Goal: Book appointment/travel/reservation

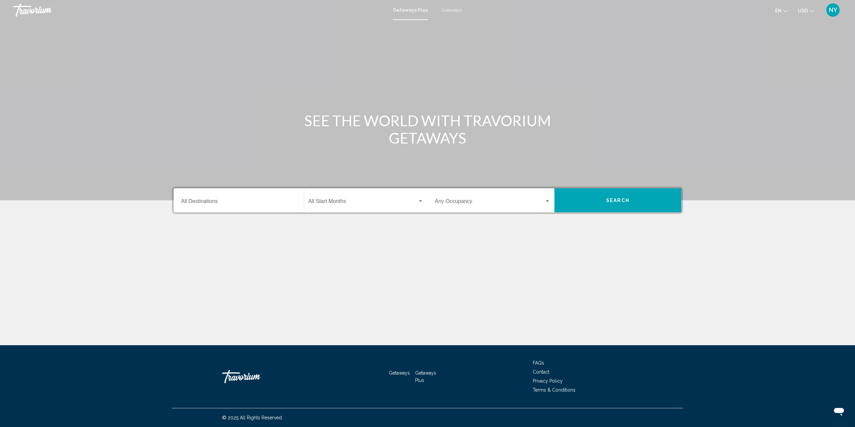
click at [548, 199] on div "Search widget" at bounding box center [548, 201] width 6 height 5
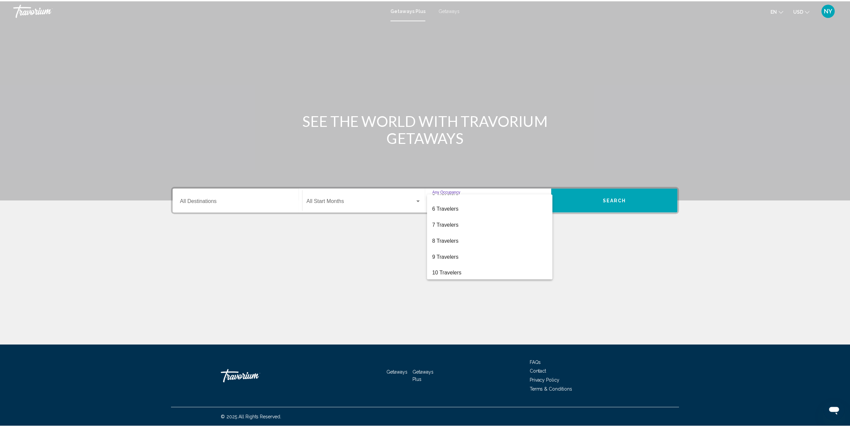
scroll to position [75, 0]
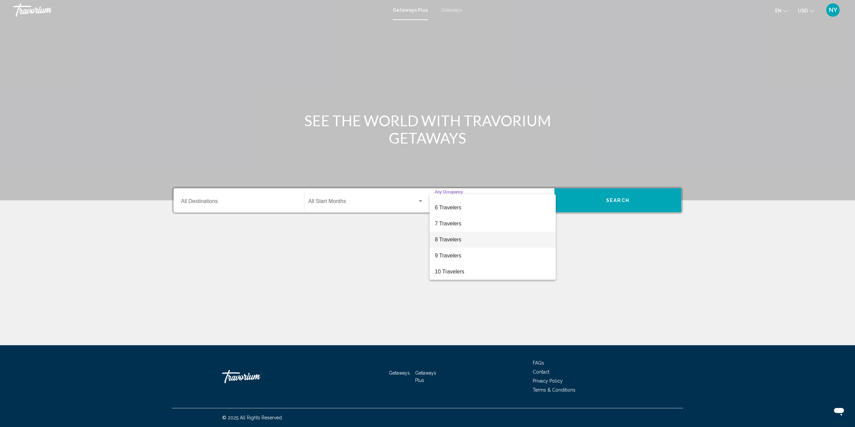
click at [466, 242] on span "8 Travelers" at bounding box center [493, 240] width 116 height 16
click at [198, 199] on div "Destination All Destinations" at bounding box center [239, 200] width 116 height 21
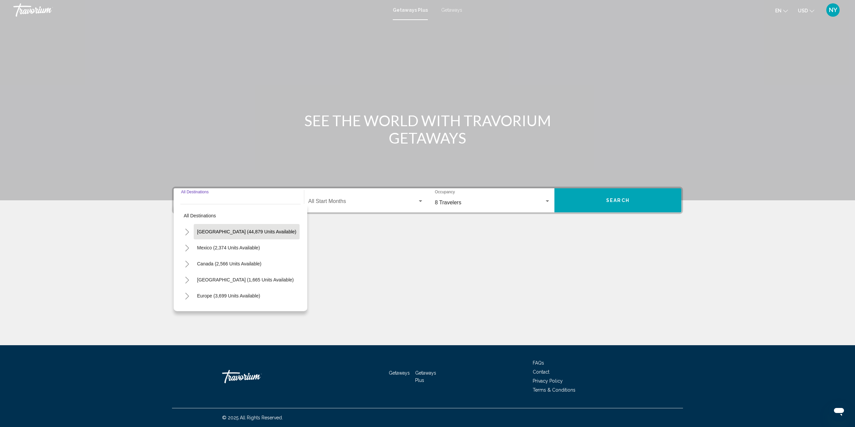
click at [220, 229] on span "[GEOGRAPHIC_DATA] (44,879 units available)" at bounding box center [246, 231] width 99 height 5
type input "**********"
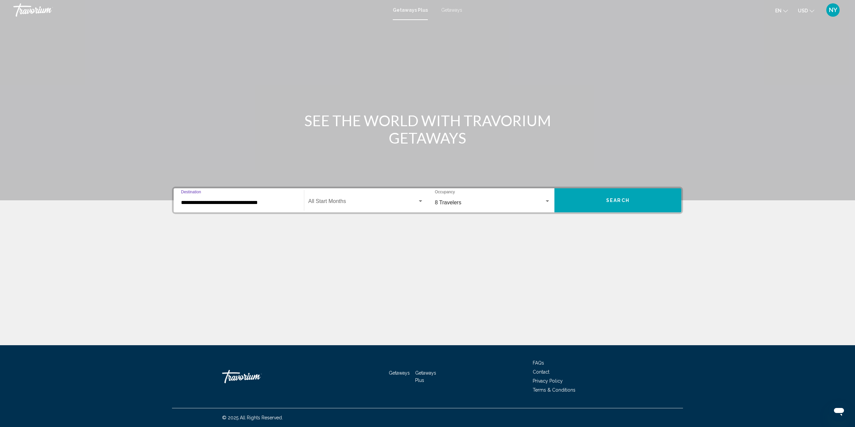
click at [619, 198] on span "Search" at bounding box center [617, 200] width 23 height 5
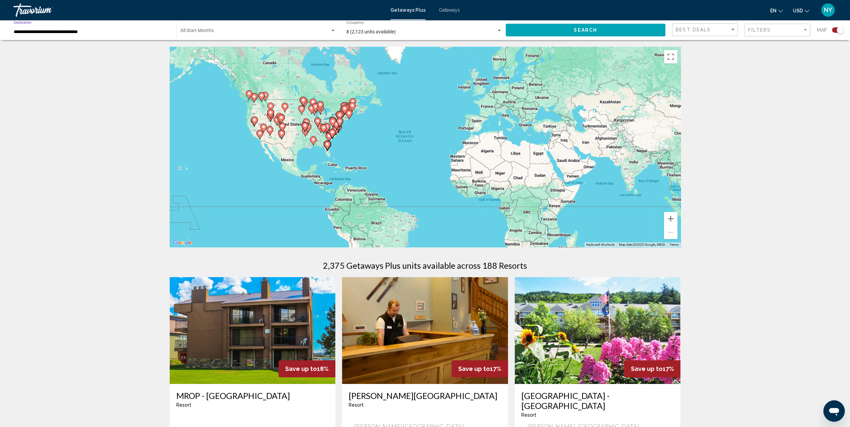
click at [55, 31] on input "**********" at bounding box center [92, 31] width 156 height 5
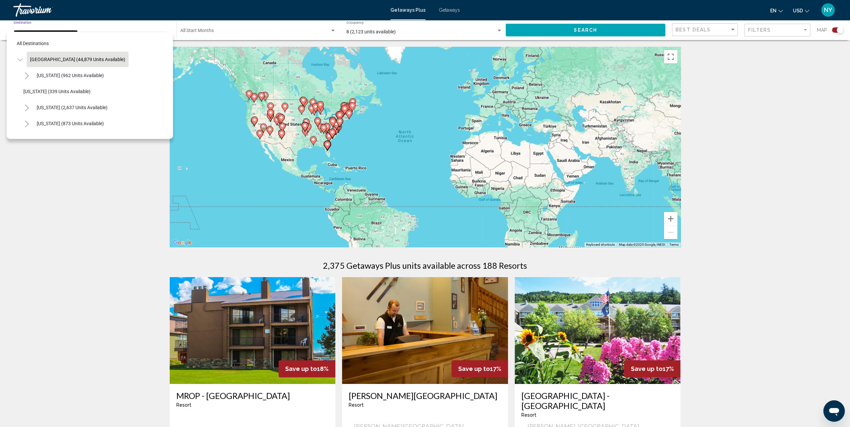
click at [22, 58] on icon "Toggle United States (44,879 units available)" at bounding box center [20, 59] width 5 height 7
click at [45, 42] on span "All destinations" at bounding box center [33, 43] width 32 height 5
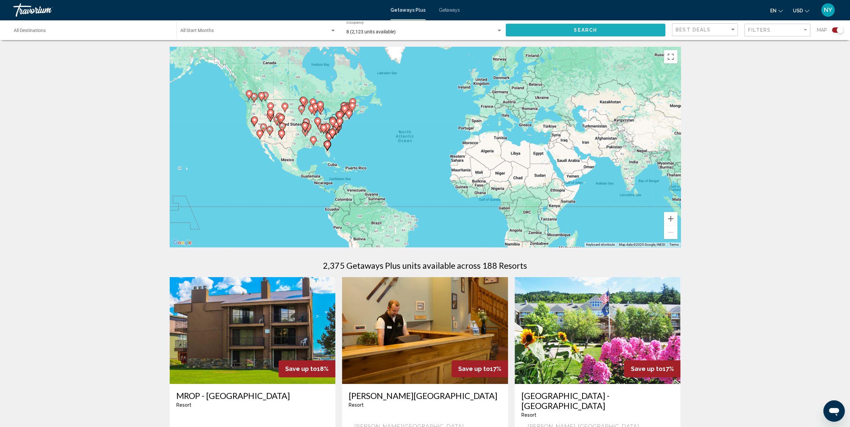
click at [581, 28] on span "Search" at bounding box center [585, 30] width 23 height 5
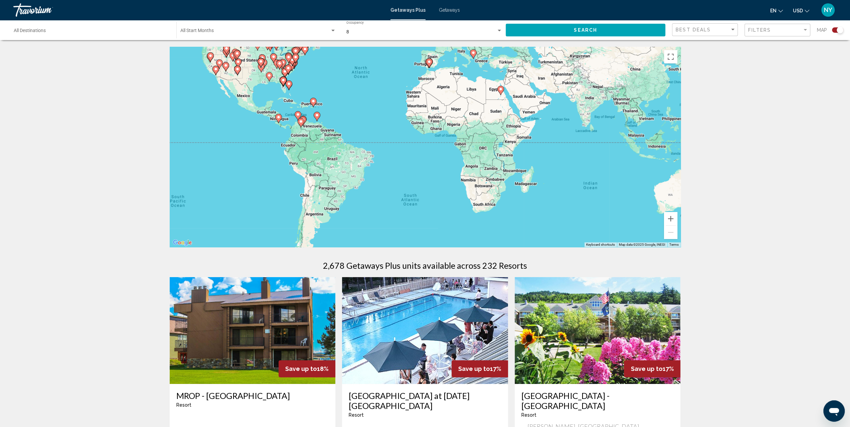
drag, startPoint x: 408, startPoint y: 149, endPoint x: 364, endPoint y: 83, distance: 79.5
click at [364, 83] on div "To activate drag with keyboard, press Alt + Enter. Once in keyboard drag state,…" at bounding box center [425, 147] width 511 height 200
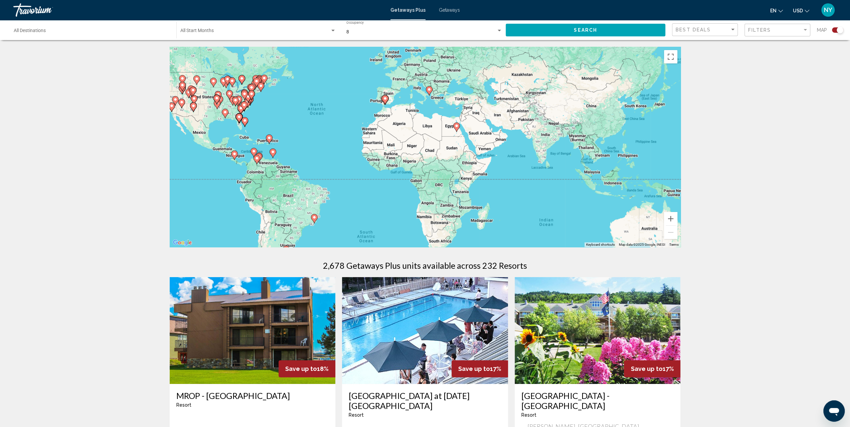
drag, startPoint x: 414, startPoint y: 183, endPoint x: 378, endPoint y: 234, distance: 61.9
click at [378, 234] on div "To activate drag with keyboard, press Alt + Enter. Once in keyboard drag state,…" at bounding box center [425, 147] width 511 height 200
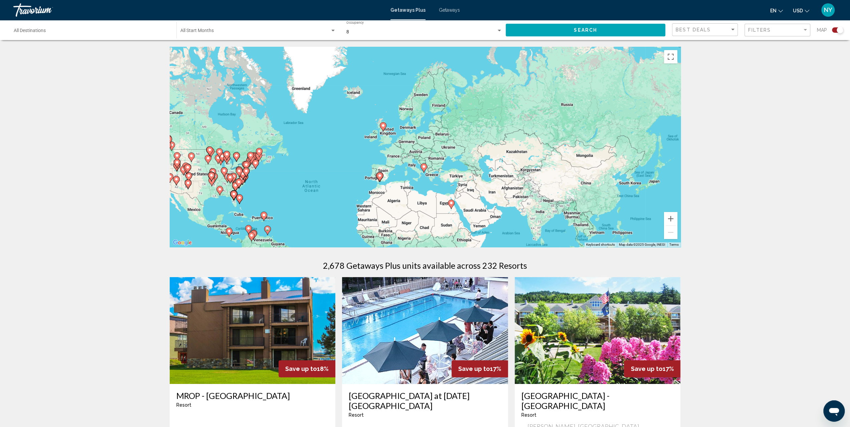
drag, startPoint x: 337, startPoint y: 100, endPoint x: 328, endPoint y: 168, distance: 68.4
click at [328, 168] on div "To activate drag with keyboard, press Alt + Enter. Once in keyboard drag state,…" at bounding box center [425, 147] width 511 height 200
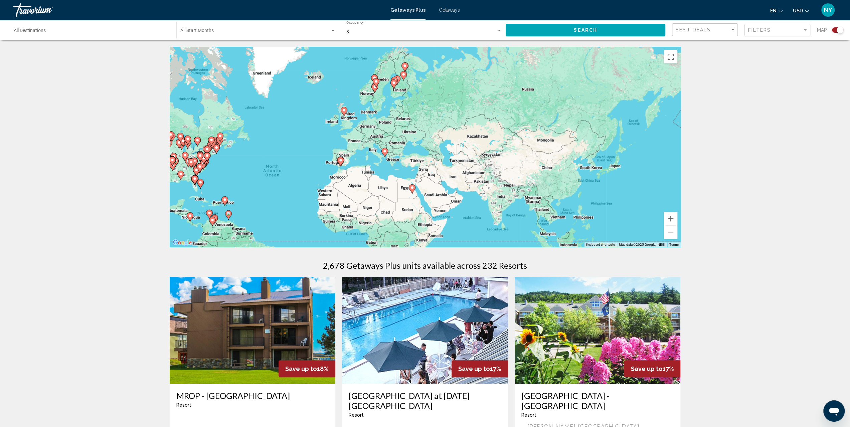
drag, startPoint x: 358, startPoint y: 117, endPoint x: 317, endPoint y: 102, distance: 43.1
click at [317, 102] on div "To activate drag with keyboard, press Alt + Enter. Once in keyboard drag state,…" at bounding box center [425, 147] width 511 height 200
click at [80, 30] on input "Destination All Destinations" at bounding box center [92, 31] width 156 height 5
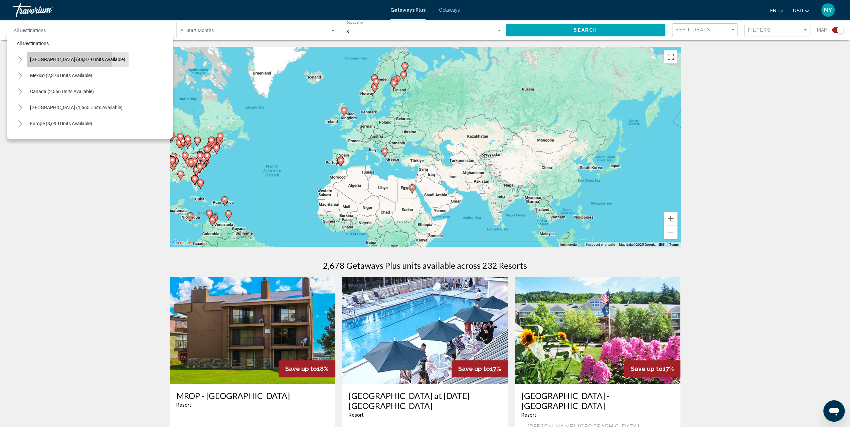
click at [67, 59] on span "[GEOGRAPHIC_DATA] (44,879 units available)" at bounding box center [77, 59] width 95 height 5
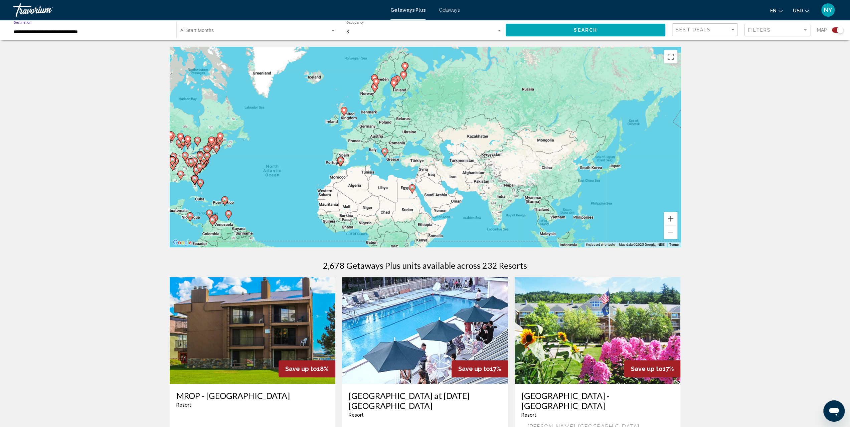
click at [24, 32] on input "**********" at bounding box center [92, 31] width 156 height 5
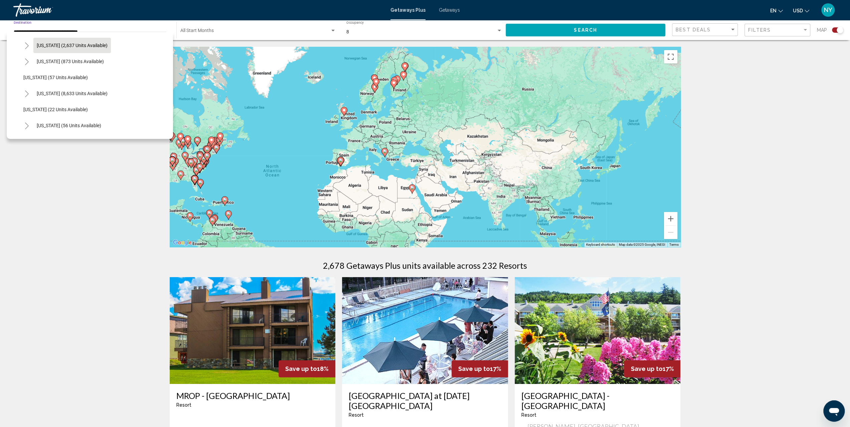
scroll to position [67, 0]
click at [49, 88] on span "[US_STATE] (8,633 units available)" at bounding box center [72, 88] width 71 height 5
type input "**********"
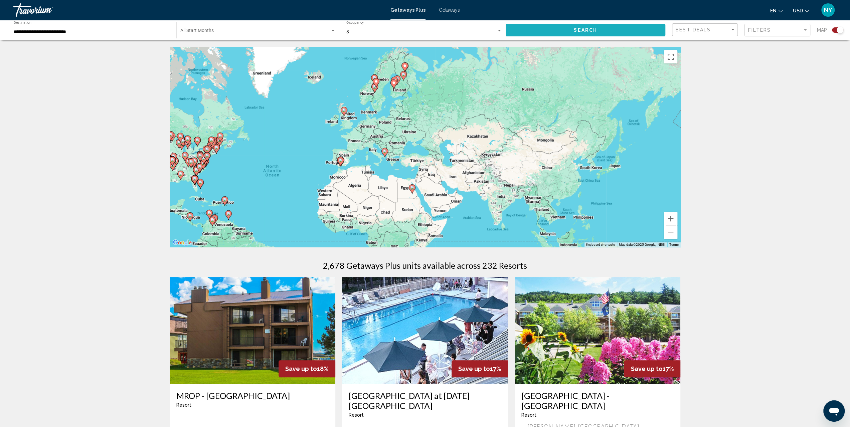
click at [542, 32] on button "Search" at bounding box center [586, 30] width 160 height 12
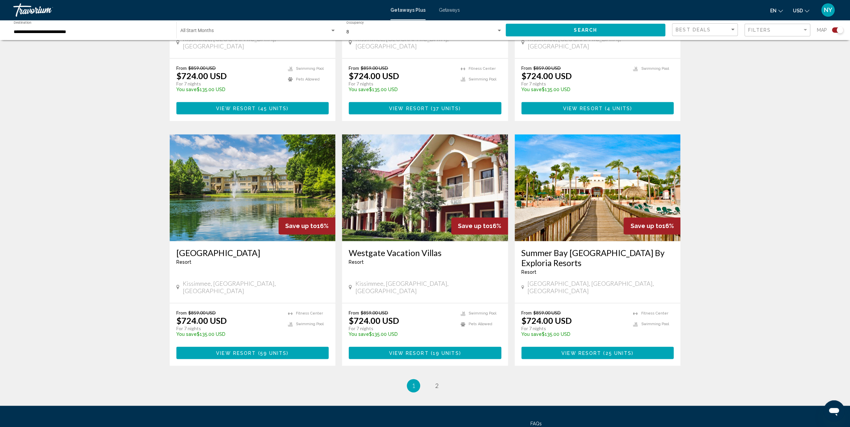
scroll to position [878, 0]
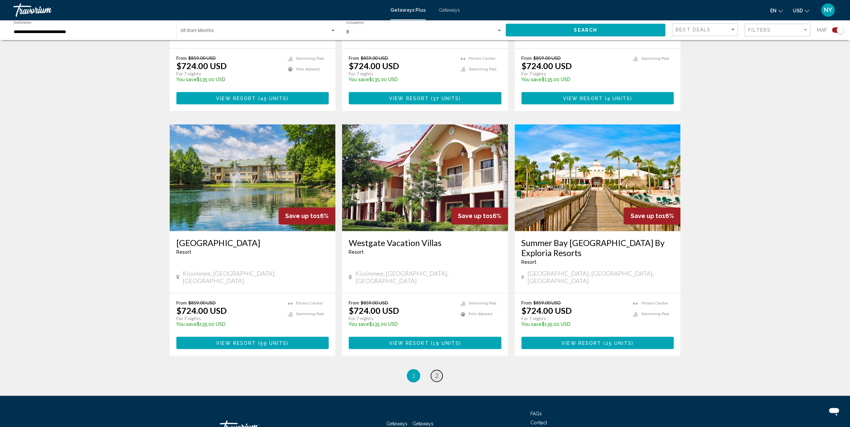
click at [434, 370] on link "page 2" at bounding box center [437, 376] width 12 height 12
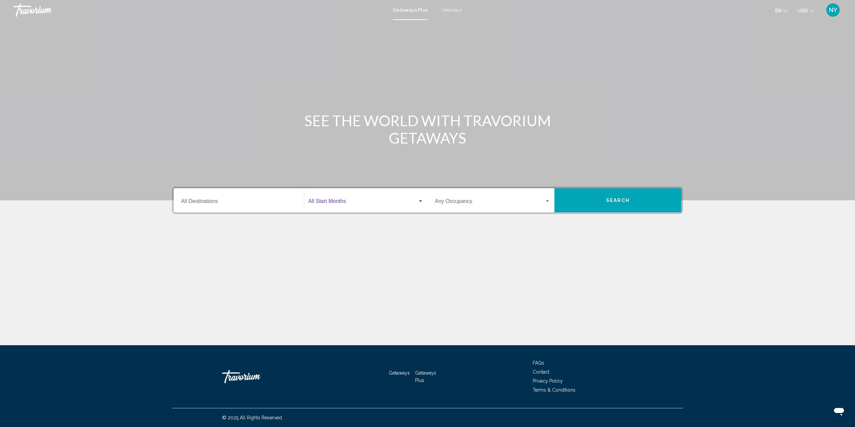
click at [331, 203] on span "Search widget" at bounding box center [362, 203] width 109 height 6
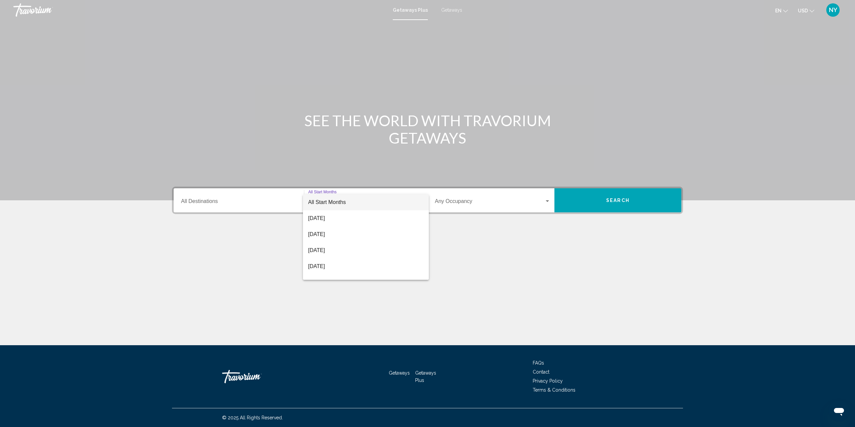
click at [488, 203] on div at bounding box center [427, 213] width 855 height 427
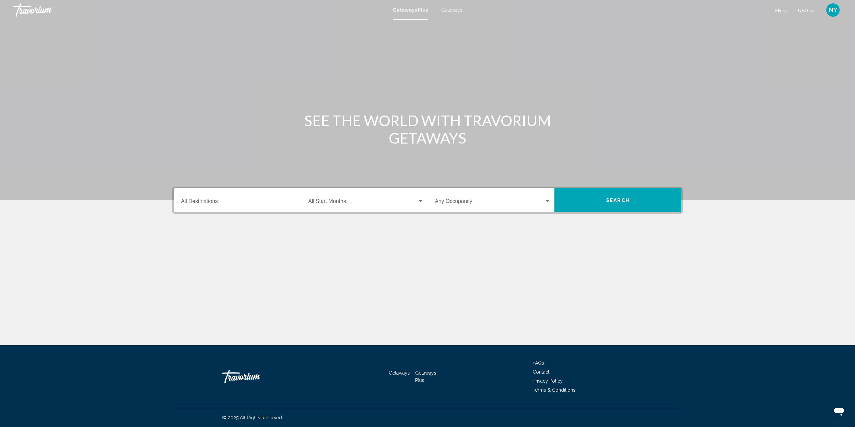
click at [547, 200] on div "Search widget" at bounding box center [547, 201] width 3 height 2
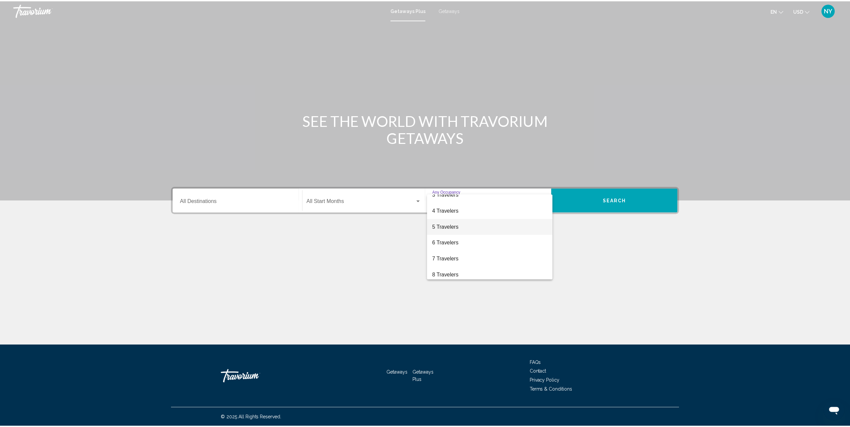
scroll to position [75, 0]
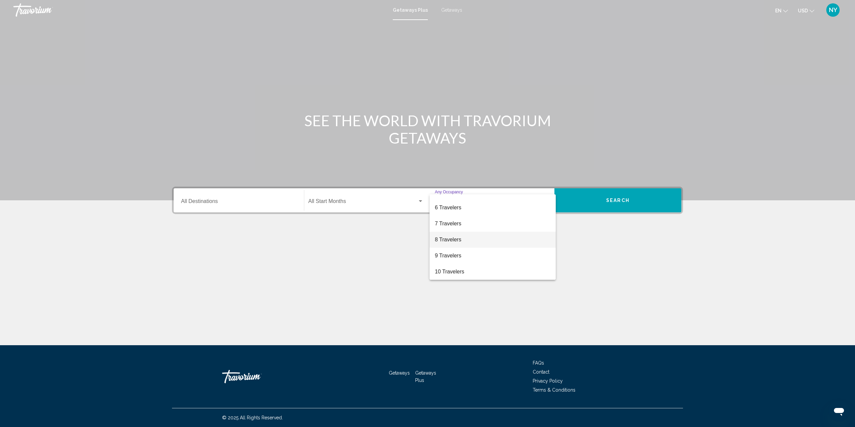
click at [455, 242] on span "8 Travelers" at bounding box center [493, 240] width 116 height 16
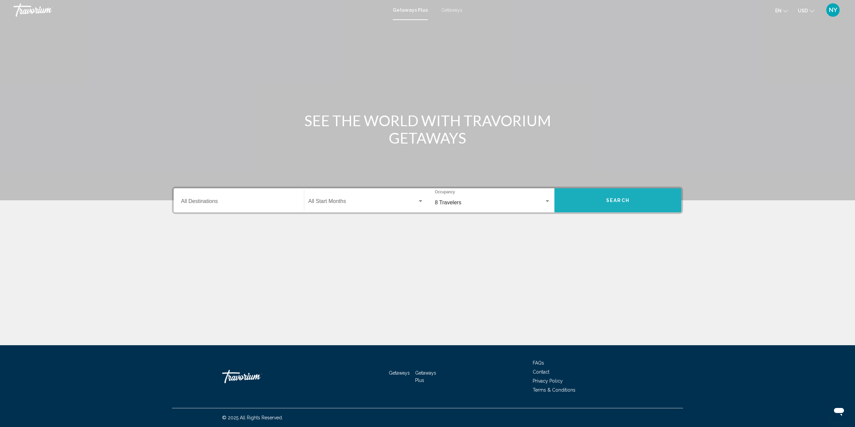
click at [615, 201] on span "Search" at bounding box center [617, 200] width 23 height 5
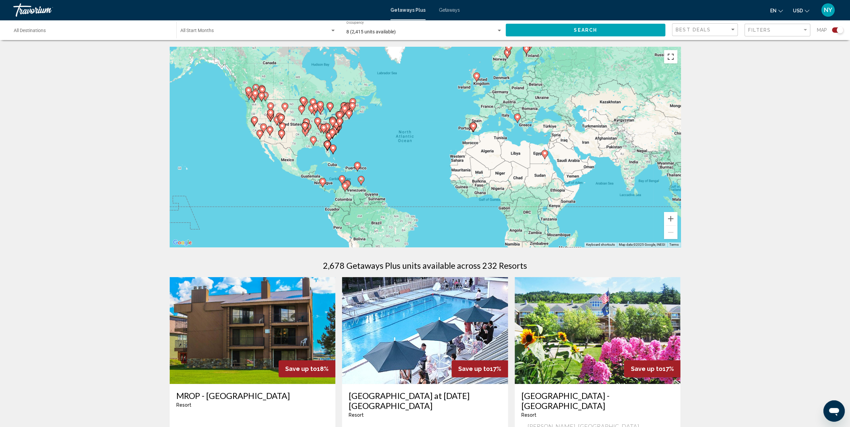
click at [672, 57] on button "Toggle fullscreen view" at bounding box center [670, 56] width 13 height 13
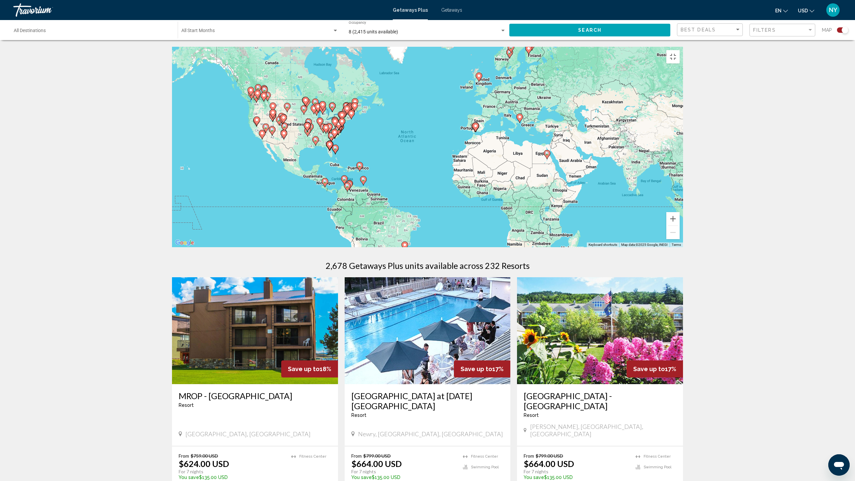
click at [473, 132] on gmp-advanced-marker "Main content" at bounding box center [475, 127] width 7 height 10
type input "**********"
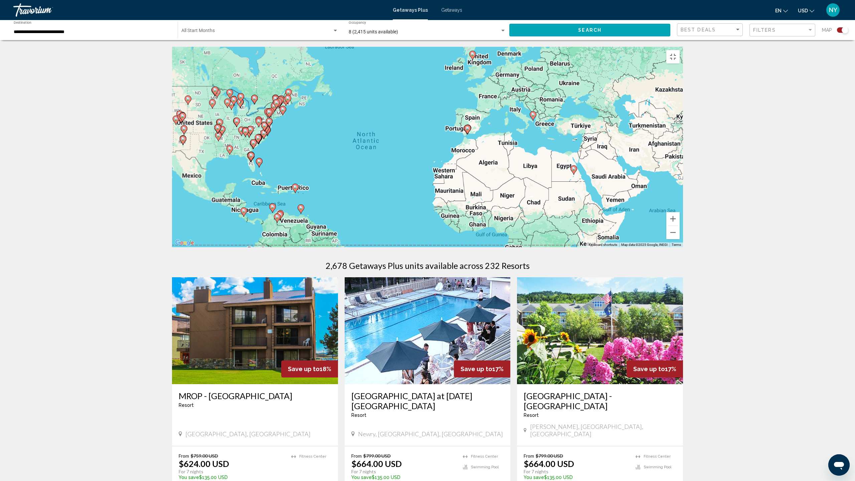
click at [473, 223] on div "To activate drag with keyboard, press Alt + Enter. Once in keyboard drag state,…" at bounding box center [427, 147] width 511 height 200
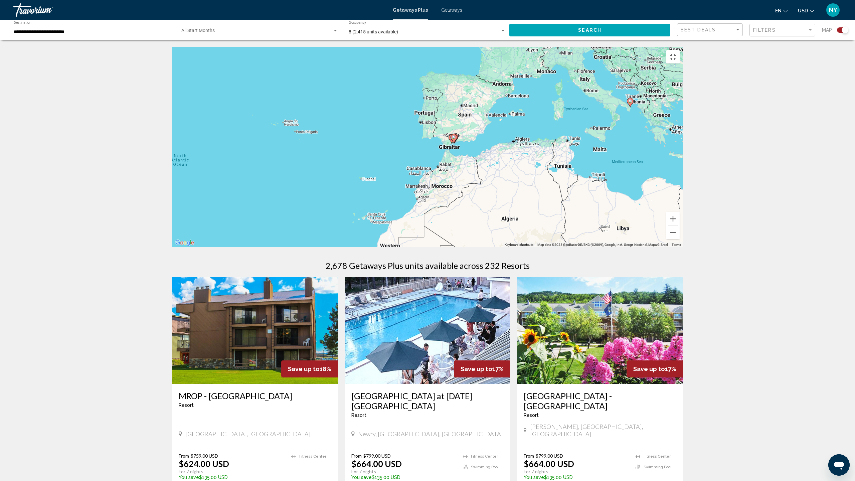
click at [460, 243] on div "To activate drag with keyboard, press Alt + Enter. Once in keyboard drag state,…" at bounding box center [427, 147] width 511 height 200
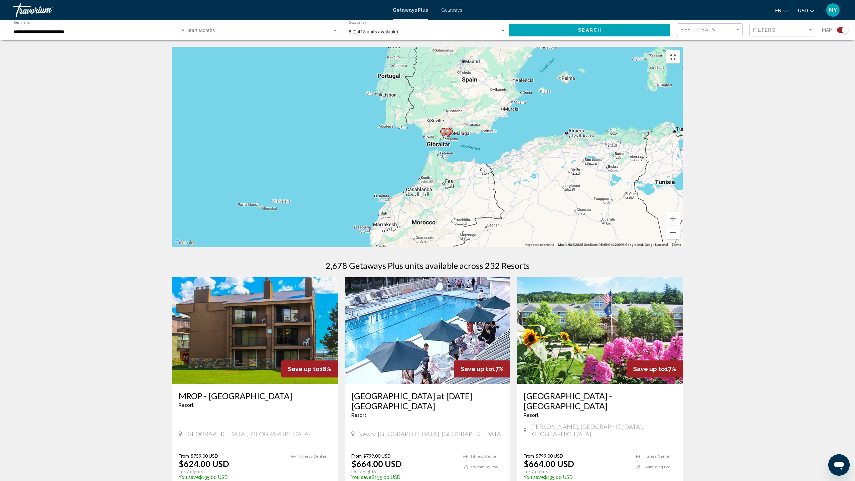
click at [453, 240] on div "To activate drag with keyboard, press Alt + Enter. Once in keyboard drag state,…" at bounding box center [427, 147] width 511 height 200
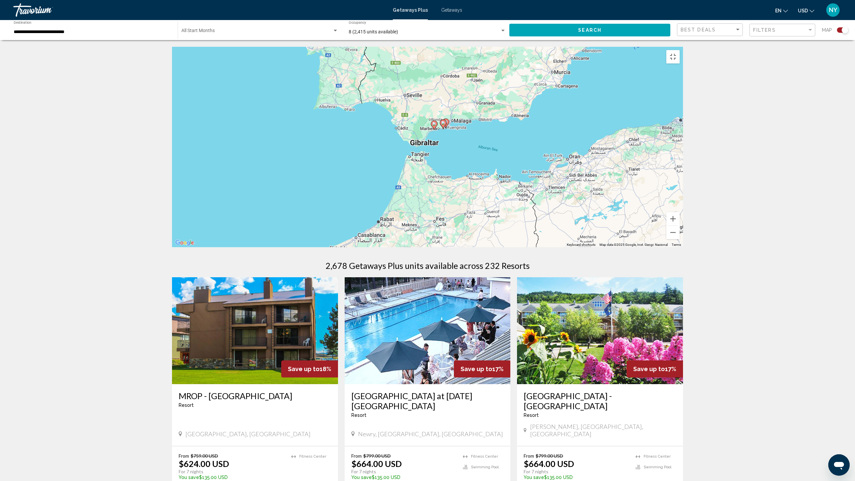
click at [462, 227] on div "To activate drag with keyboard, press Alt + Enter. Once in keyboard drag state,…" at bounding box center [427, 147] width 511 height 200
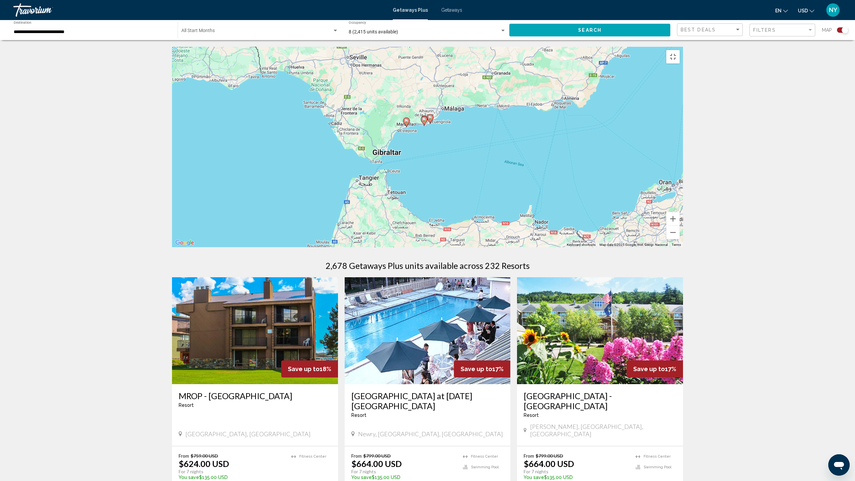
click at [413, 224] on div "To activate drag with keyboard, press Alt + Enter. Once in keyboard drag state,…" at bounding box center [427, 147] width 511 height 200
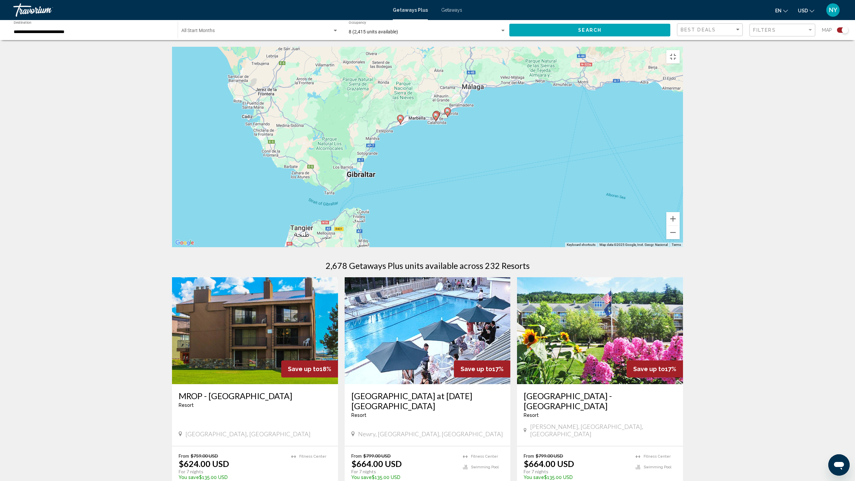
click at [442, 212] on div "To activate drag with keyboard, press Alt + Enter. Once in keyboard drag state,…" at bounding box center [427, 147] width 511 height 200
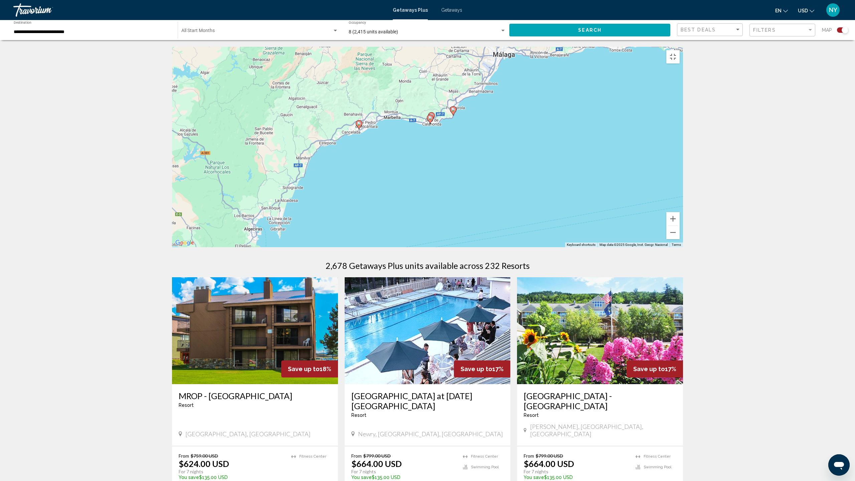
click at [438, 219] on div "To activate drag with keyboard, press Alt + Enter. Once in keyboard drag state,…" at bounding box center [427, 147] width 511 height 200
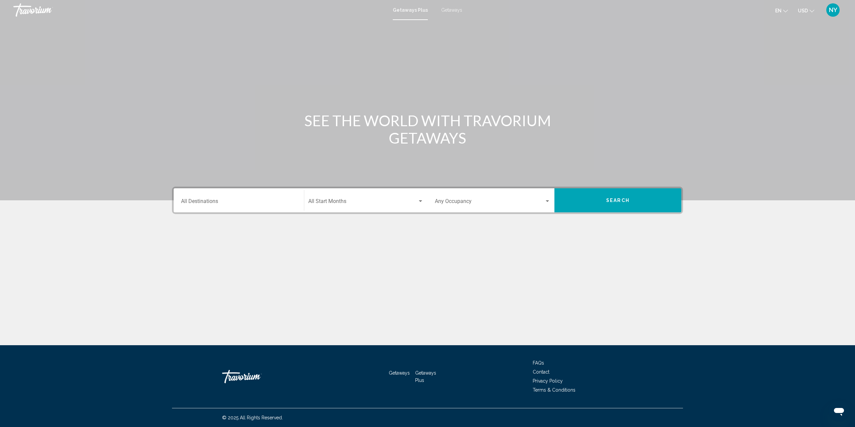
click at [606, 203] on button "Search" at bounding box center [618, 200] width 127 height 24
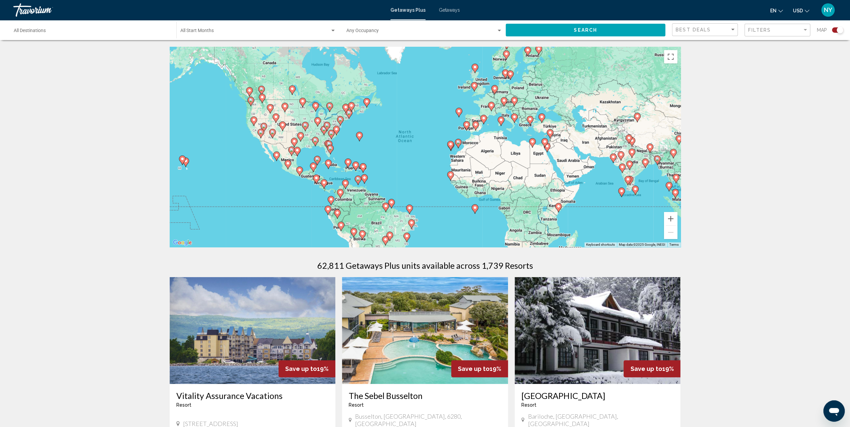
click at [497, 30] on div "Search widget" at bounding box center [499, 30] width 6 height 5
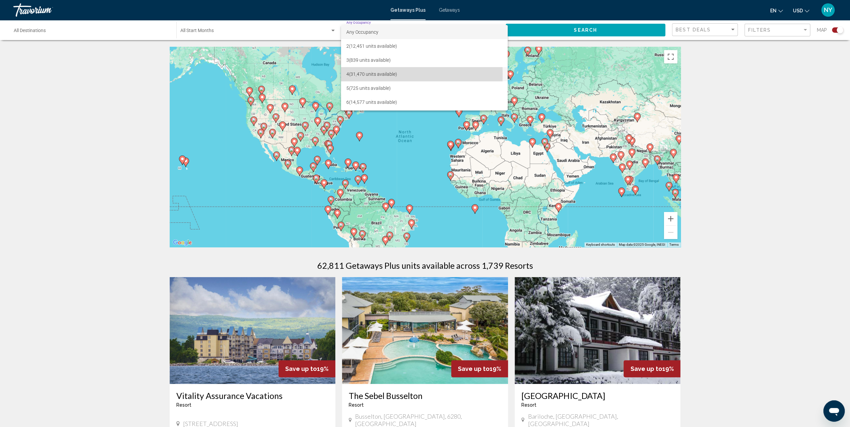
click at [357, 75] on span "4 (31,470 units available)" at bounding box center [424, 74] width 156 height 14
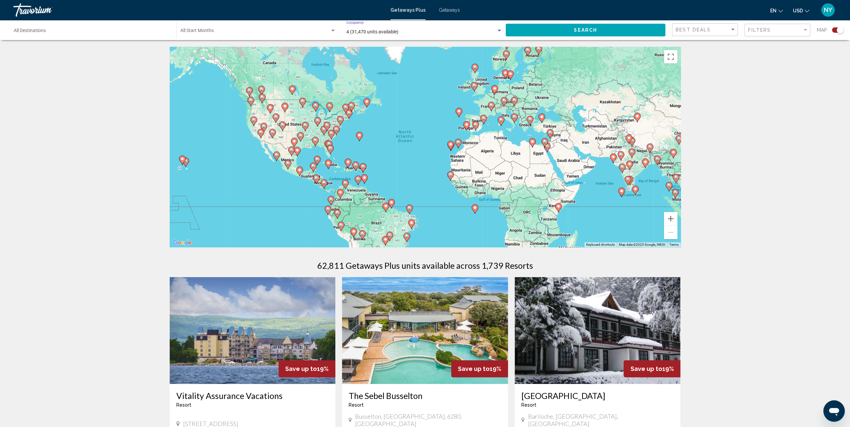
click at [589, 32] on span "Search" at bounding box center [585, 30] width 23 height 5
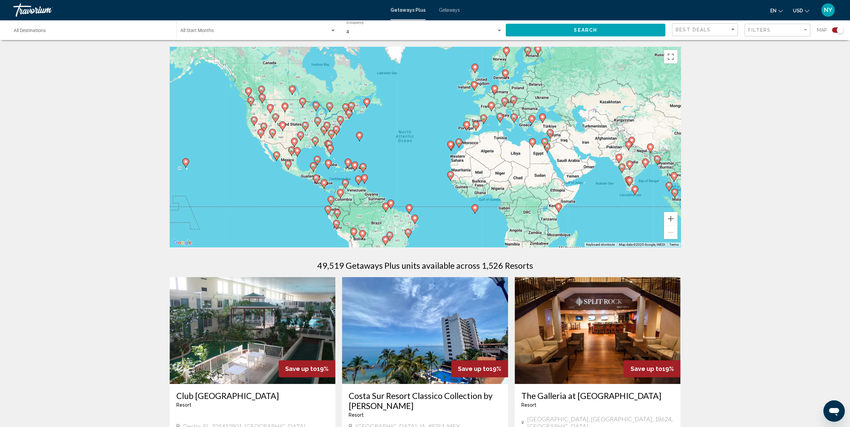
click at [188, 174] on div "To activate drag with keyboard, press Alt + Enter. Once in keyboard drag state,…" at bounding box center [425, 147] width 511 height 200
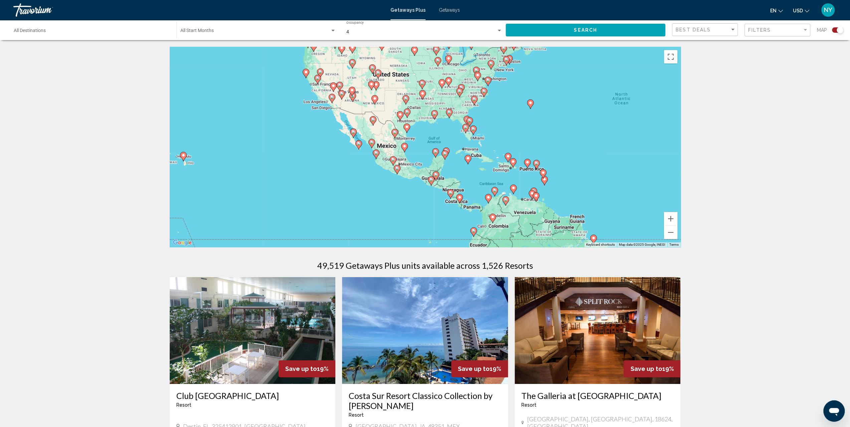
click at [186, 164] on div "To activate drag with keyboard, press Alt + Enter. Once in keyboard drag state,…" at bounding box center [425, 147] width 511 height 200
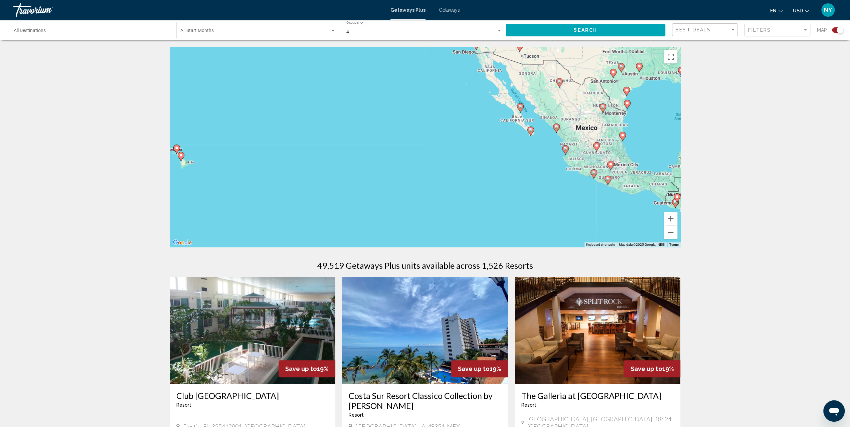
click at [181, 157] on icon "Main content" at bounding box center [181, 156] width 6 height 9
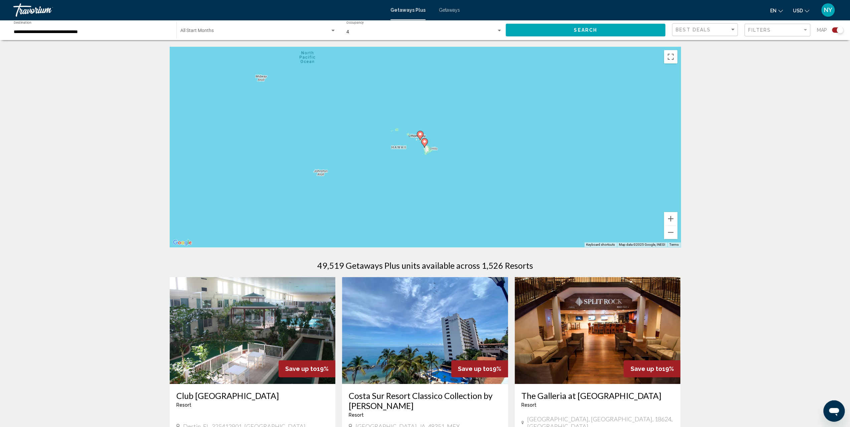
click at [425, 144] on icon "Main content" at bounding box center [424, 143] width 6 height 9
type input "**********"
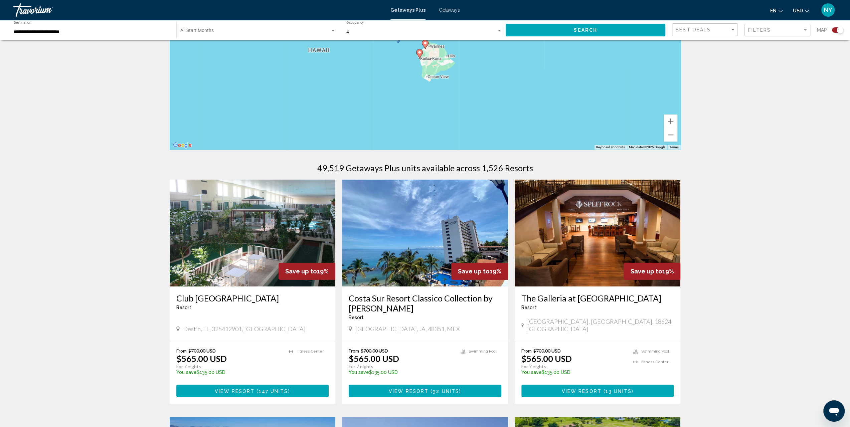
scroll to position [100, 0]
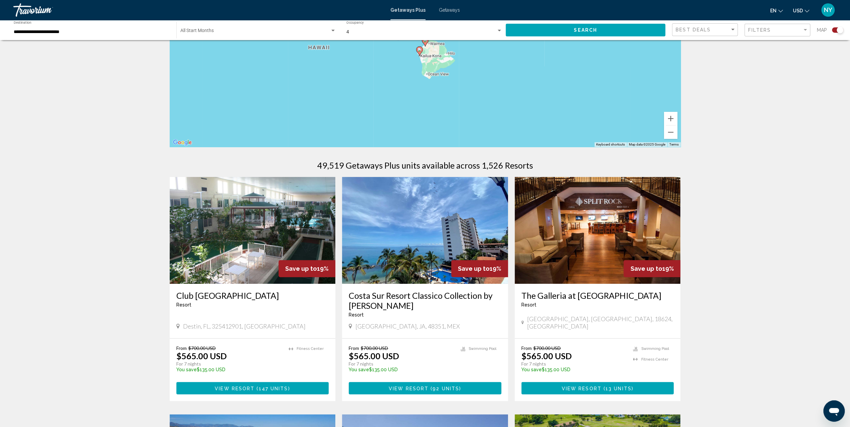
click at [419, 53] on icon "Main content" at bounding box center [419, 51] width 6 height 9
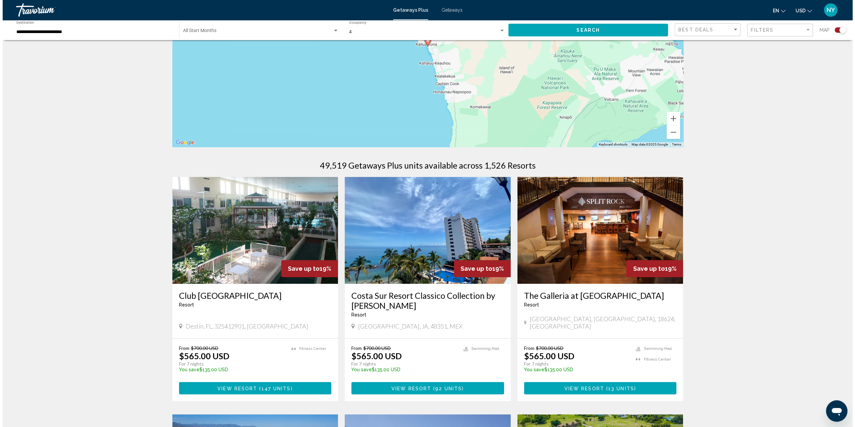
scroll to position [0, 0]
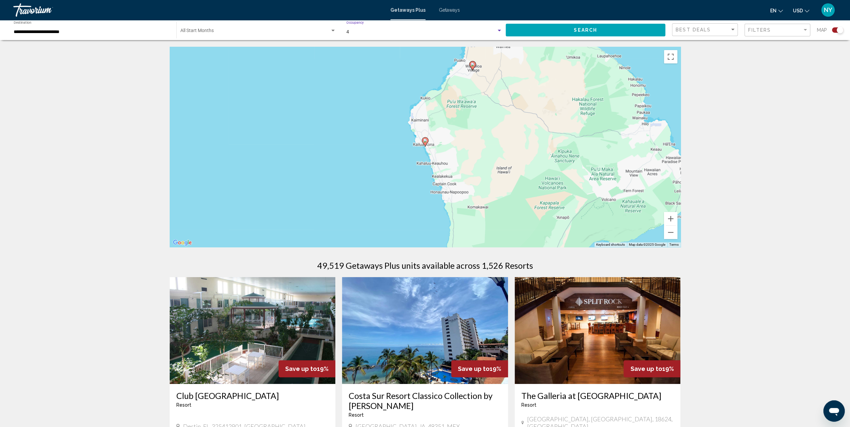
click at [498, 30] on div "Search widget" at bounding box center [499, 31] width 3 height 2
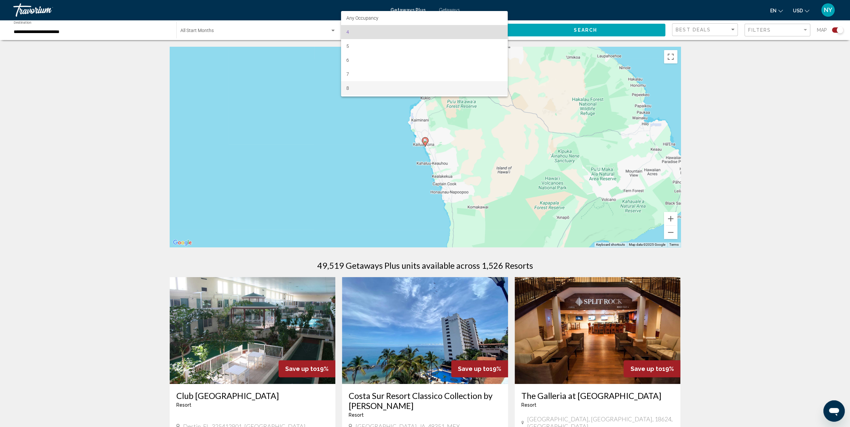
click at [355, 86] on span "8" at bounding box center [424, 88] width 156 height 14
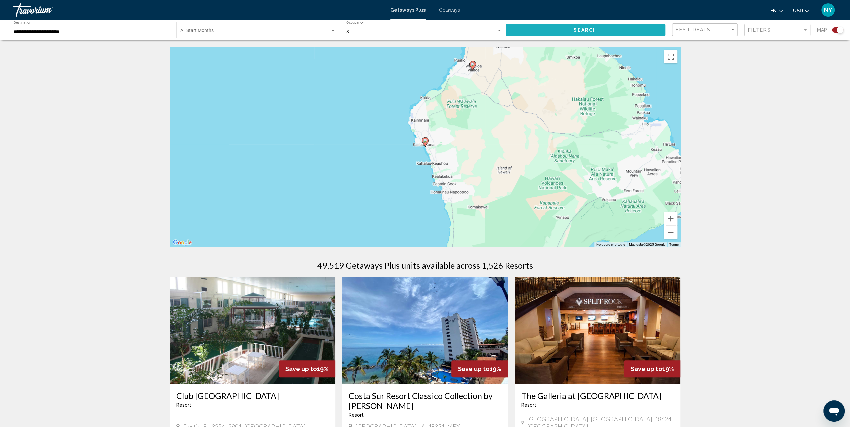
click at [584, 28] on span "Search" at bounding box center [585, 30] width 23 height 5
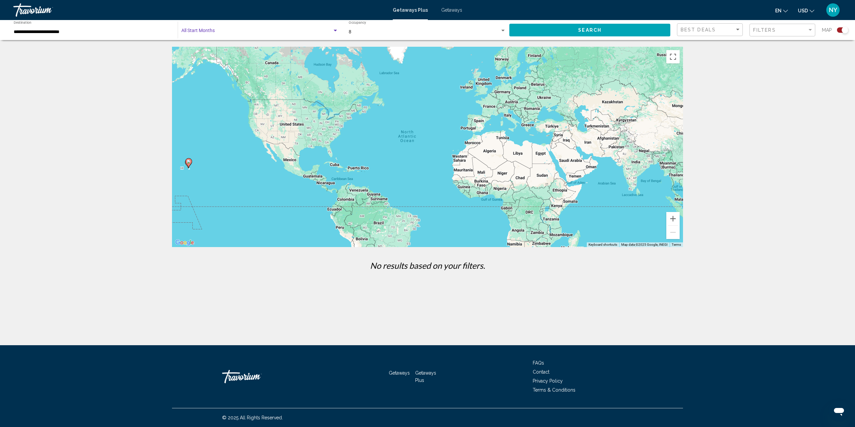
click at [193, 31] on span "Search widget" at bounding box center [256, 31] width 151 height 5
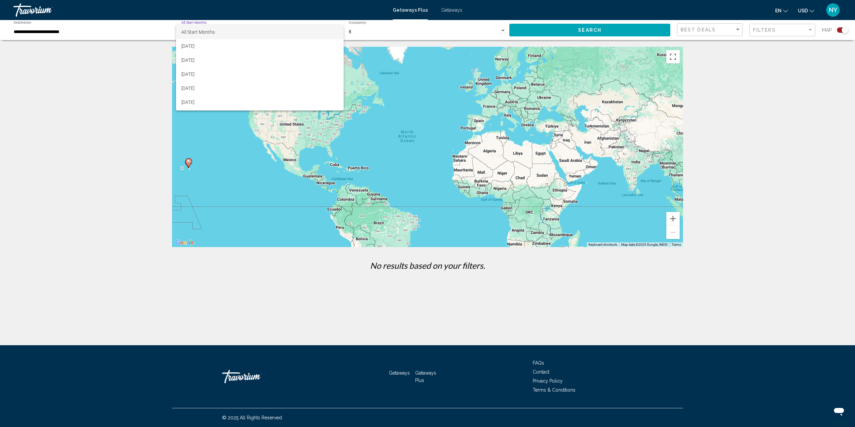
click at [193, 31] on span "All Start Months" at bounding box center [197, 31] width 33 height 5
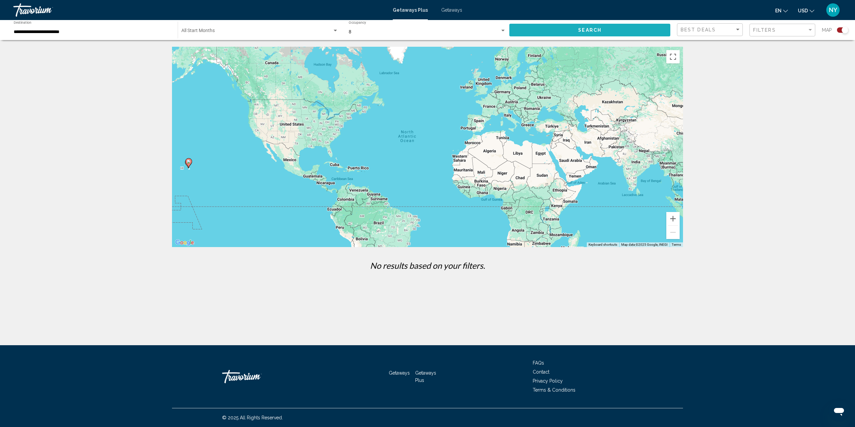
click at [588, 29] on span "Search" at bounding box center [589, 30] width 23 height 5
click at [188, 164] on icon "Main content" at bounding box center [189, 163] width 6 height 9
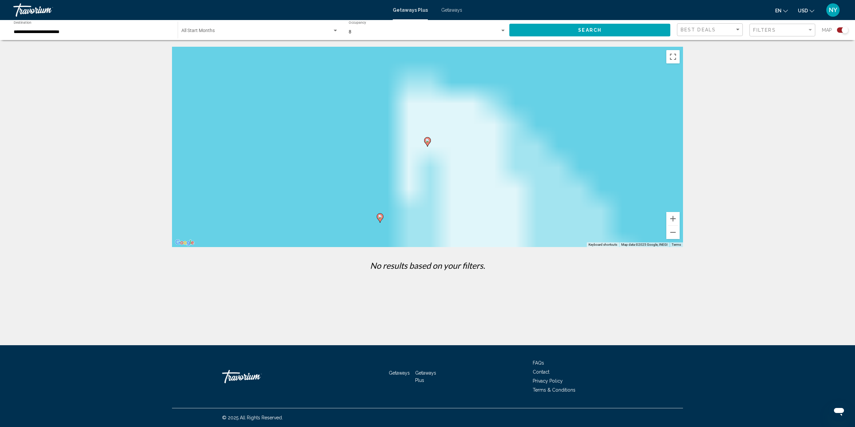
click at [188, 164] on div "To activate drag with keyboard, press Alt + Enter. Once in keyboard drag state,…" at bounding box center [427, 147] width 511 height 200
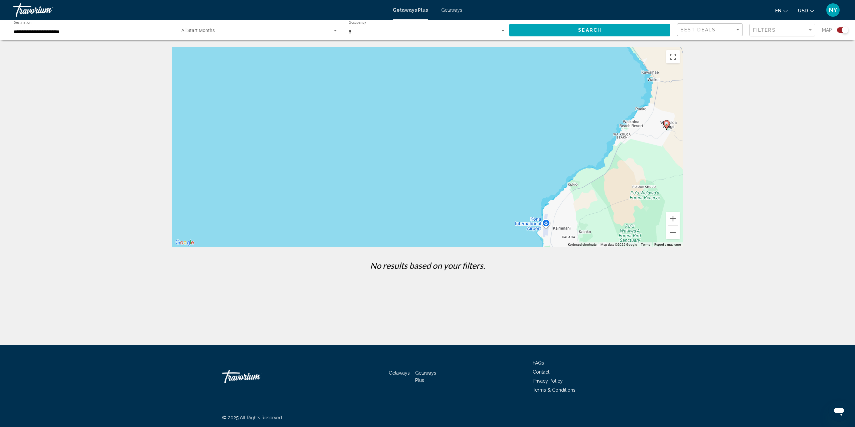
click at [668, 126] on icon "Main content" at bounding box center [667, 125] width 6 height 9
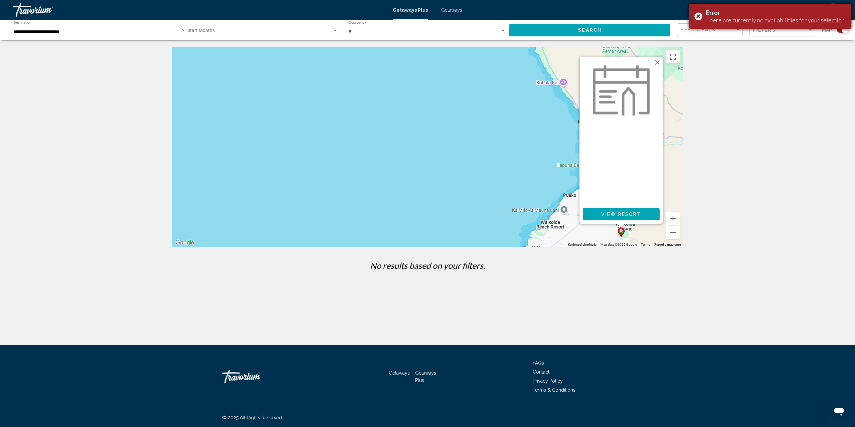
click at [702, 16] on div "Error There are currently no availabilities for your selection." at bounding box center [771, 16] width 162 height 25
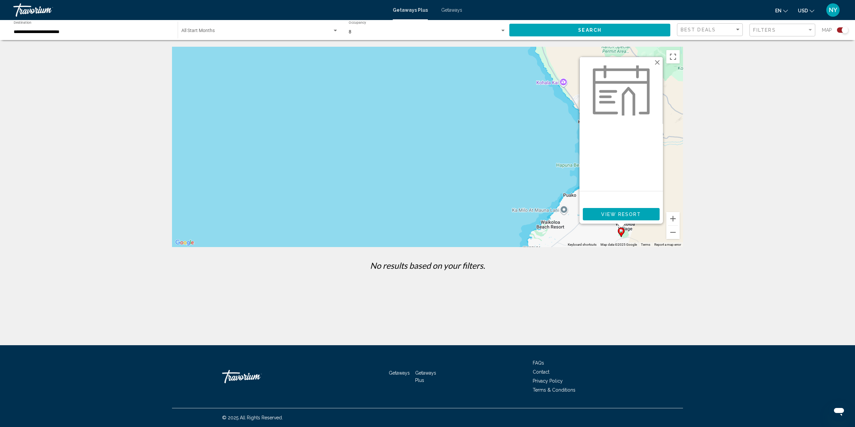
click at [24, 22] on div "**********" at bounding box center [92, 30] width 157 height 18
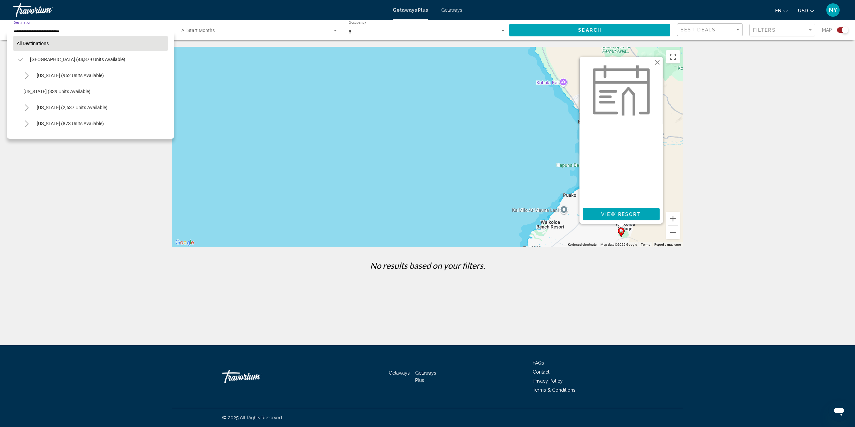
click at [25, 42] on span "All destinations" at bounding box center [33, 43] width 32 height 5
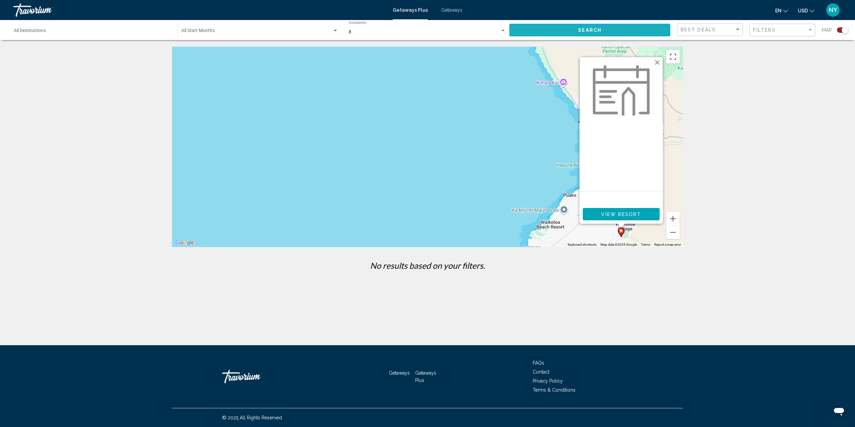
click at [540, 30] on button "Search" at bounding box center [590, 30] width 161 height 12
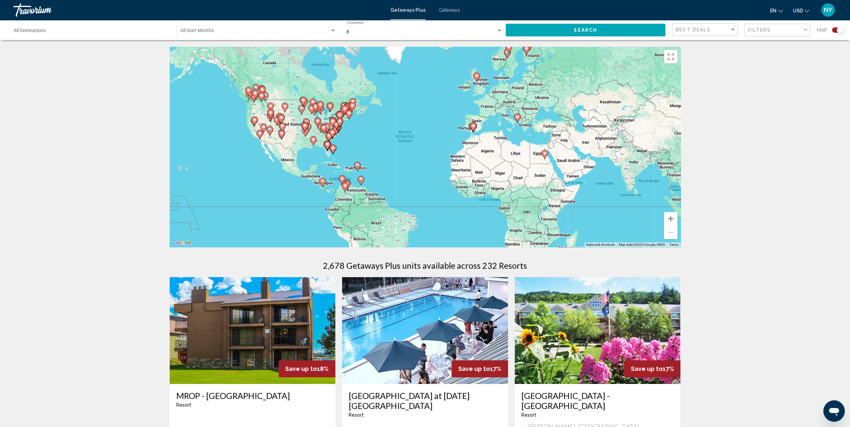
click at [334, 150] on icon "Main content" at bounding box center [333, 149] width 6 height 9
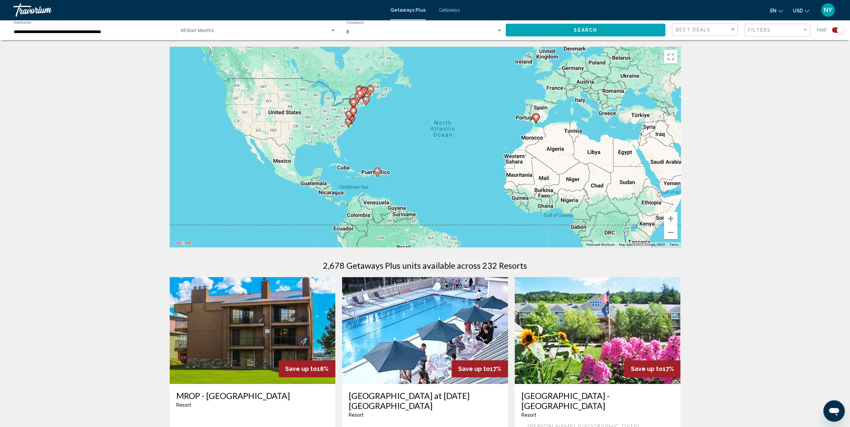
click at [334, 150] on div "To activate drag with keyboard, press Alt + Enter. Once in keyboard drag state,…" at bounding box center [425, 147] width 511 height 200
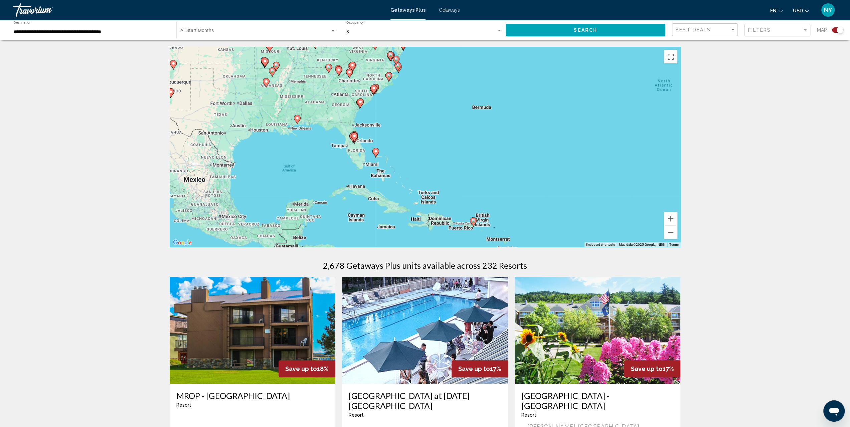
click at [355, 137] on image "Main content" at bounding box center [354, 136] width 4 height 4
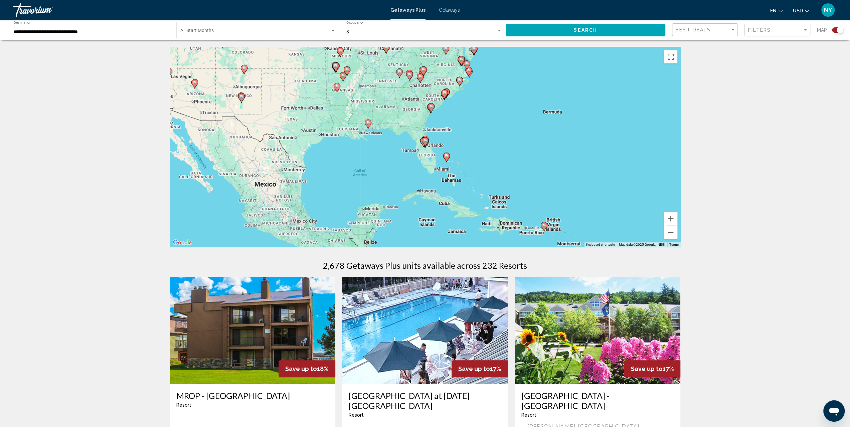
click at [355, 137] on div "To activate drag with keyboard, press Alt + Enter. Once in keyboard drag state,…" at bounding box center [425, 147] width 511 height 200
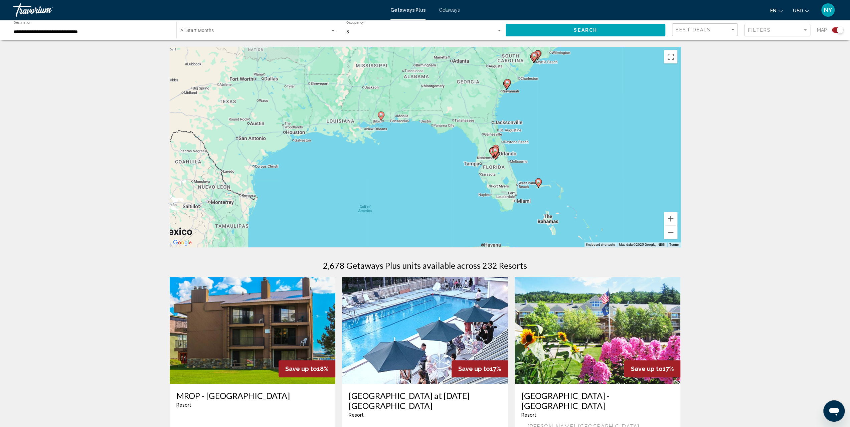
click at [538, 185] on icon "Main content" at bounding box center [538, 183] width 6 height 9
click at [538, 185] on div "To activate drag with keyboard, press Alt + Enter. Once in keyboard drag state,…" at bounding box center [425, 147] width 511 height 200
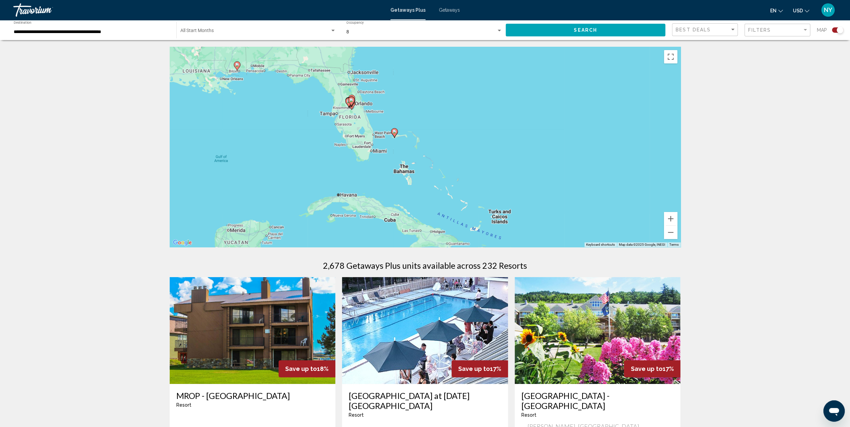
click at [393, 133] on image "Main content" at bounding box center [395, 132] width 4 height 4
click at [393, 133] on div "To activate drag with keyboard, press Alt + Enter. Once in keyboard drag state,…" at bounding box center [425, 147] width 511 height 200
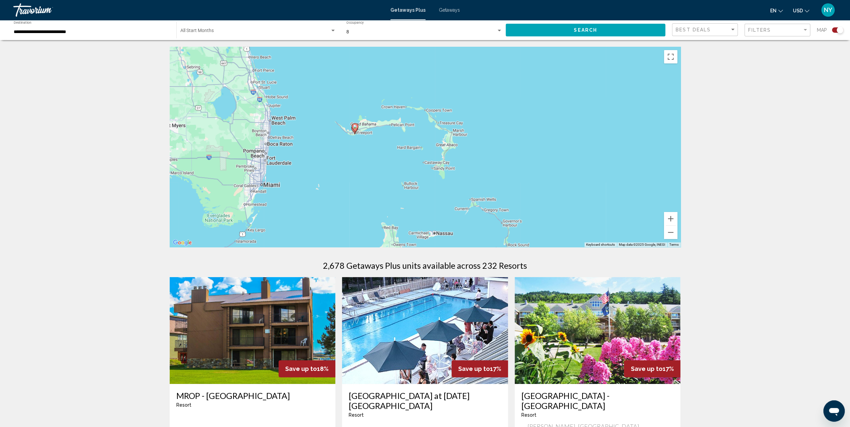
click at [355, 130] on icon "Main content" at bounding box center [355, 128] width 6 height 9
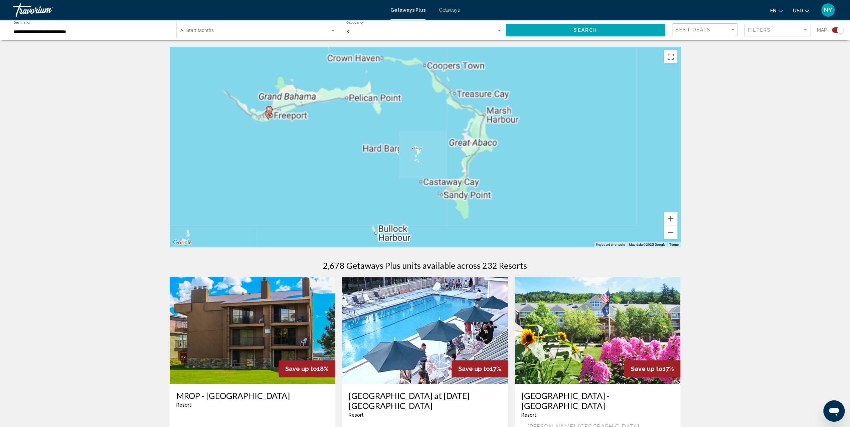
click at [355, 130] on div "To activate drag with keyboard, press Alt + Enter. Once in keyboard drag state,…" at bounding box center [425, 147] width 511 height 200
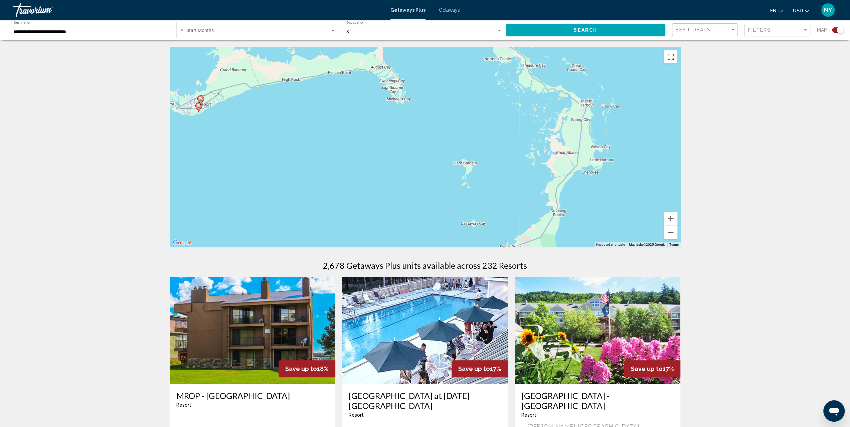
click at [198, 109] on icon "Main content" at bounding box center [198, 107] width 6 height 9
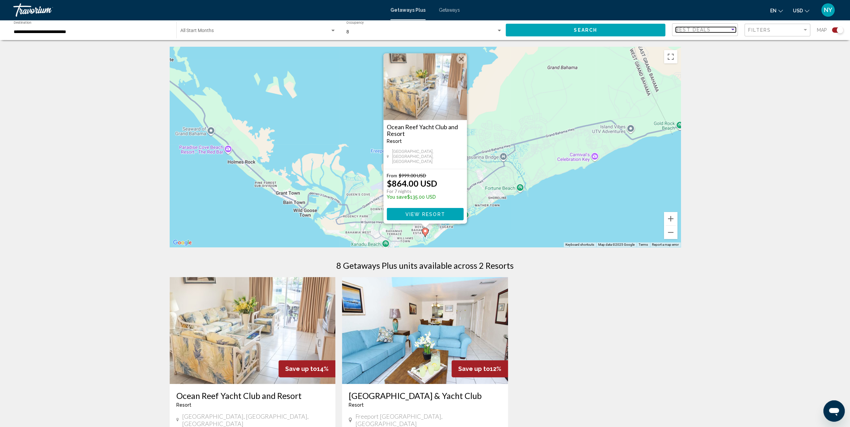
click at [729, 30] on div "Best Deals" at bounding box center [703, 29] width 54 height 5
click at [699, 42] on span "Lowest Price" at bounding box center [689, 43] width 26 height 5
click at [794, 29] on div "Filters" at bounding box center [775, 29] width 54 height 5
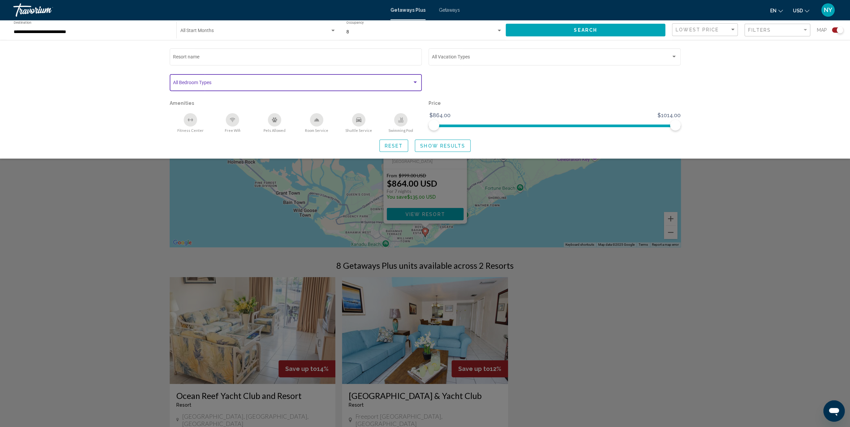
click at [416, 84] on div "Search widget" at bounding box center [415, 82] width 6 height 5
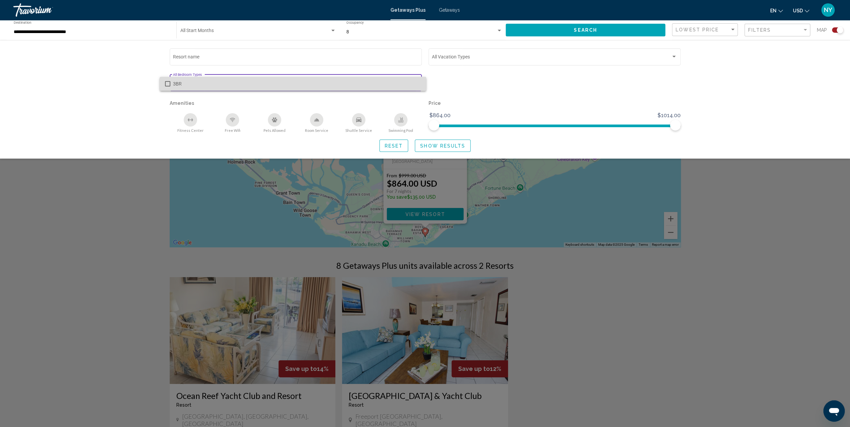
click at [166, 84] on mat-pseudo-checkbox at bounding box center [167, 83] width 5 height 5
click at [447, 85] on div at bounding box center [425, 213] width 850 height 427
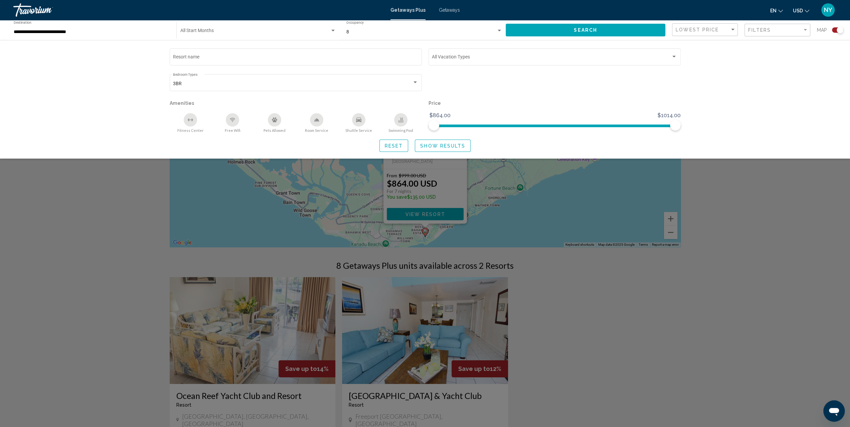
click at [401, 123] on div "Swimming Pool" at bounding box center [400, 119] width 13 height 13
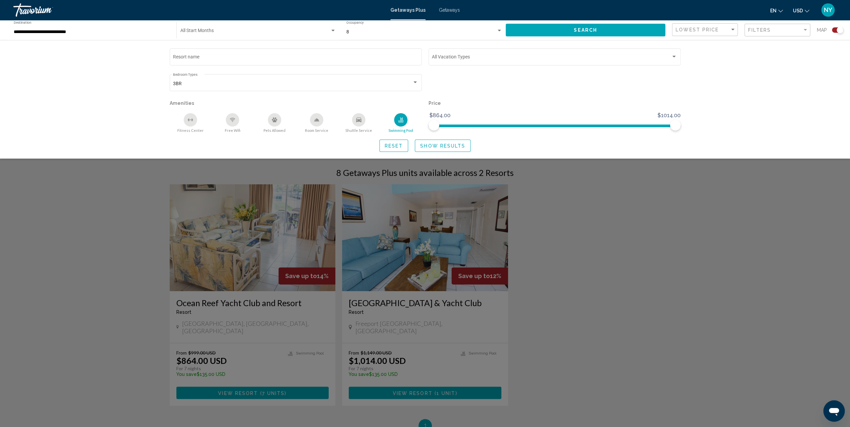
scroll to position [134, 0]
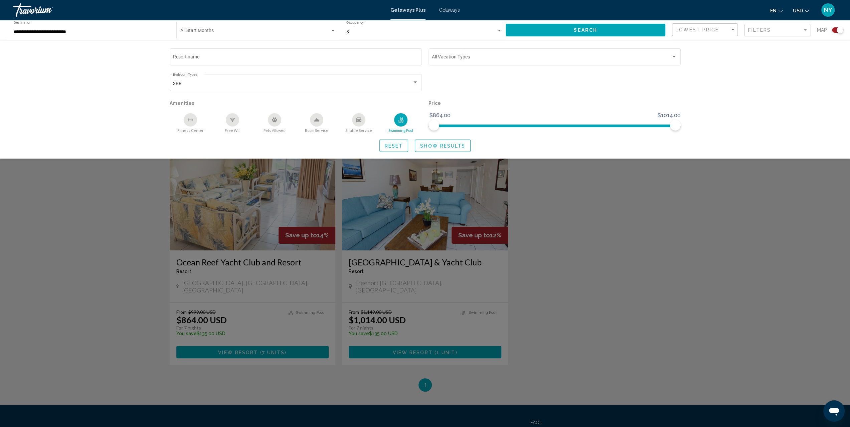
click at [567, 28] on button "Search" at bounding box center [586, 30] width 160 height 12
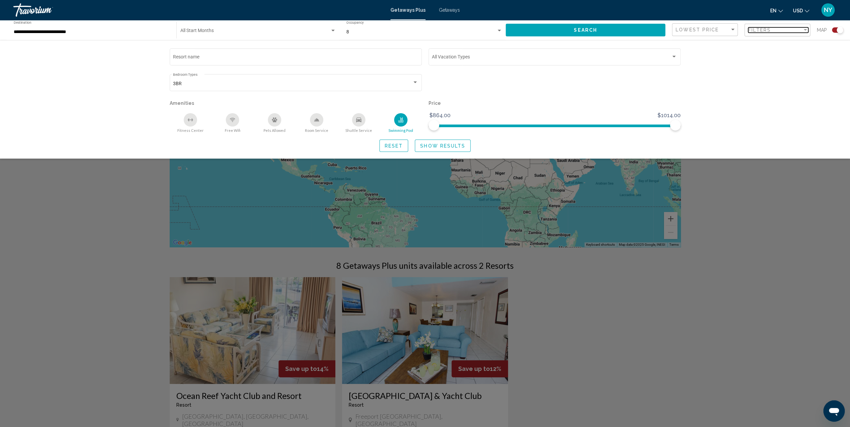
click at [749, 30] on span "Filters" at bounding box center [759, 29] width 23 height 5
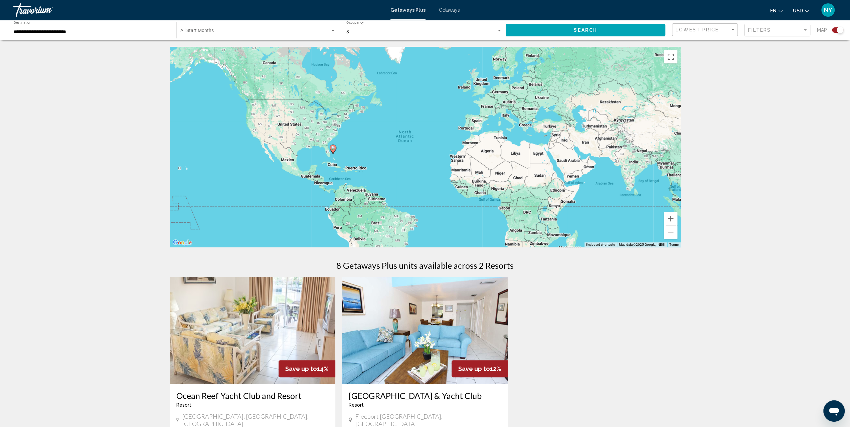
click at [26, 21] on div "**********" at bounding box center [92, 30] width 156 height 18
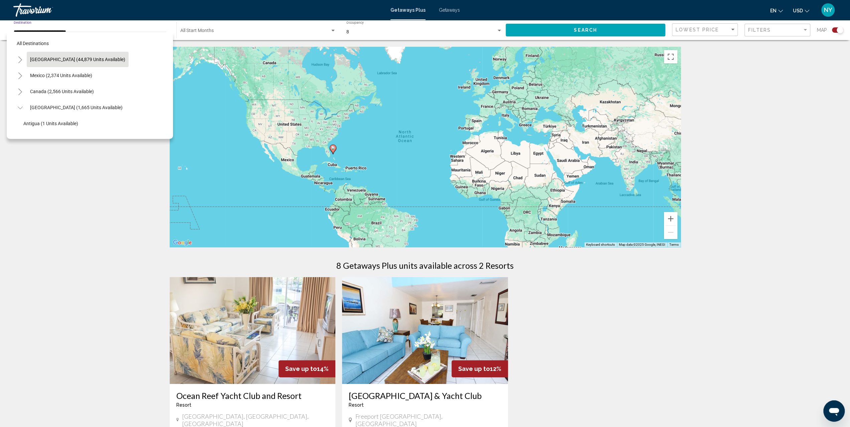
click at [55, 56] on button "[GEOGRAPHIC_DATA] (44,879 units available)" at bounding box center [78, 59] width 102 height 15
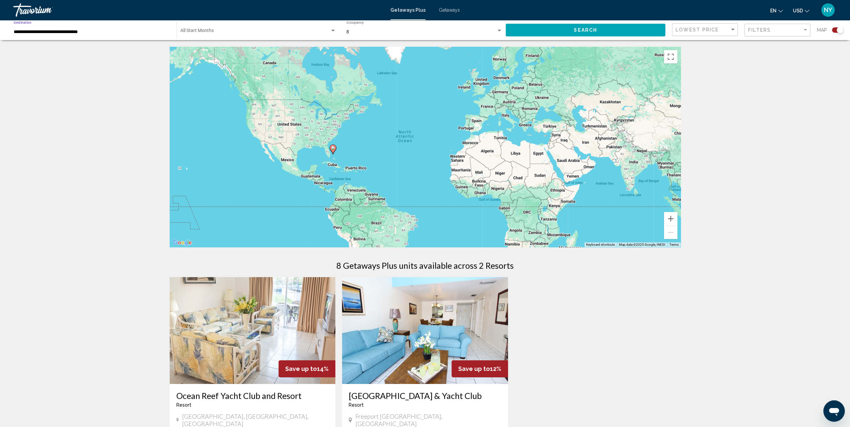
click at [561, 30] on button "Search" at bounding box center [586, 30] width 160 height 12
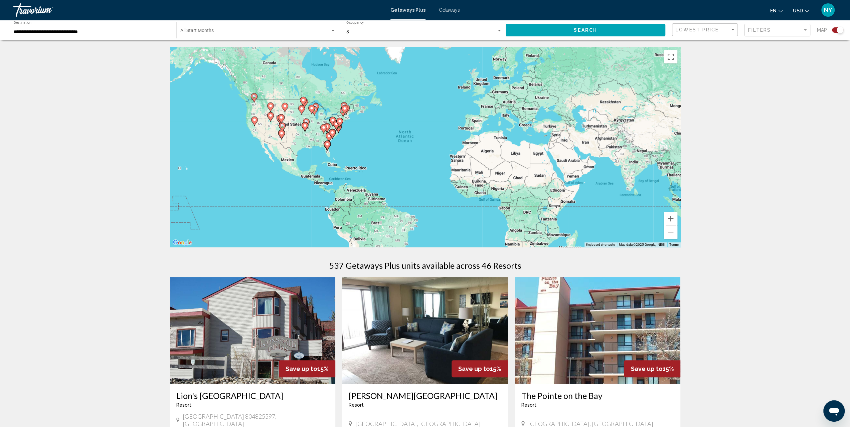
click at [313, 143] on div "To navigate, press the arrow keys. To activate drag with keyboard, press Alt + …" at bounding box center [425, 147] width 511 height 200
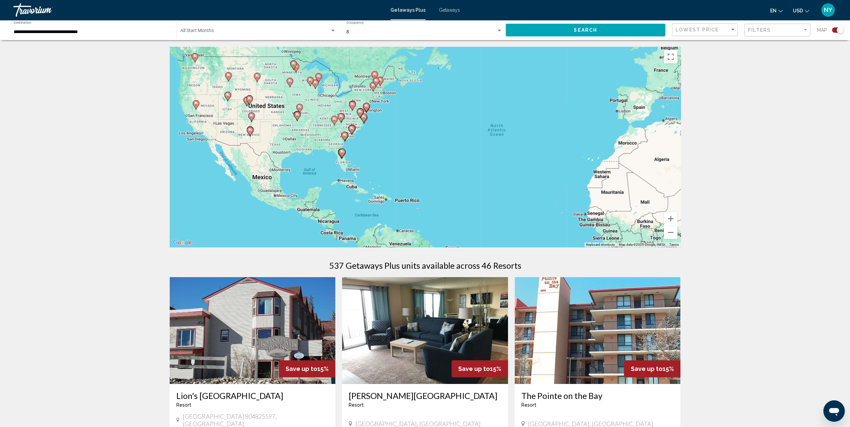
click at [330, 145] on div "To navigate, press the arrow keys. To activate drag with keyboard, press Alt + …" at bounding box center [425, 147] width 511 height 200
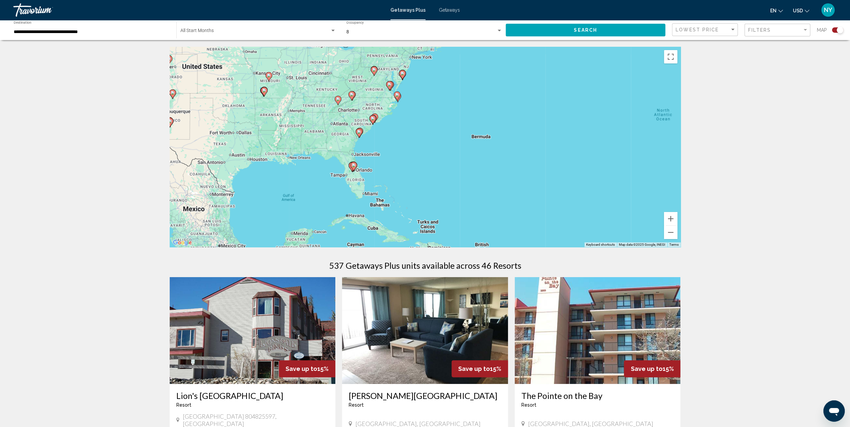
click at [361, 117] on div "To navigate, press the arrow keys. To activate drag with keyboard, press Alt + …" at bounding box center [425, 147] width 511 height 200
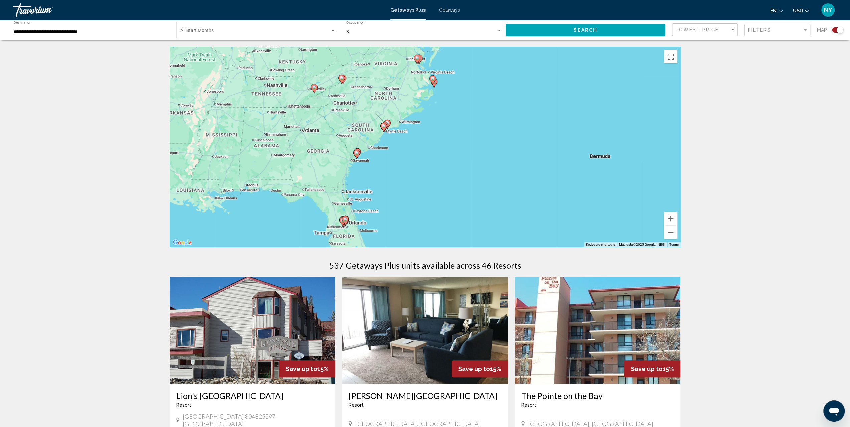
click at [411, 89] on div "To navigate, press the arrow keys. To activate drag with keyboard, press Alt + …" at bounding box center [425, 147] width 511 height 200
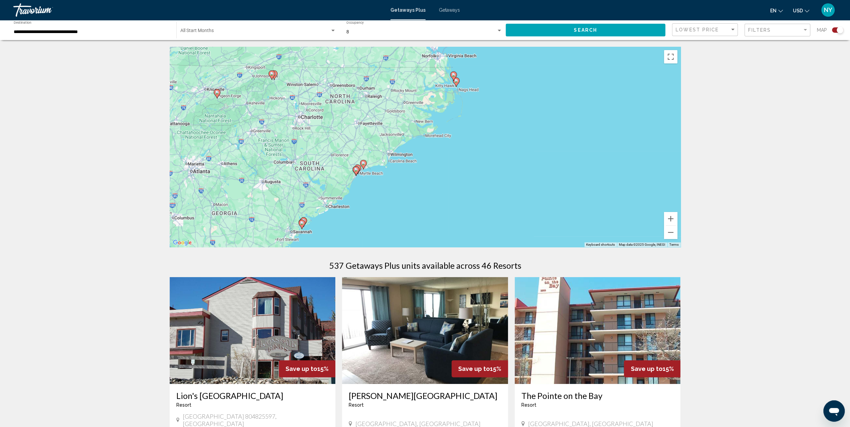
click at [439, 94] on div "To navigate, press the arrow keys. To activate drag with keyboard, press Alt + …" at bounding box center [425, 147] width 511 height 200
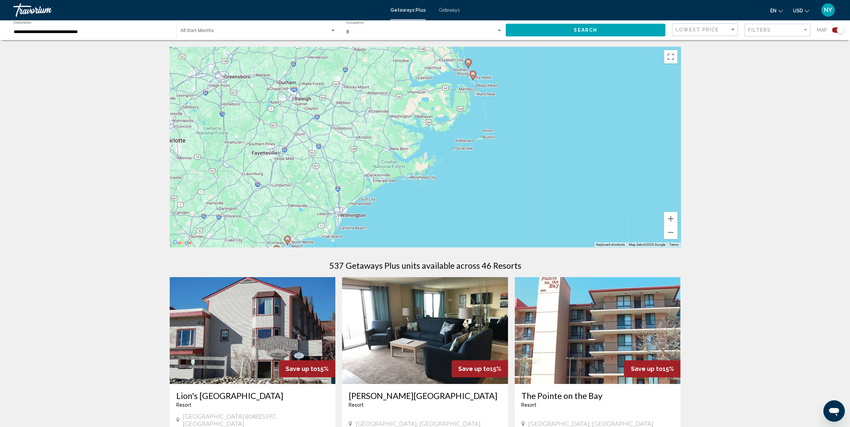
click at [458, 83] on div "To navigate, press the arrow keys. To activate drag with keyboard, press Alt + …" at bounding box center [425, 147] width 511 height 200
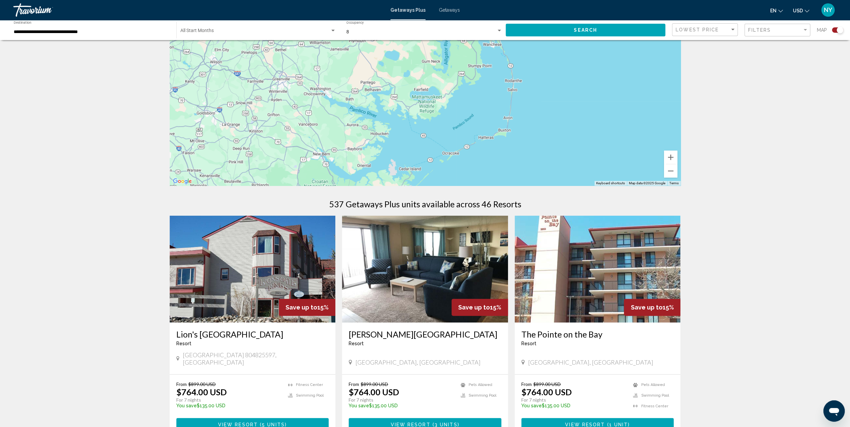
scroll to position [67, 0]
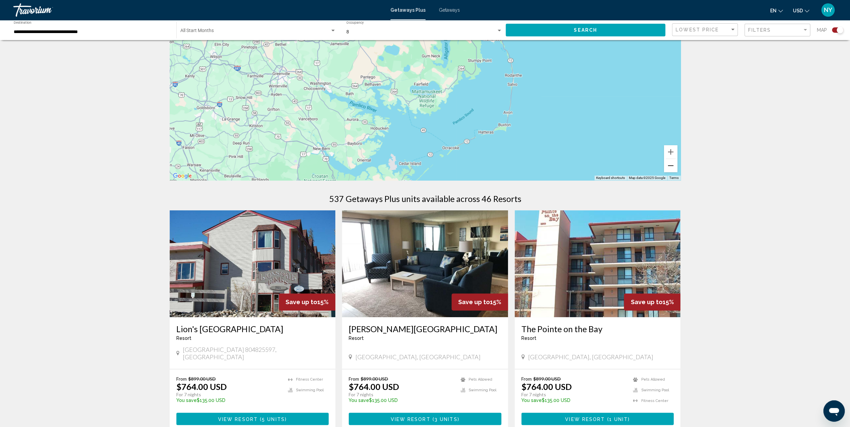
click at [671, 169] on button "Zoom out" at bounding box center [670, 165] width 13 height 13
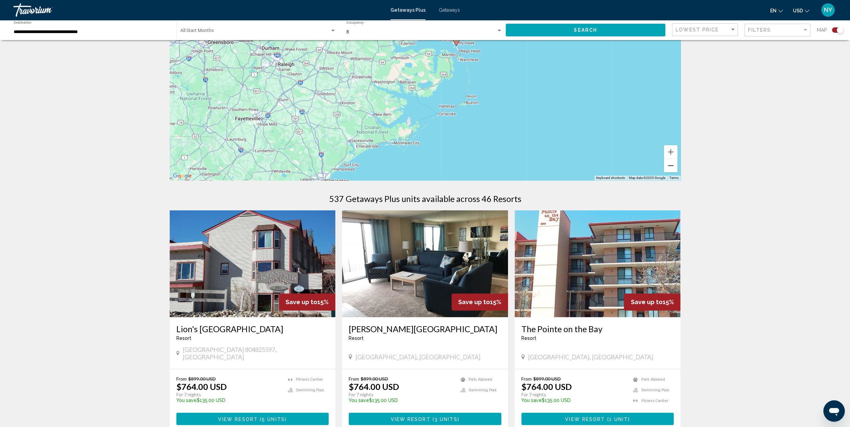
click at [671, 169] on button "Zoom out" at bounding box center [670, 165] width 13 height 13
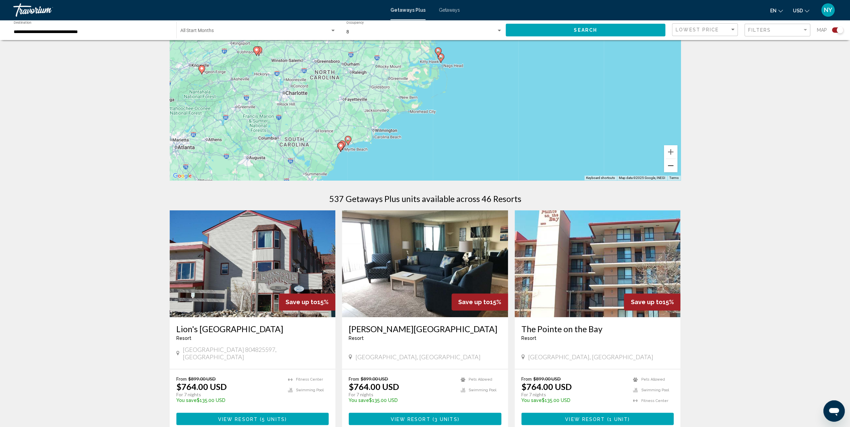
click at [671, 169] on button "Zoom out" at bounding box center [670, 165] width 13 height 13
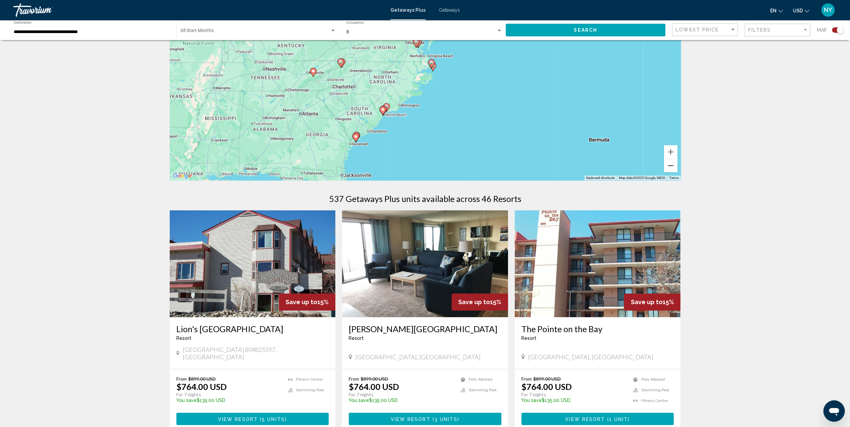
click at [668, 167] on button "Zoom out" at bounding box center [670, 165] width 13 height 13
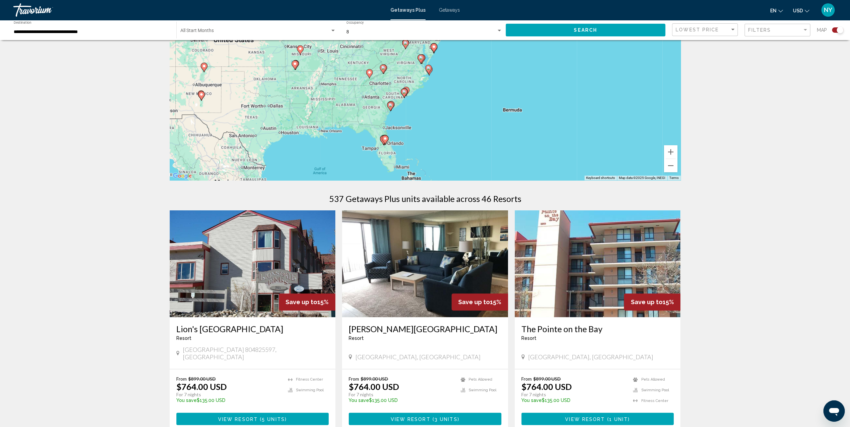
click at [372, 141] on div "To navigate, press the arrow keys. To activate drag with keyboard, press Alt + …" at bounding box center [425, 80] width 511 height 200
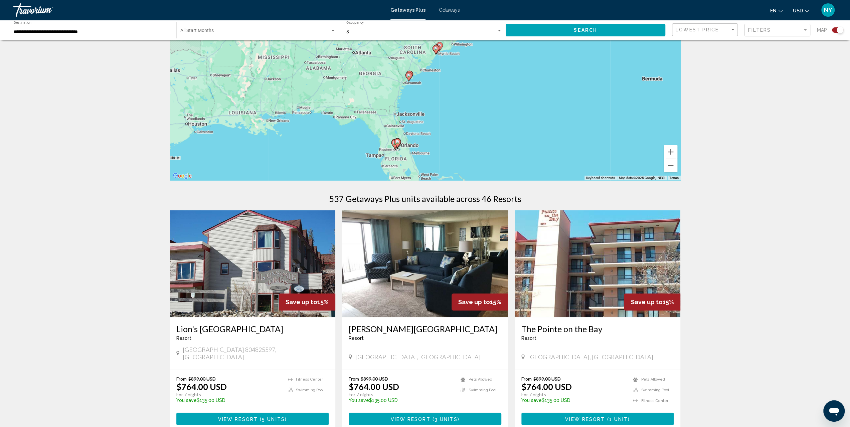
click at [384, 148] on div "To navigate, press the arrow keys. To activate drag with keyboard, press Alt + …" at bounding box center [425, 80] width 511 height 200
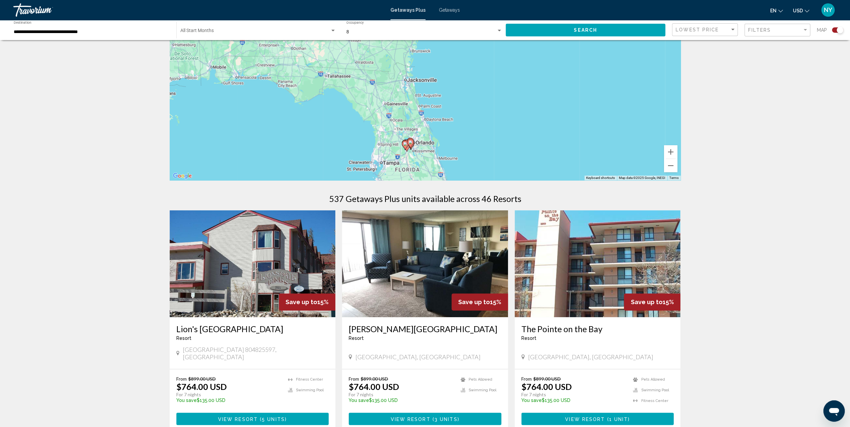
click at [430, 148] on div "To navigate, press the arrow keys. To activate drag with keyboard, press Alt + …" at bounding box center [425, 80] width 511 height 200
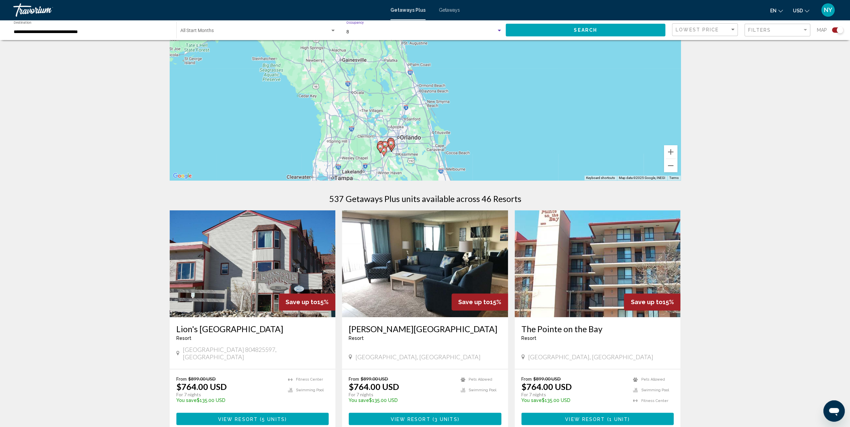
click at [500, 29] on div "Search widget" at bounding box center [499, 30] width 6 height 5
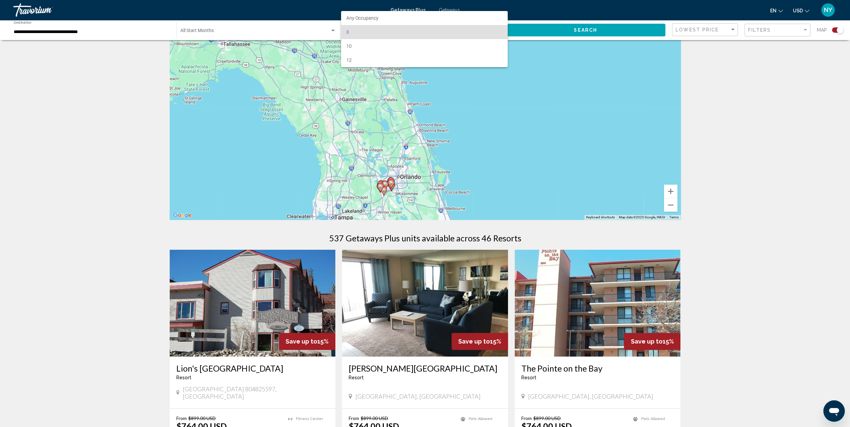
scroll to position [0, 0]
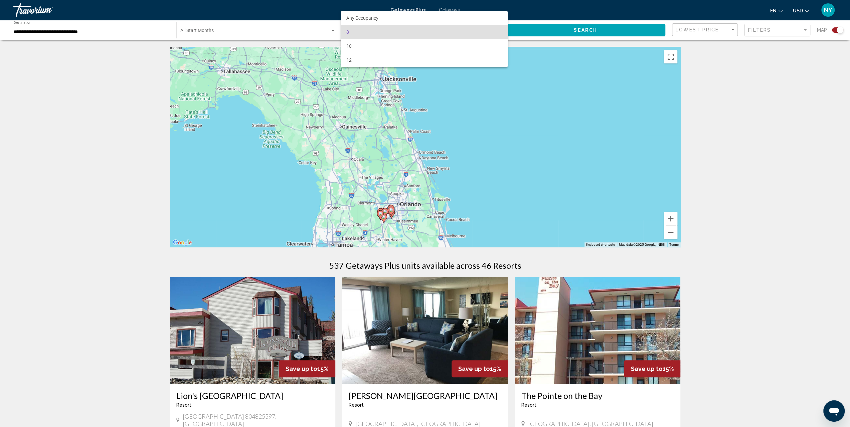
click at [804, 30] on div at bounding box center [425, 213] width 850 height 427
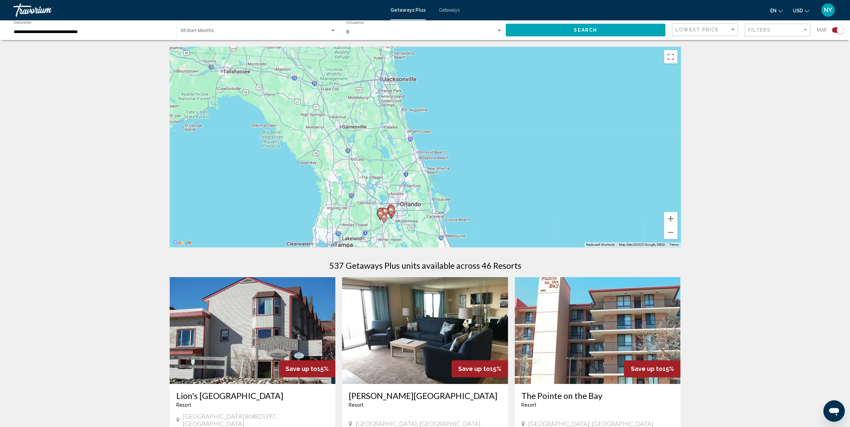
click at [402, 211] on div "To navigate, press the arrow keys. To activate drag with keyboard, press Alt + …" at bounding box center [425, 147] width 511 height 200
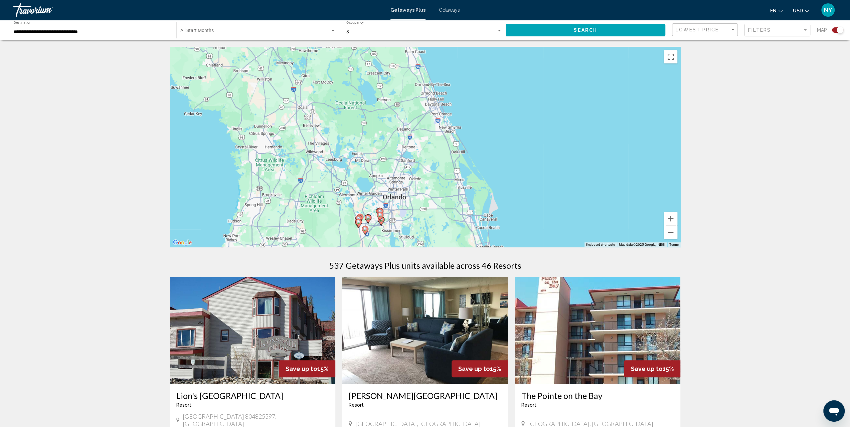
click at [410, 204] on div "To navigate, press the arrow keys. To activate drag with keyboard, press Alt + …" at bounding box center [425, 147] width 511 height 200
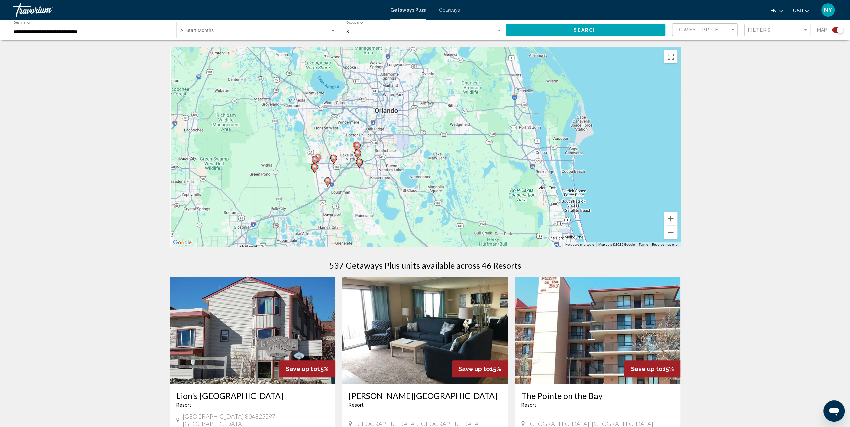
drag, startPoint x: 355, startPoint y: 196, endPoint x: 365, endPoint y: 119, distance: 77.7
click at [365, 119] on div "To navigate, press the arrow keys. To activate drag with keyboard, press Alt + …" at bounding box center [425, 147] width 511 height 200
click at [378, 153] on div "To navigate, press the arrow keys. To activate drag with keyboard, press Alt + …" at bounding box center [425, 147] width 511 height 200
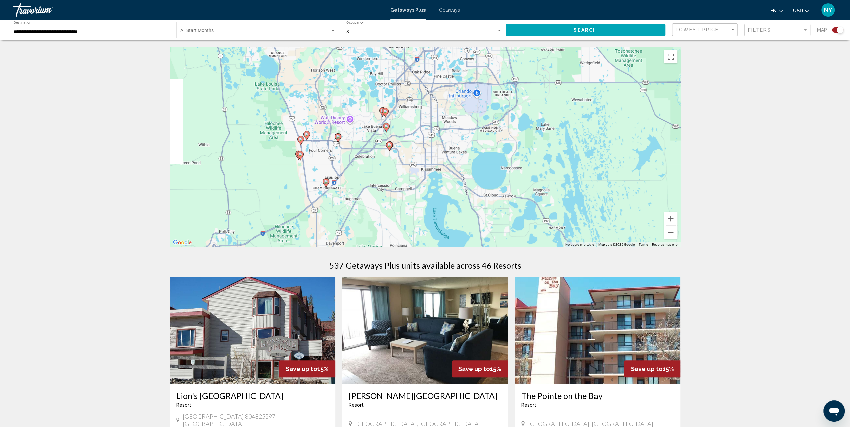
drag, startPoint x: 371, startPoint y: 151, endPoint x: 416, endPoint y: 124, distance: 53.3
click at [416, 124] on div "To navigate, press the arrow keys. To activate drag with keyboard, press Alt + …" at bounding box center [425, 147] width 511 height 200
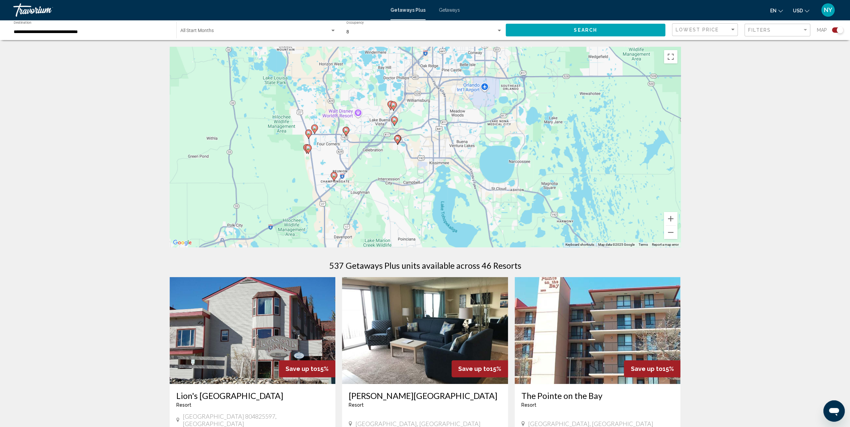
click at [419, 127] on div "To navigate, press the arrow keys. To activate drag with keyboard, press Alt + …" at bounding box center [425, 147] width 511 height 200
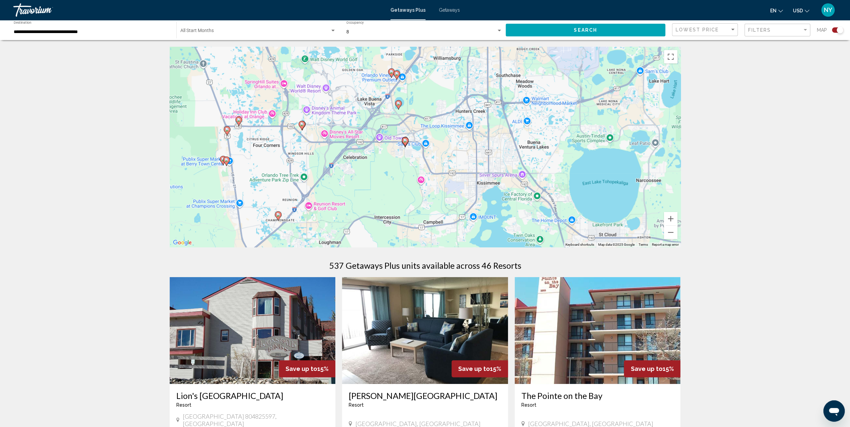
drag, startPoint x: 315, startPoint y: 155, endPoint x: 327, endPoint y: 148, distance: 14.3
click at [327, 148] on div "To navigate, press the arrow keys. To activate drag with keyboard, press Alt + …" at bounding box center [425, 147] width 511 height 200
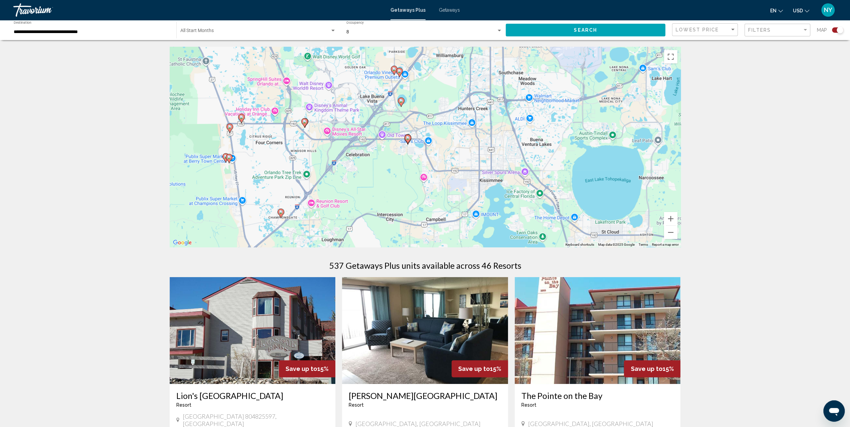
click at [306, 124] on icon "Main content" at bounding box center [304, 123] width 6 height 9
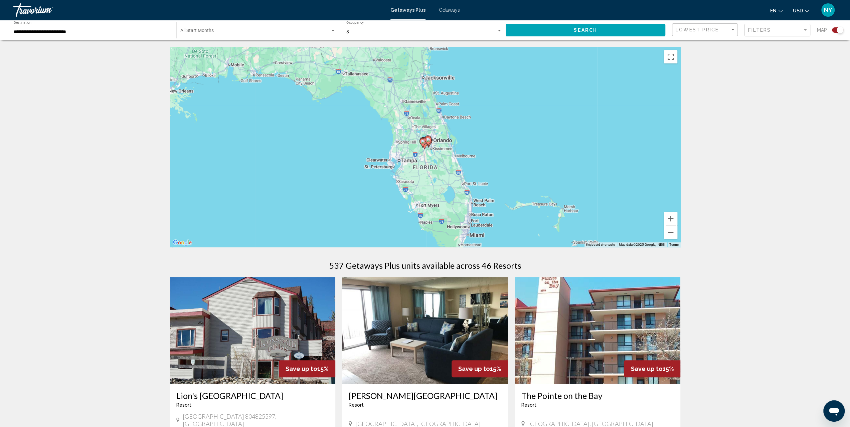
click at [431, 151] on div "To navigate, press the arrow keys. To activate drag with keyboard, press Alt + …" at bounding box center [425, 147] width 511 height 200
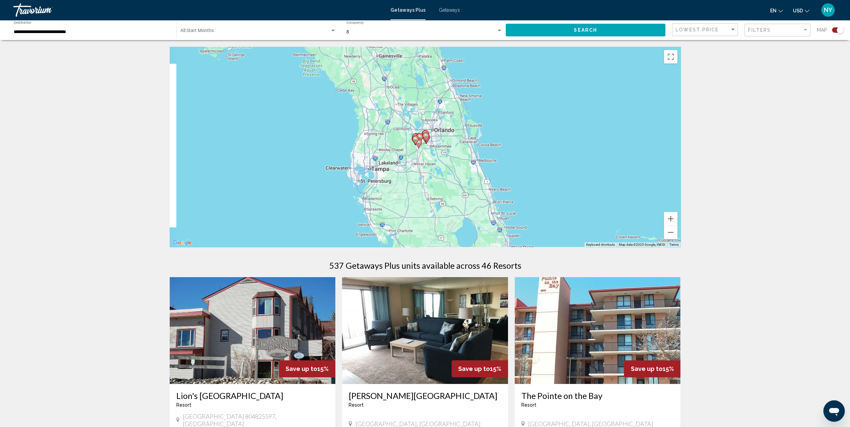
click at [431, 151] on div "To activate drag with keyboard, press Alt + Enter. Once in keyboard drag state,…" at bounding box center [425, 147] width 511 height 200
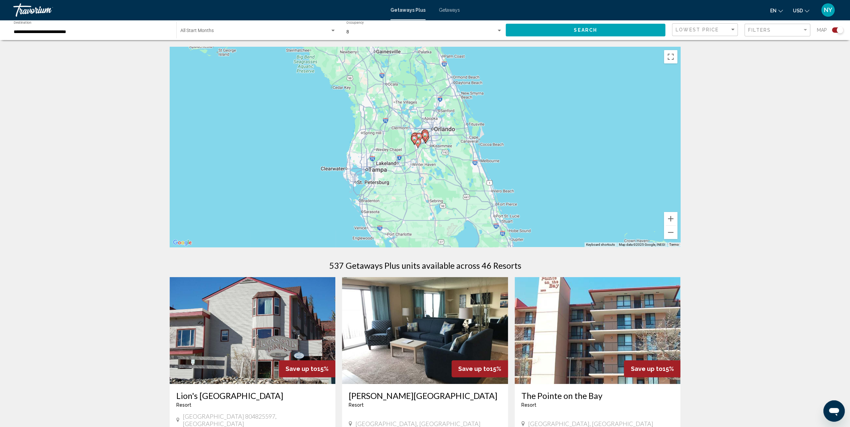
click at [431, 151] on div "To activate drag with keyboard, press Alt + Enter. Once in keyboard drag state,…" at bounding box center [425, 147] width 511 height 200
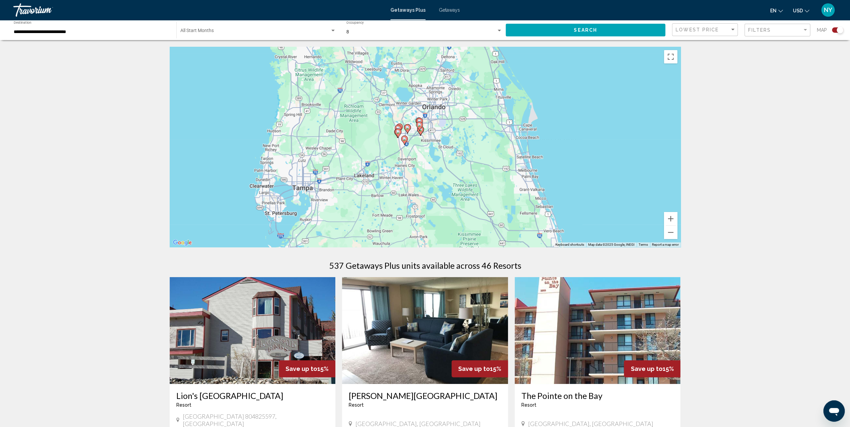
click at [426, 146] on div "To activate drag with keyboard, press Alt + Enter. Once in keyboard drag state,…" at bounding box center [425, 147] width 511 height 200
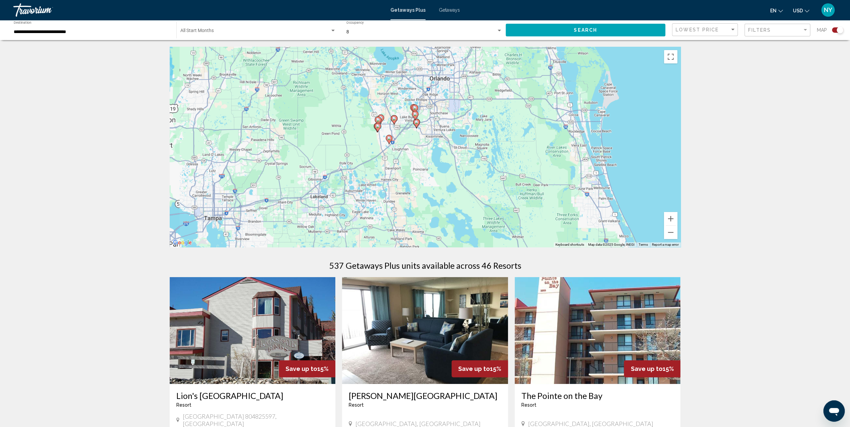
click at [423, 144] on div "To activate drag with keyboard, press Alt + Enter. Once in keyboard drag state,…" at bounding box center [425, 147] width 511 height 200
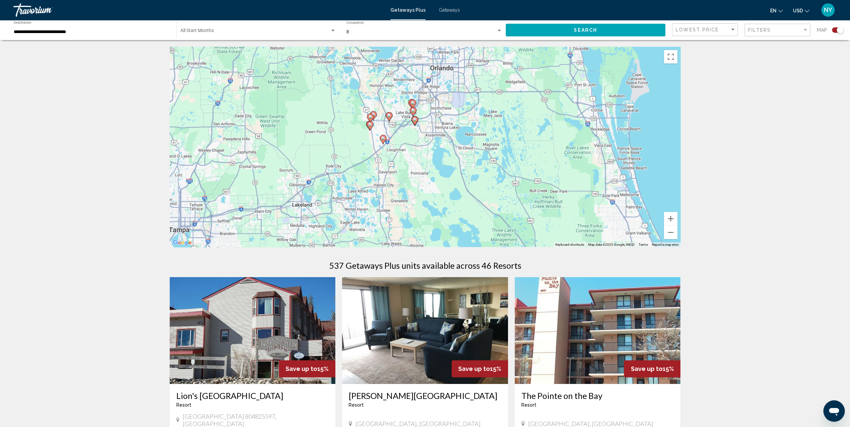
click at [423, 144] on div "To activate drag with keyboard, press Alt + Enter. Once in keyboard drag state,…" at bounding box center [425, 147] width 511 height 200
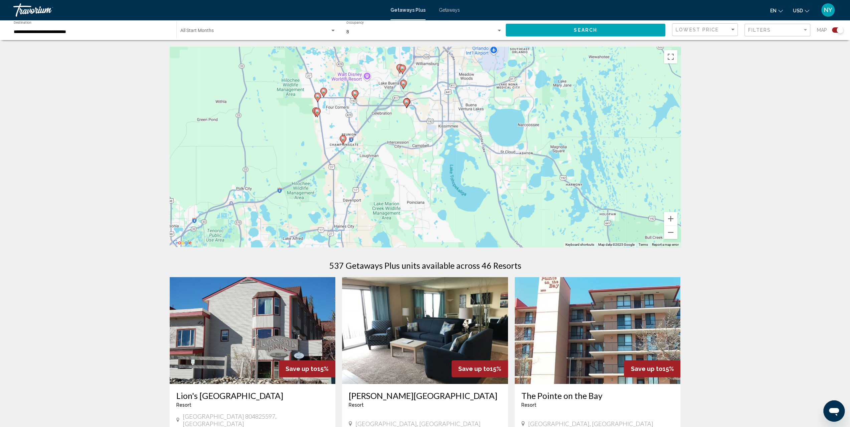
click at [355, 95] on image "Main content" at bounding box center [355, 94] width 4 height 4
type input "**********"
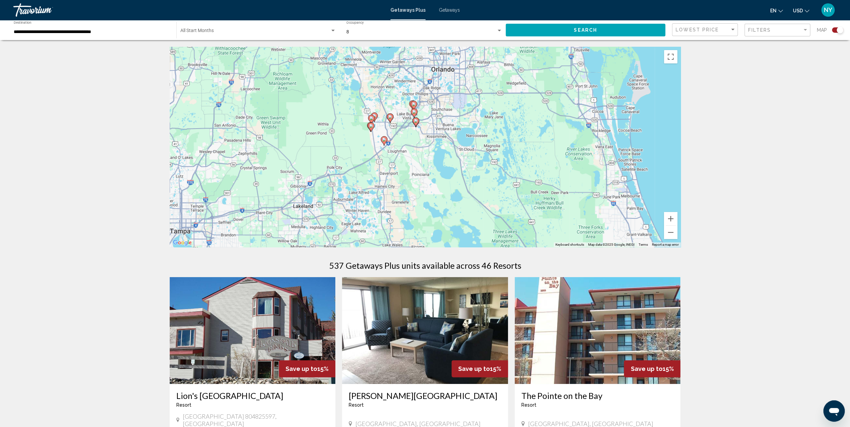
click at [404, 133] on div "To navigate, press the arrow keys. To activate drag with keyboard, press Alt + …" at bounding box center [425, 147] width 511 height 200
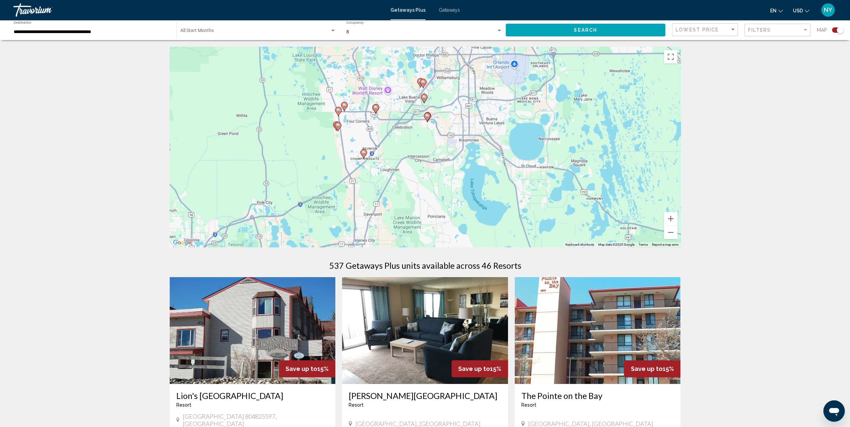
click at [398, 129] on div "To activate drag with keyboard, press Alt + Enter. Once in keyboard drag state,…" at bounding box center [425, 147] width 511 height 200
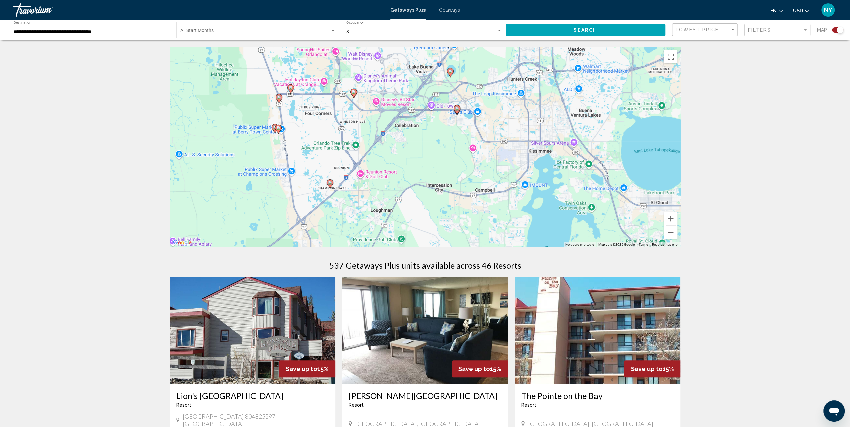
click at [383, 117] on div "To activate drag with keyboard, press Alt + Enter. Once in keyboard drag state,…" at bounding box center [425, 147] width 511 height 200
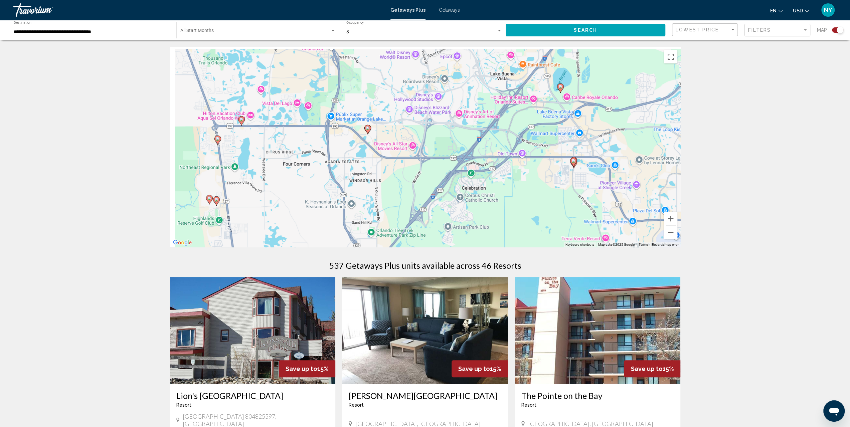
drag, startPoint x: 325, startPoint y: 108, endPoint x: 373, endPoint y: 170, distance: 78.6
click at [373, 170] on div "To activate drag with keyboard, press Alt + Enter. Once in keyboard drag state,…" at bounding box center [425, 147] width 511 height 200
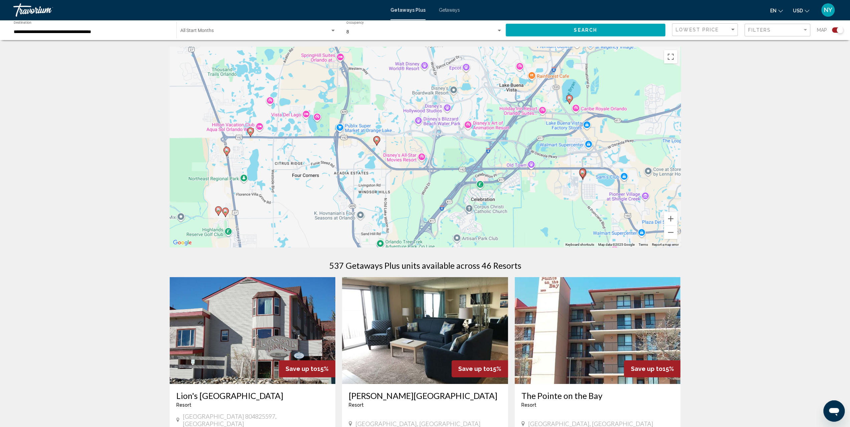
click at [378, 142] on icon "Main content" at bounding box center [377, 141] width 6 height 9
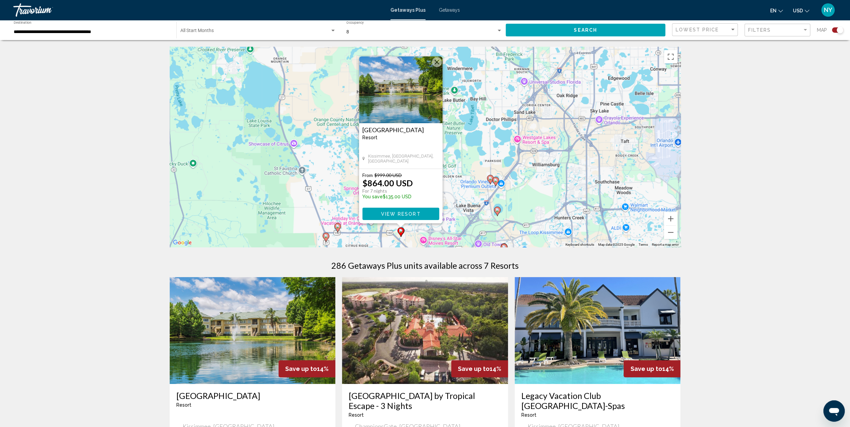
click at [435, 61] on button "Close" at bounding box center [437, 62] width 10 height 10
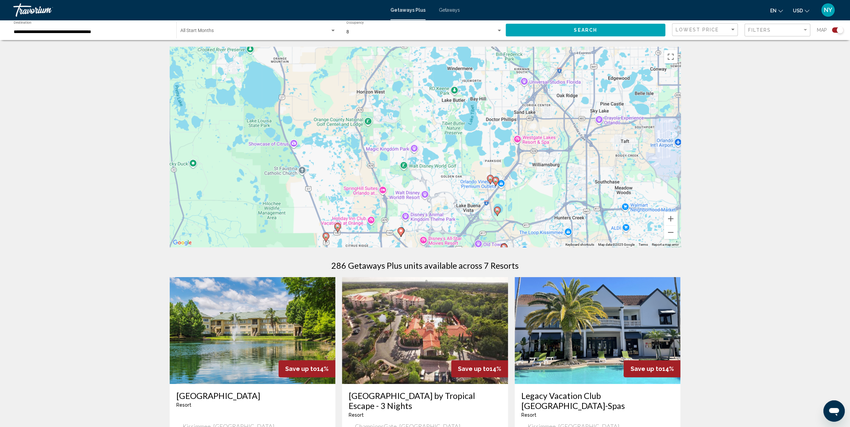
click at [393, 211] on div "To navigate, press the arrow keys. To activate drag with keyboard, press Alt + …" at bounding box center [425, 147] width 511 height 200
click at [393, 211] on div "To activate drag with keyboard, press Alt + Enter. Once in keyboard drag state,…" at bounding box center [425, 147] width 511 height 200
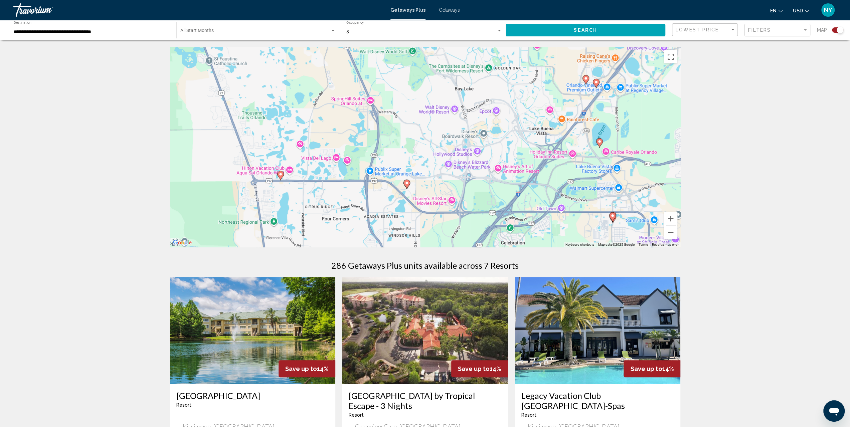
drag, startPoint x: 399, startPoint y: 201, endPoint x: 401, endPoint y: 122, distance: 79.2
click at [401, 122] on div "To activate drag with keyboard, press Alt + Enter. Once in keyboard drag state,…" at bounding box center [425, 147] width 511 height 200
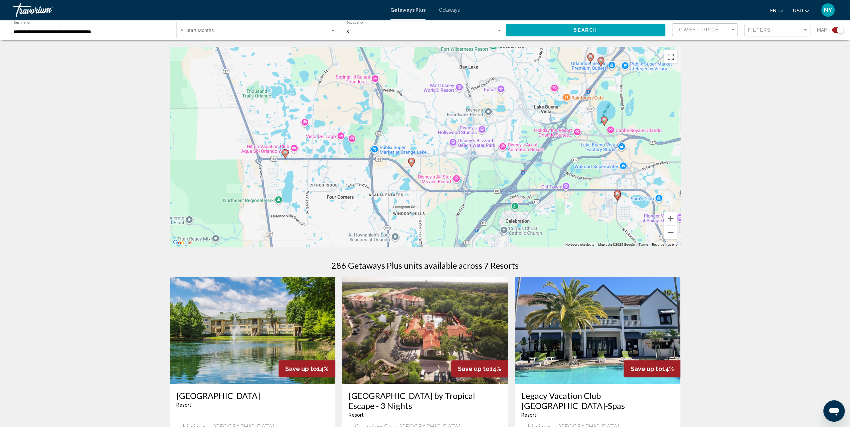
click at [375, 166] on div "To activate drag with keyboard, press Alt + Enter. Once in keyboard drag state,…" at bounding box center [425, 147] width 511 height 200
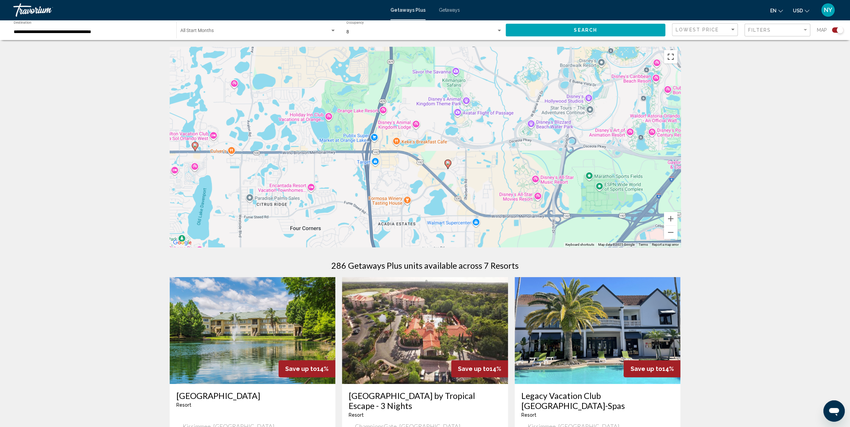
click at [673, 55] on button "Toggle fullscreen view" at bounding box center [670, 56] width 13 height 13
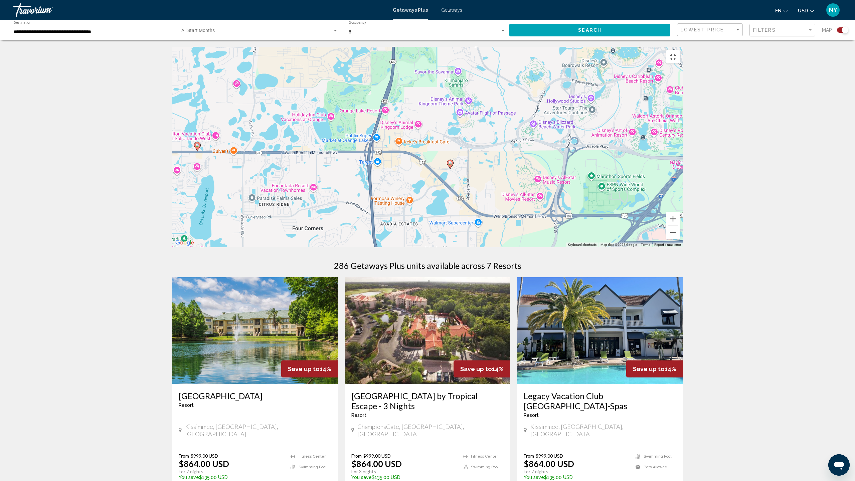
click at [450, 165] on image "Main content" at bounding box center [450, 163] width 4 height 4
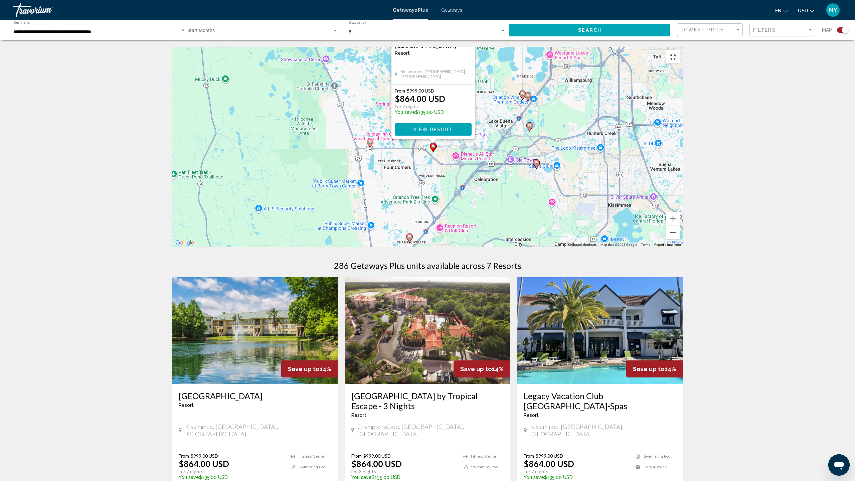
click at [370, 144] on image "Main content" at bounding box center [370, 142] width 4 height 4
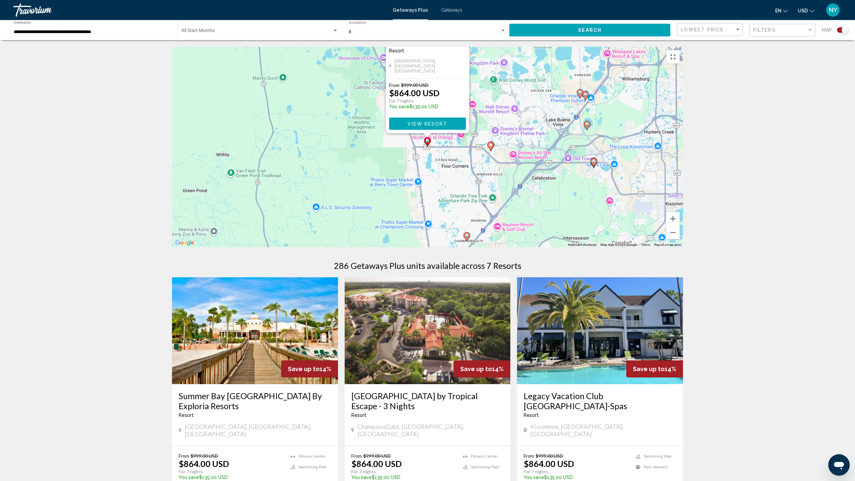
click at [468, 238] on image "Main content" at bounding box center [467, 236] width 4 height 4
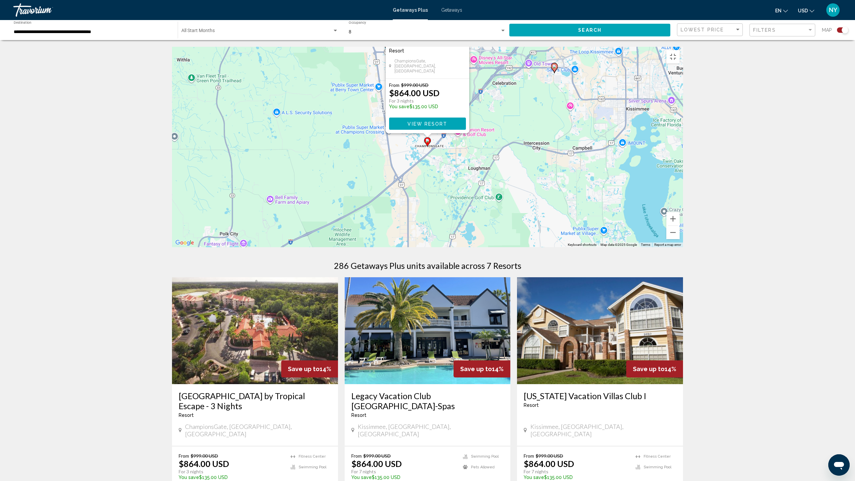
click at [556, 72] on icon "Main content" at bounding box center [554, 67] width 7 height 9
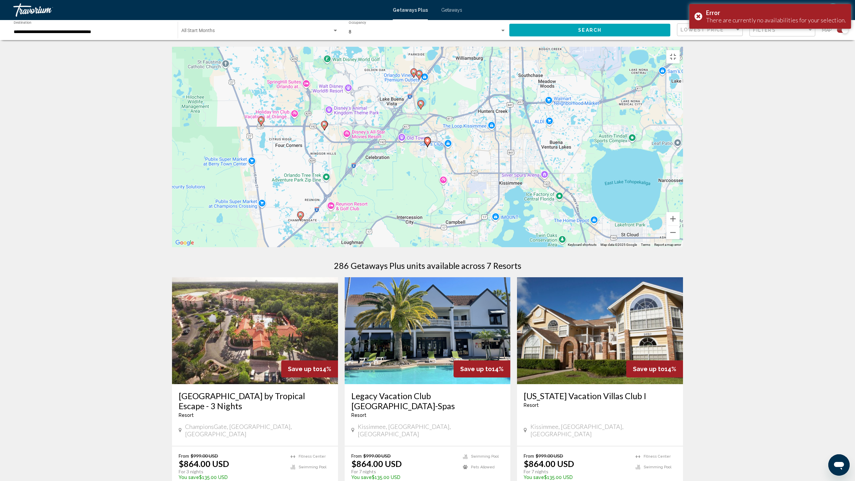
click at [420, 106] on image "Main content" at bounding box center [421, 104] width 4 height 4
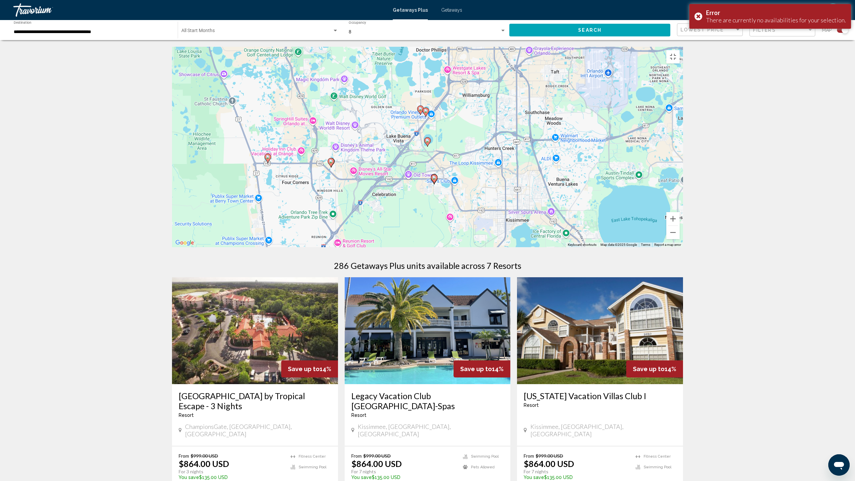
click at [420, 111] on image "Main content" at bounding box center [421, 109] width 4 height 4
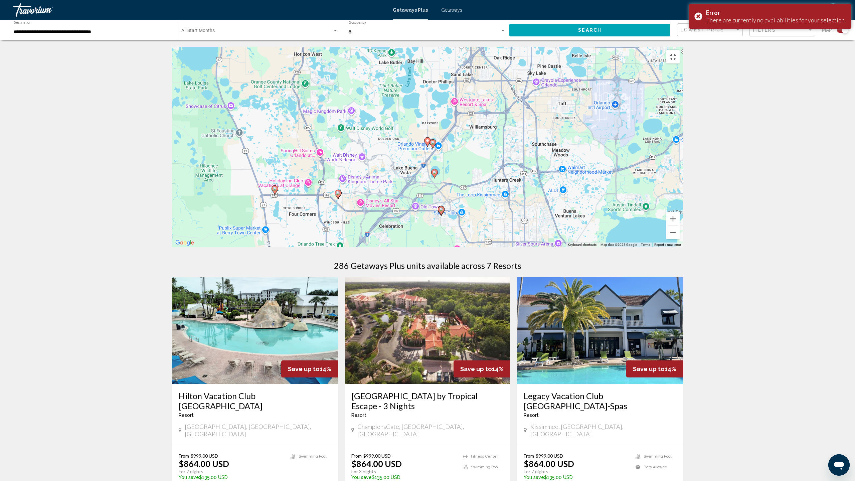
click at [434, 145] on image "Main content" at bounding box center [433, 143] width 4 height 4
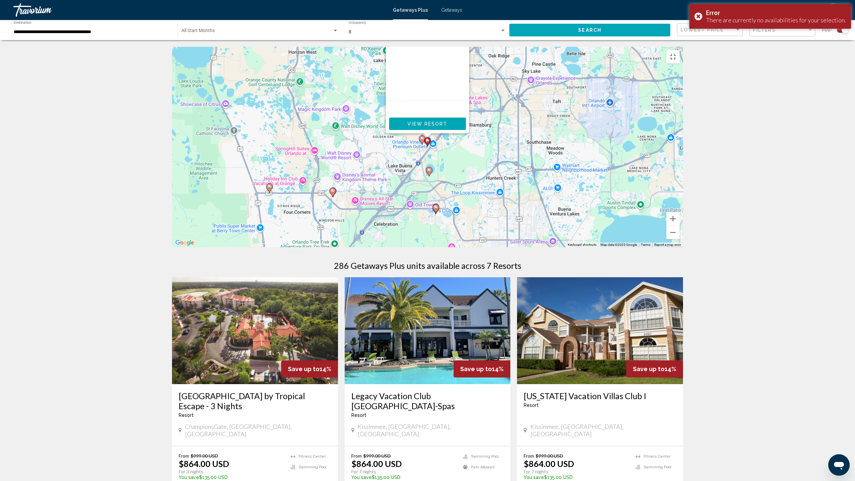
click at [640, 69] on div "To activate drag with keyboard, press Alt + Enter. Once in keyboard drag state,…" at bounding box center [427, 147] width 511 height 200
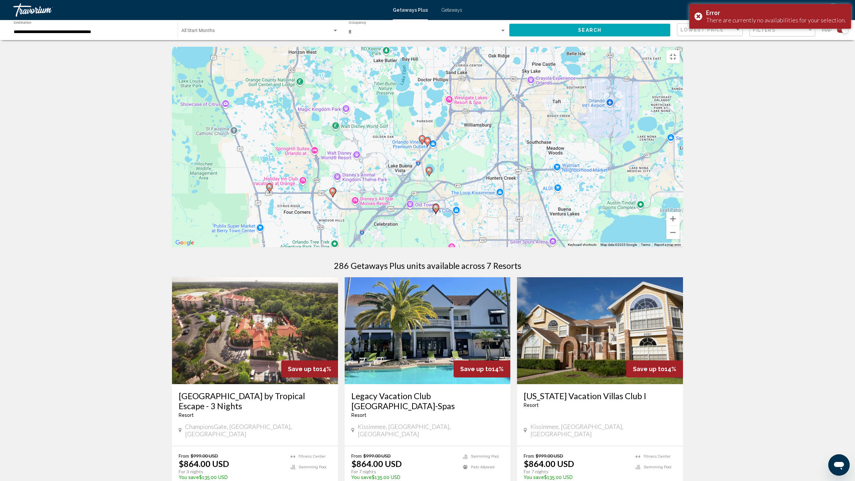
click at [640, 66] on div "To activate drag with keyboard, press Alt + Enter. Once in keyboard drag state,…" at bounding box center [427, 147] width 511 height 200
click at [453, 247] on div "To activate drag with keyboard, press Alt + Enter. Once in keyboard drag state,…" at bounding box center [427, 147] width 511 height 200
click at [680, 50] on button "Toggle fullscreen view" at bounding box center [673, 56] width 13 height 13
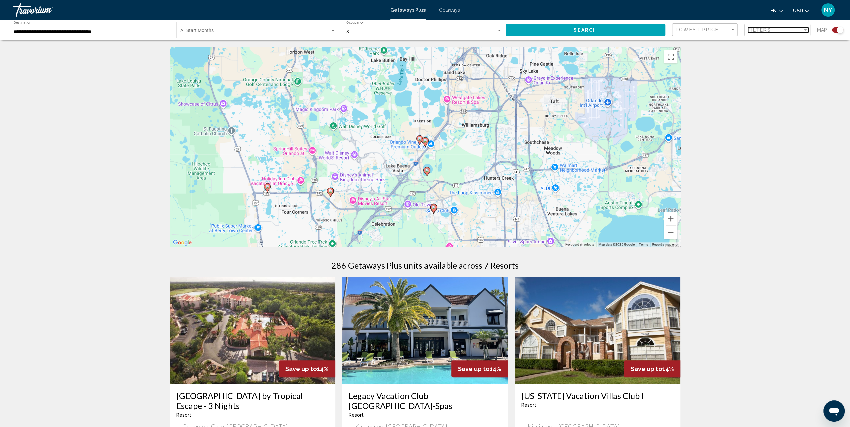
click at [775, 31] on div "Filters" at bounding box center [775, 29] width 54 height 5
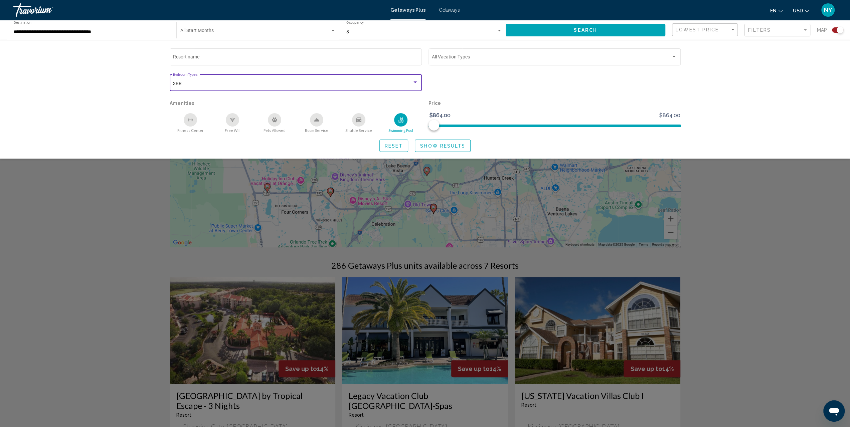
click at [417, 81] on div "Search widget" at bounding box center [415, 82] width 6 height 5
click at [167, 85] on mat-pseudo-checkbox at bounding box center [167, 83] width 5 height 5
click at [802, 30] on div at bounding box center [425, 213] width 850 height 427
click at [579, 32] on span "Search" at bounding box center [585, 30] width 23 height 5
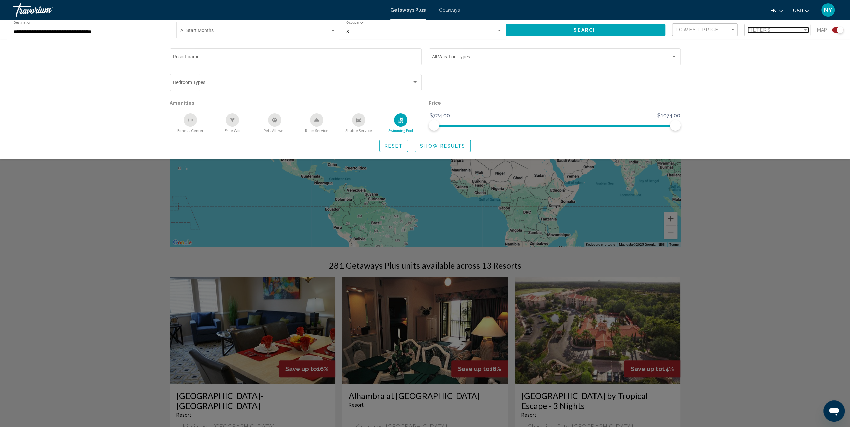
click at [805, 29] on div "Filter" at bounding box center [806, 29] width 6 height 5
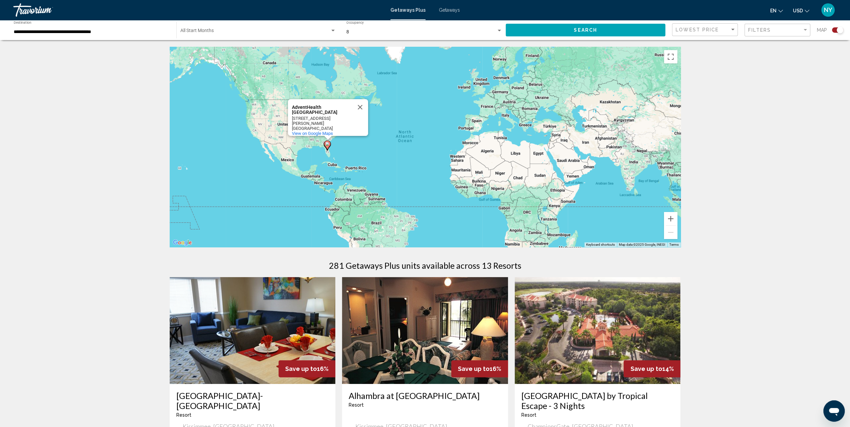
click at [350, 146] on div "To activate drag with keyboard, press Alt + Enter. Once in keyboard drag state,…" at bounding box center [425, 147] width 511 height 200
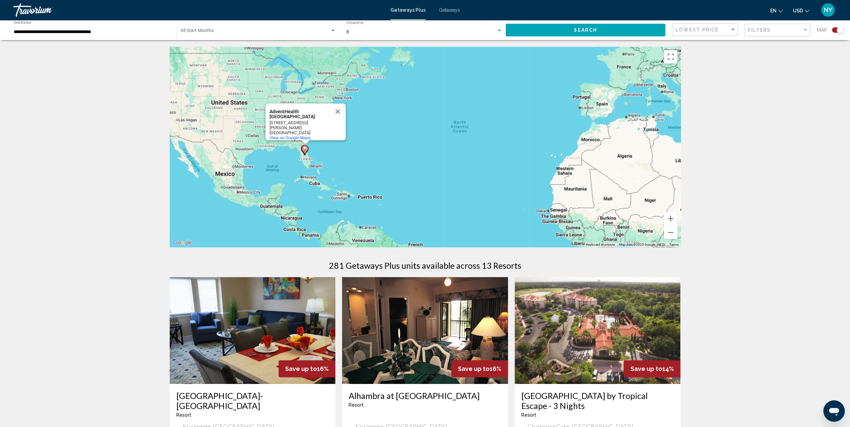
click at [323, 155] on div "To activate drag with keyboard, press Alt + Enter. Once in keyboard drag state,…" at bounding box center [425, 147] width 511 height 200
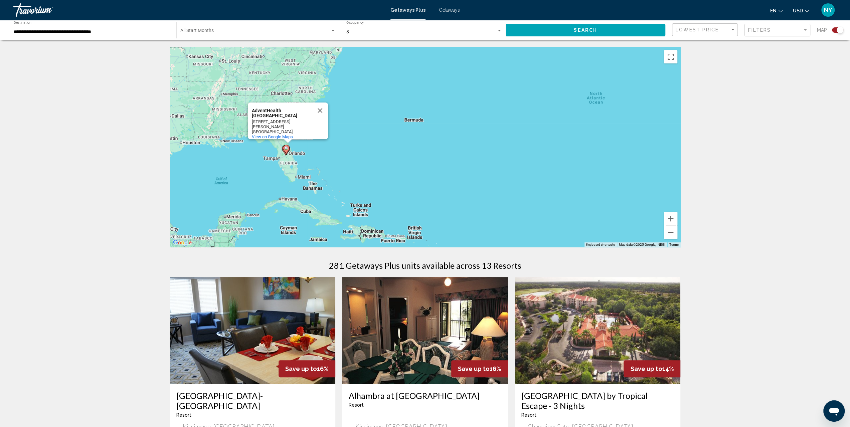
click at [290, 155] on div "To activate drag with keyboard, press Alt + Enter. Once in keyboard drag state,…" at bounding box center [425, 147] width 511 height 200
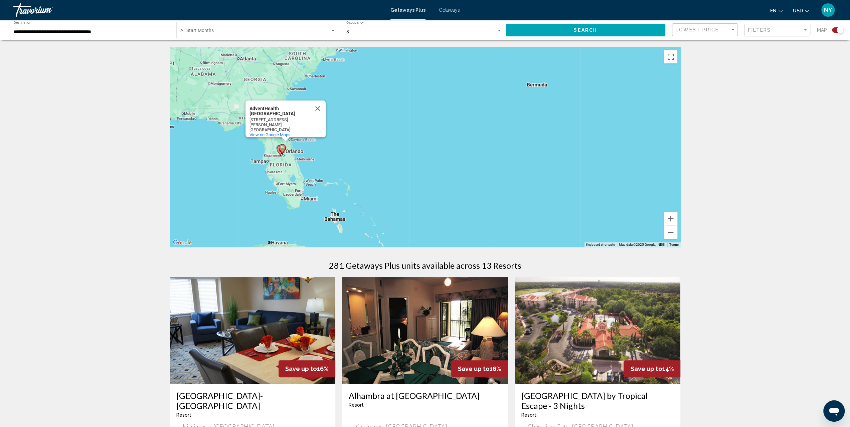
click at [293, 154] on div "To activate drag with keyboard, press Alt + Enter. Once in keyboard drag state,…" at bounding box center [425, 147] width 511 height 200
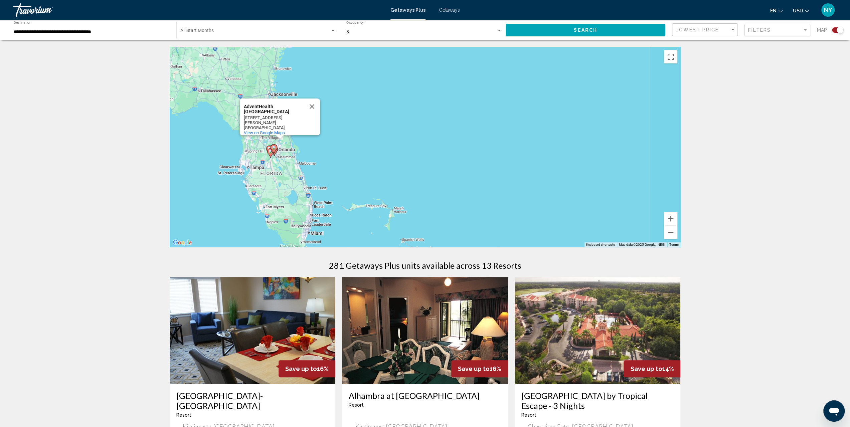
click at [293, 154] on div "To activate drag with keyboard, press Alt + Enter. Once in keyboard drag state,…" at bounding box center [425, 147] width 511 height 200
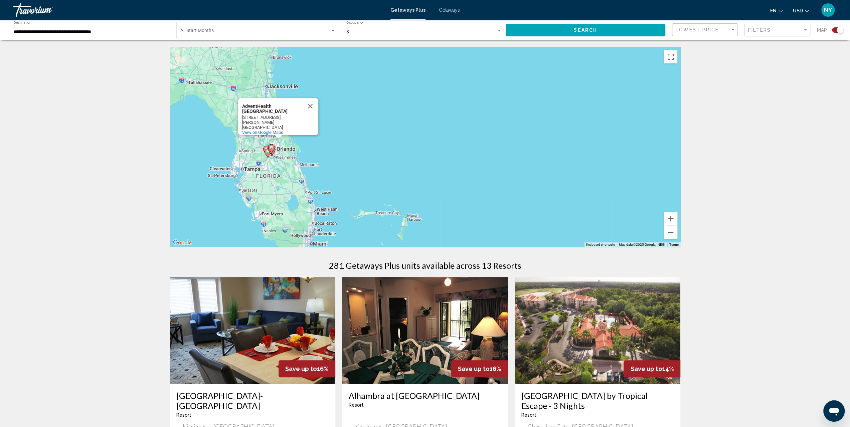
click at [293, 154] on div "To activate drag with keyboard, press Alt + Enter. Once in keyboard drag state,…" at bounding box center [425, 147] width 511 height 200
click at [277, 163] on div "To activate drag with keyboard, press Alt + Enter. Once in keyboard drag state,…" at bounding box center [425, 147] width 511 height 200
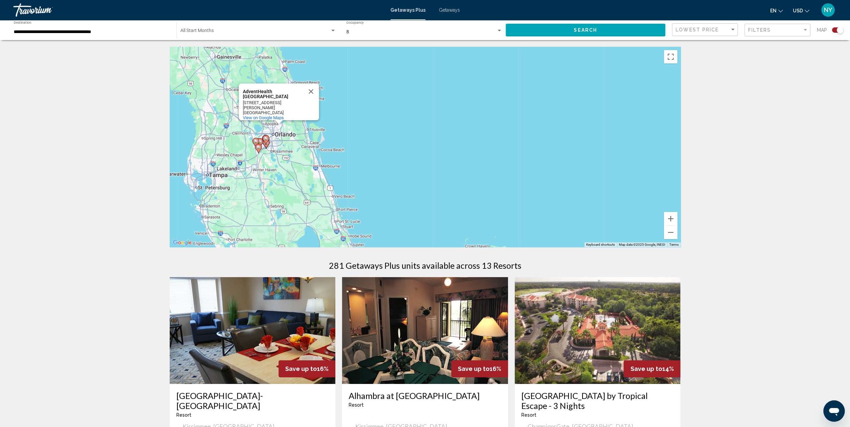
click at [265, 161] on div "To activate drag with keyboard, press Alt + Enter. Once in keyboard drag state,…" at bounding box center [425, 147] width 511 height 200
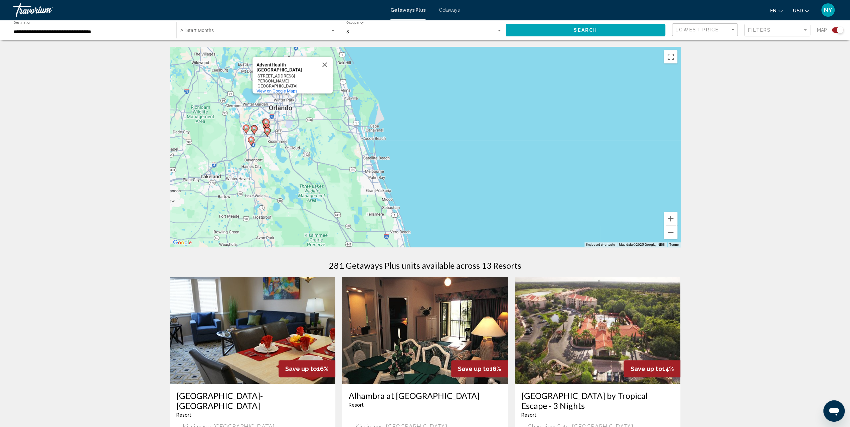
click at [266, 155] on div "To activate drag with keyboard, press Alt + Enter. Once in keyboard drag state,…" at bounding box center [425, 147] width 511 height 200
click at [266, 154] on div "To activate drag with keyboard, press Alt + Enter. Once in keyboard drag state,…" at bounding box center [425, 147] width 511 height 200
click at [498, 30] on div "Search widget" at bounding box center [499, 31] width 3 height 2
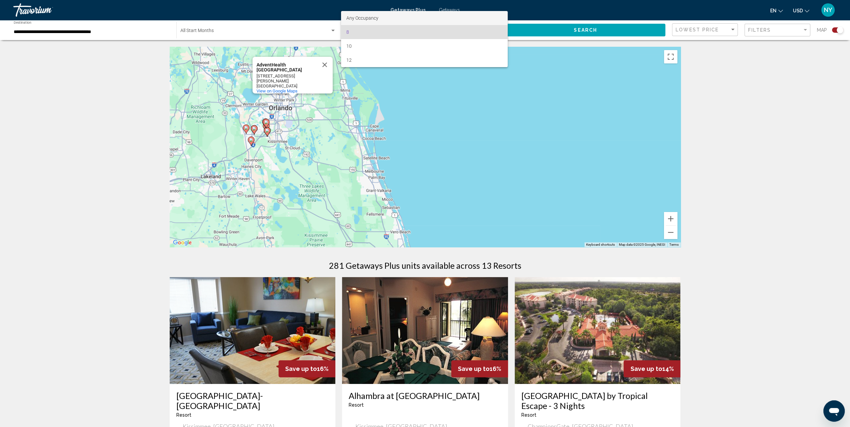
click at [349, 19] on span "Any Occupancy" at bounding box center [362, 17] width 32 height 5
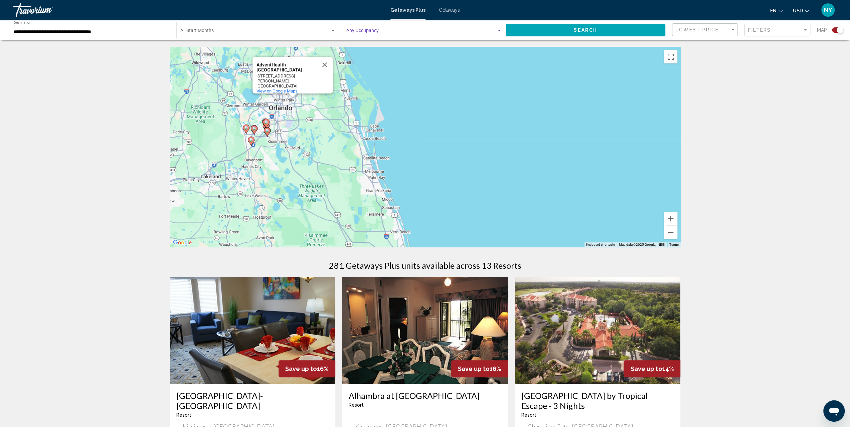
click at [500, 30] on div "Search widget" at bounding box center [499, 31] width 3 height 2
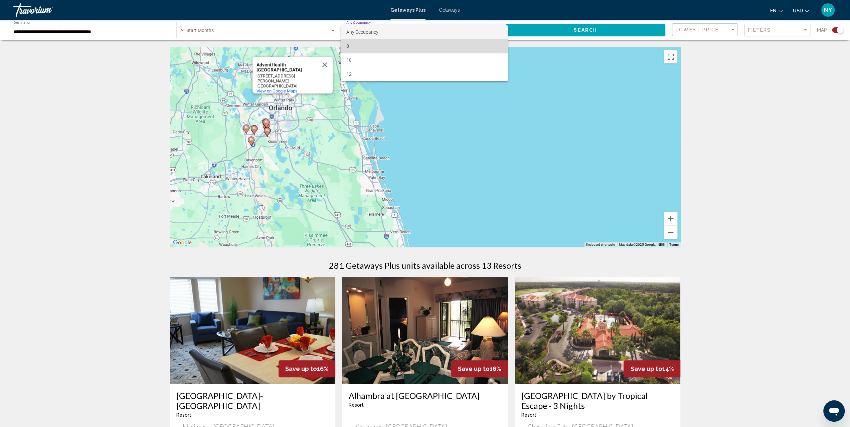
click at [376, 44] on span "8" at bounding box center [424, 46] width 156 height 14
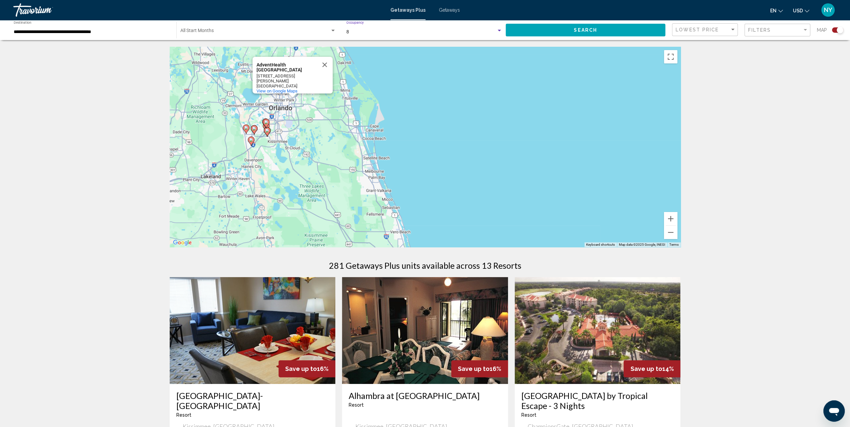
click at [485, 29] on div "8" at bounding box center [421, 31] width 150 height 5
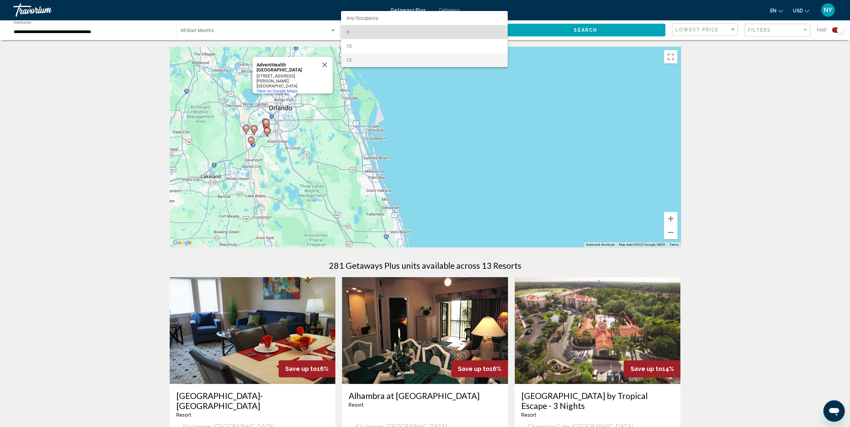
click at [364, 58] on span "12" at bounding box center [424, 60] width 156 height 14
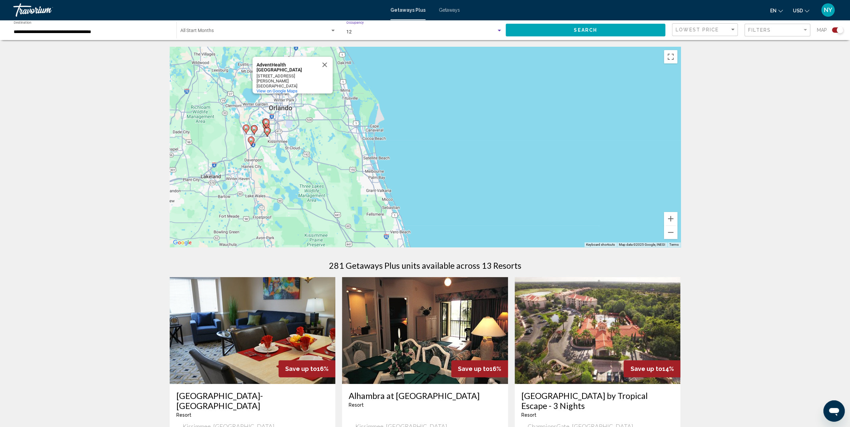
click at [496, 28] on div "Search widget" at bounding box center [499, 30] width 6 height 5
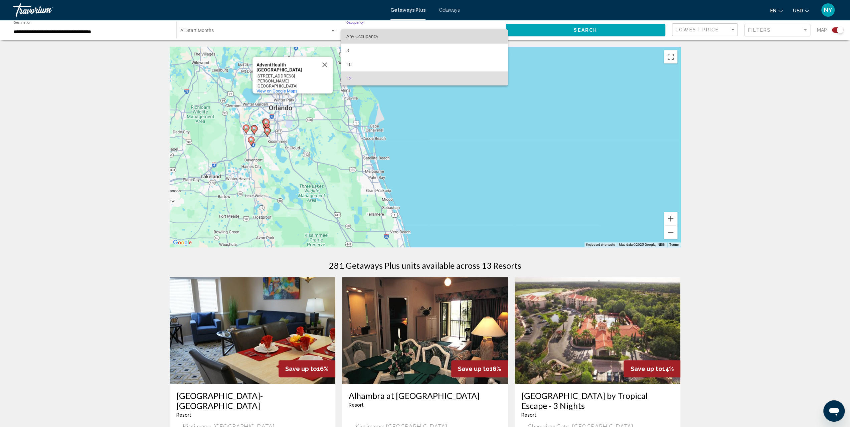
click at [359, 36] on span "Any Occupancy" at bounding box center [362, 36] width 32 height 5
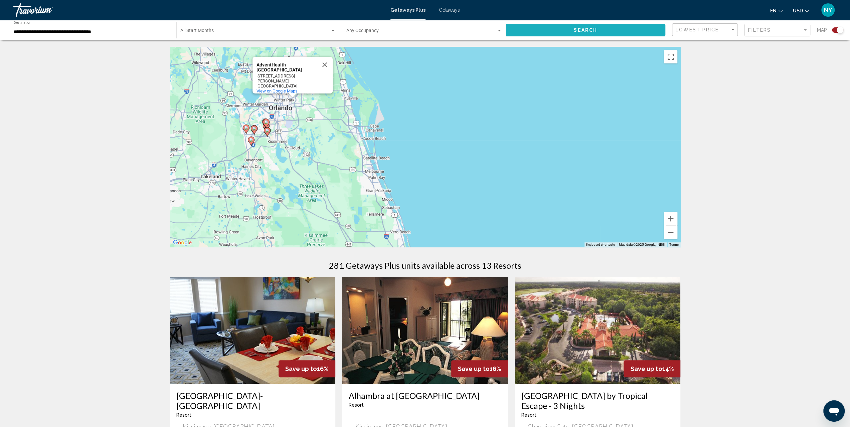
click at [621, 29] on button "Search" at bounding box center [586, 30] width 160 height 12
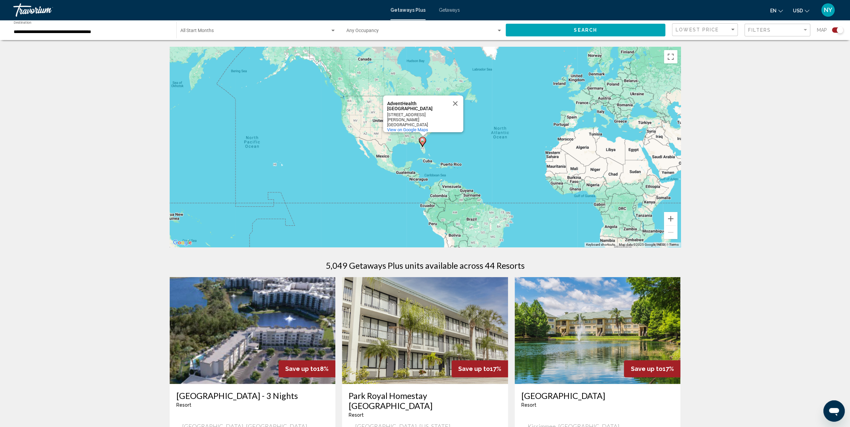
click at [497, 29] on div "Search widget" at bounding box center [499, 30] width 6 height 5
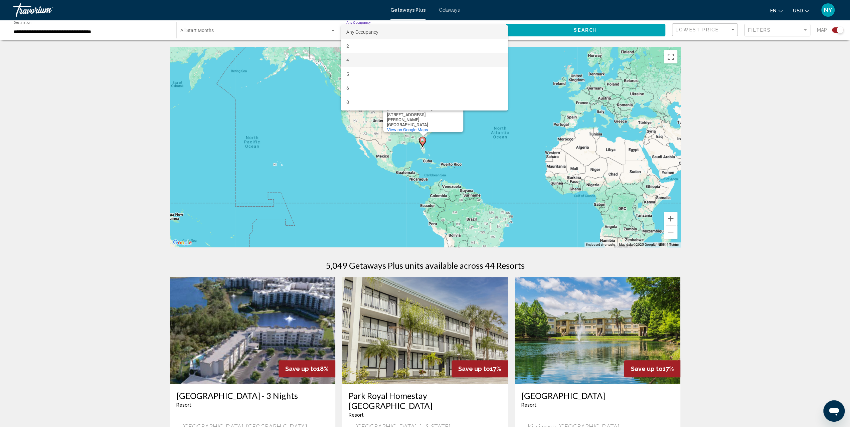
click at [370, 59] on span "4" at bounding box center [424, 60] width 156 height 14
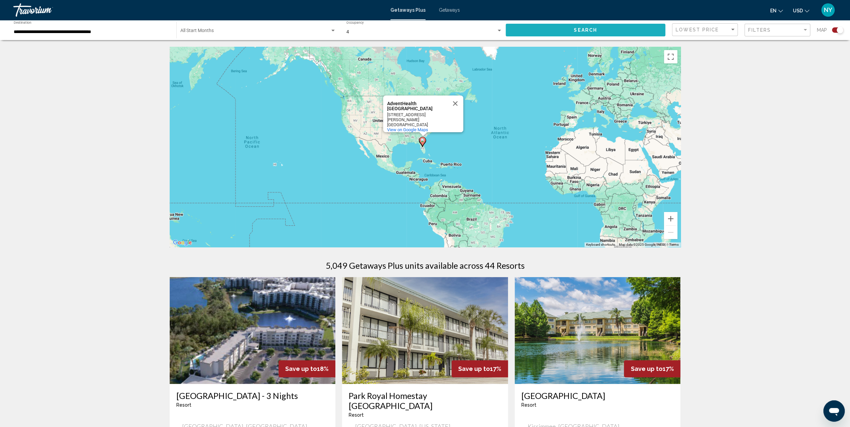
click at [620, 29] on button "Search" at bounding box center [586, 30] width 160 height 12
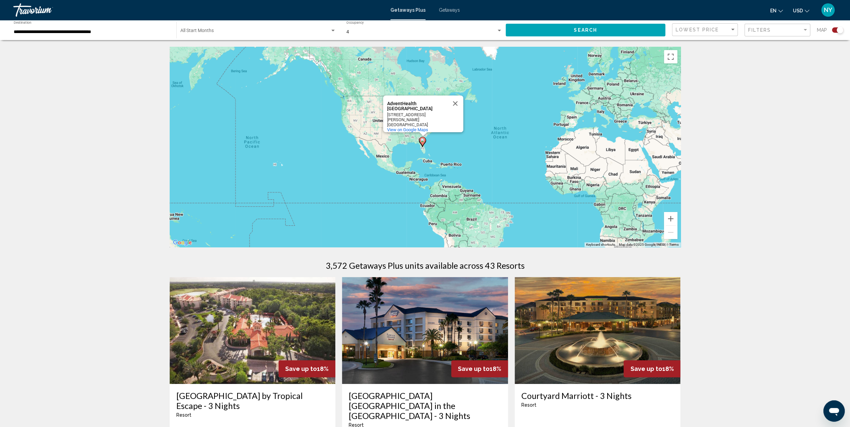
click at [424, 149] on div "To activate drag with keyboard, press Alt + Enter. Once in keyboard drag state,…" at bounding box center [425, 147] width 511 height 200
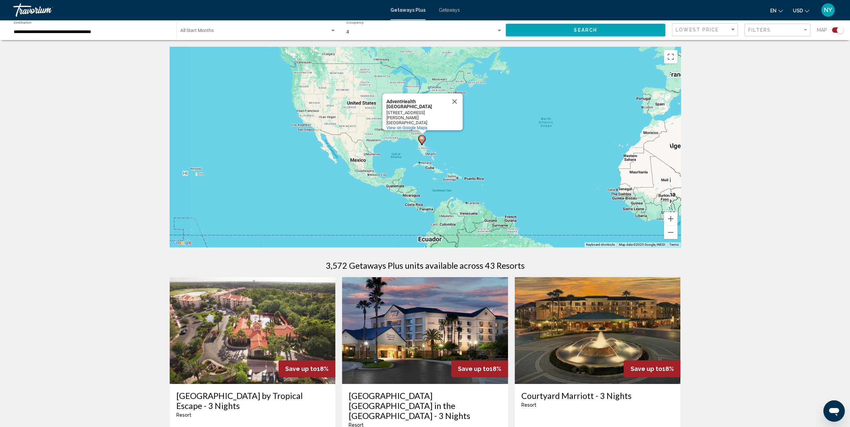
click at [424, 149] on div "To activate drag with keyboard, press Alt + Enter. Once in keyboard drag state,…" at bounding box center [425, 147] width 511 height 200
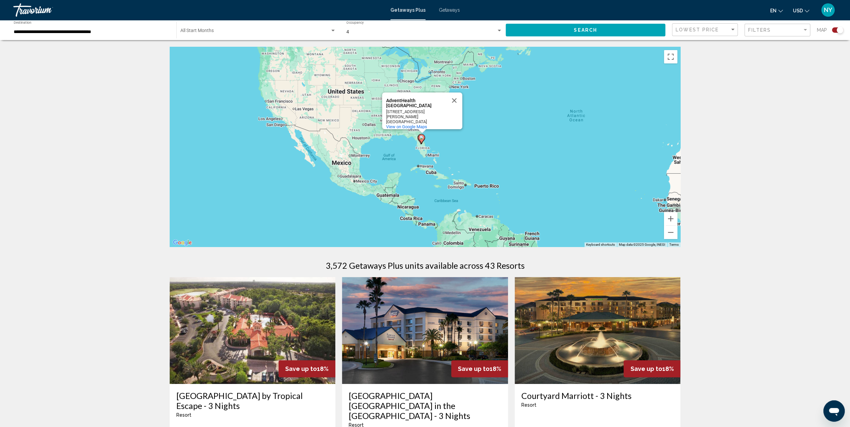
click at [420, 144] on gmp-advanced-marker "Main content" at bounding box center [421, 140] width 7 height 10
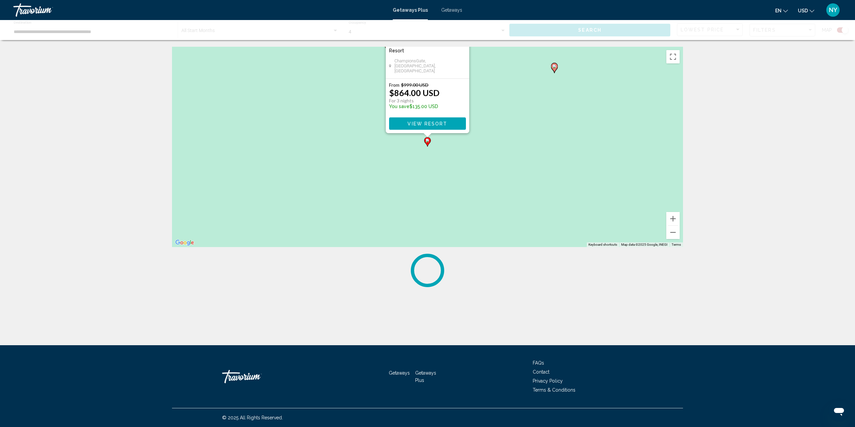
click at [420, 144] on div "To activate drag with keyboard, press Alt + Enter. Once in keyboard drag state,…" at bounding box center [427, 147] width 511 height 200
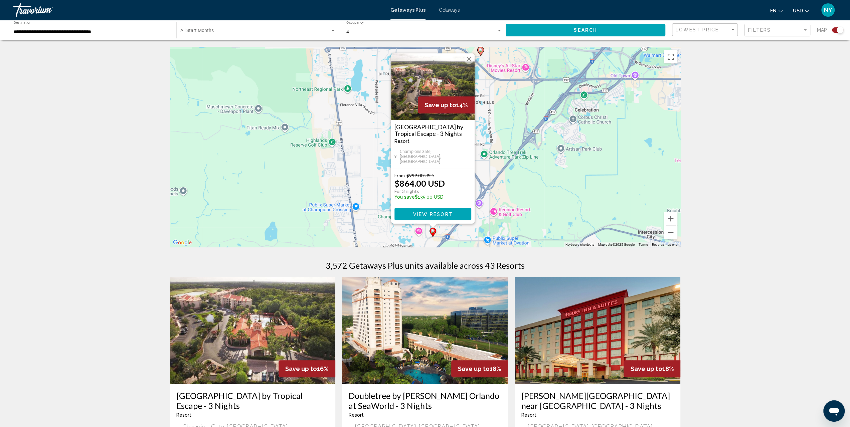
click at [485, 199] on div "To activate drag with keyboard, press Alt + Enter. Once in keyboard drag state,…" at bounding box center [425, 147] width 511 height 200
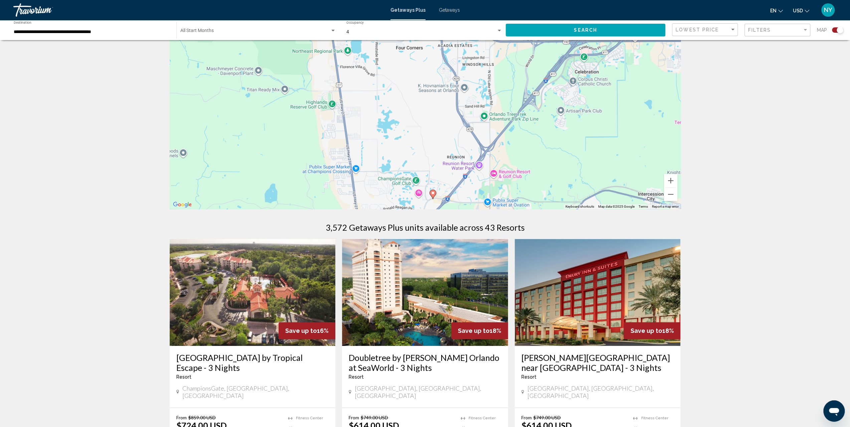
scroll to position [67, 0]
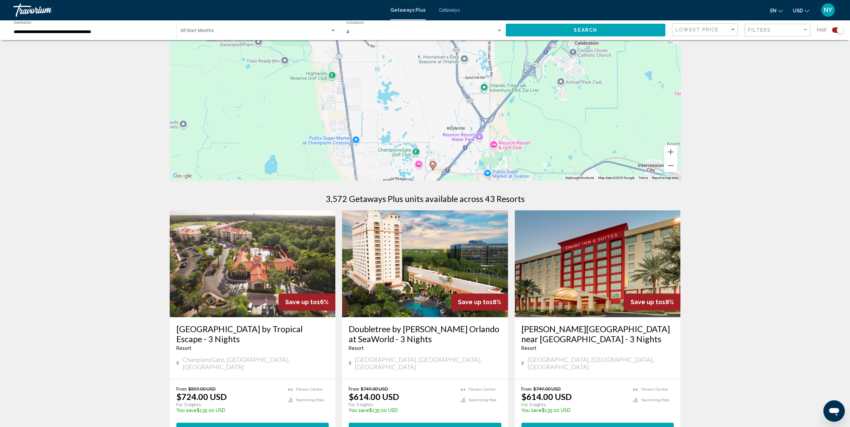
click at [524, 115] on div "To activate drag with keyboard, press Alt + Enter. Once in keyboard drag state,…" at bounding box center [425, 80] width 511 height 200
click at [672, 167] on button "Zoom out" at bounding box center [670, 165] width 13 height 13
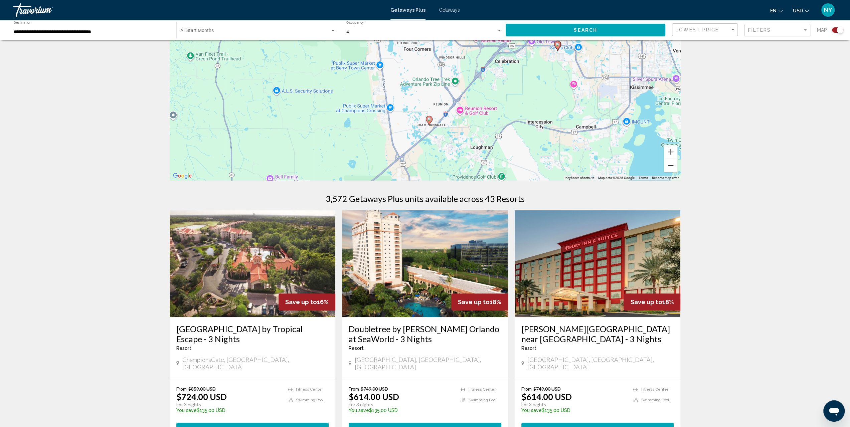
click at [672, 167] on button "Zoom out" at bounding box center [670, 165] width 13 height 13
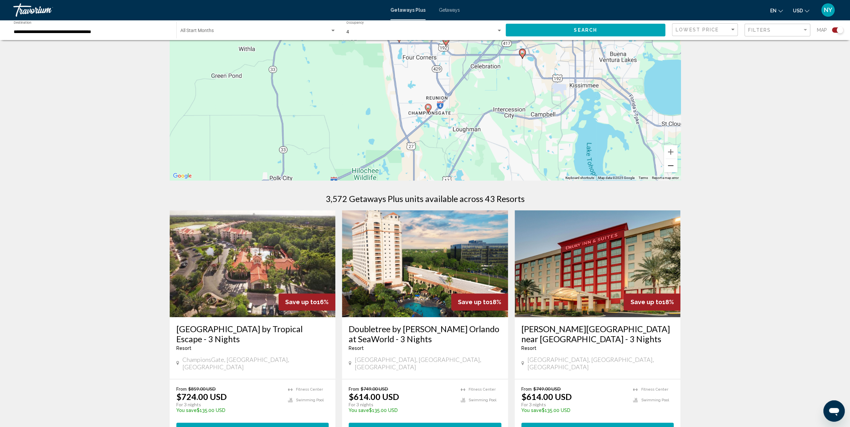
click at [672, 167] on button "Zoom out" at bounding box center [670, 165] width 13 height 13
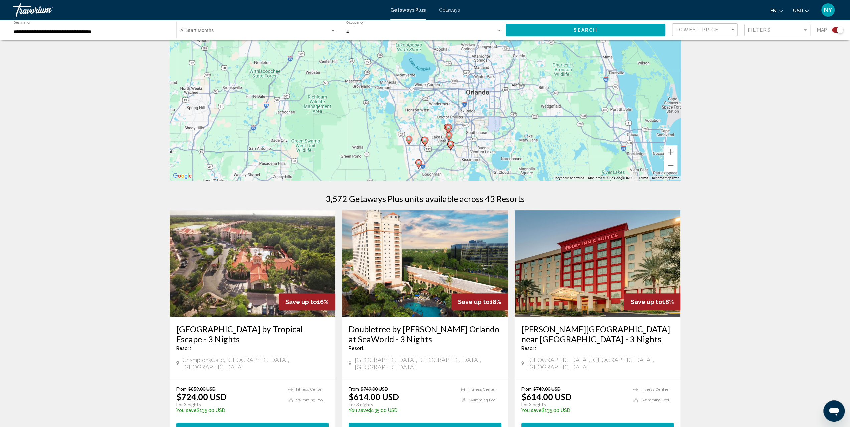
drag, startPoint x: 491, startPoint y: 103, endPoint x: 486, endPoint y: 150, distance: 47.0
click at [486, 150] on div "To activate drag with keyboard, press Alt + Enter. Once in keyboard drag state,…" at bounding box center [425, 80] width 511 height 200
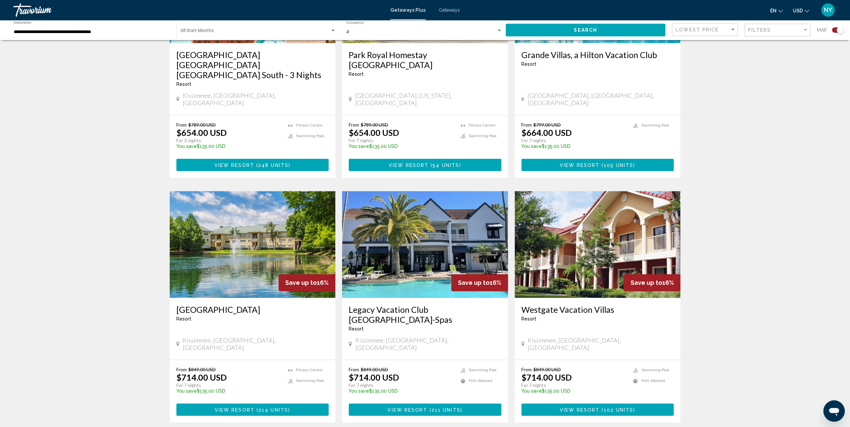
scroll to position [898, 0]
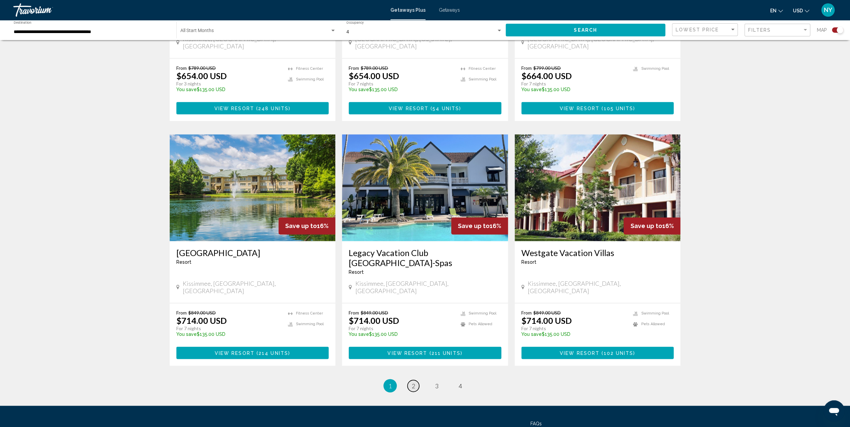
click at [412, 382] on span "2" at bounding box center [413, 385] width 3 height 7
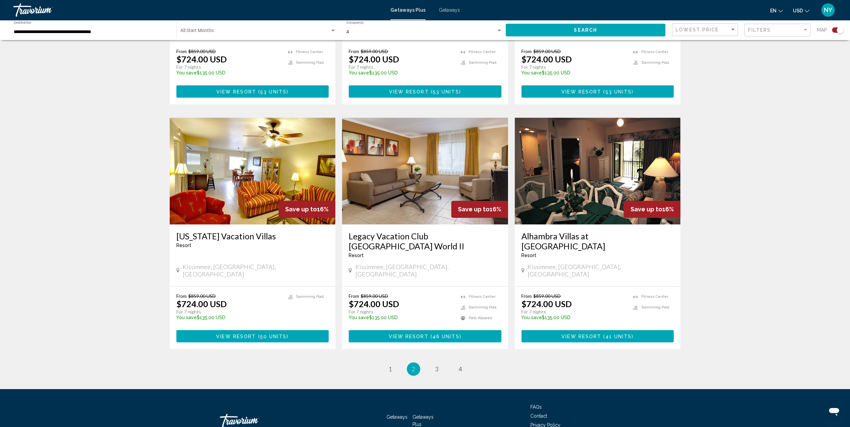
scroll to position [878, 0]
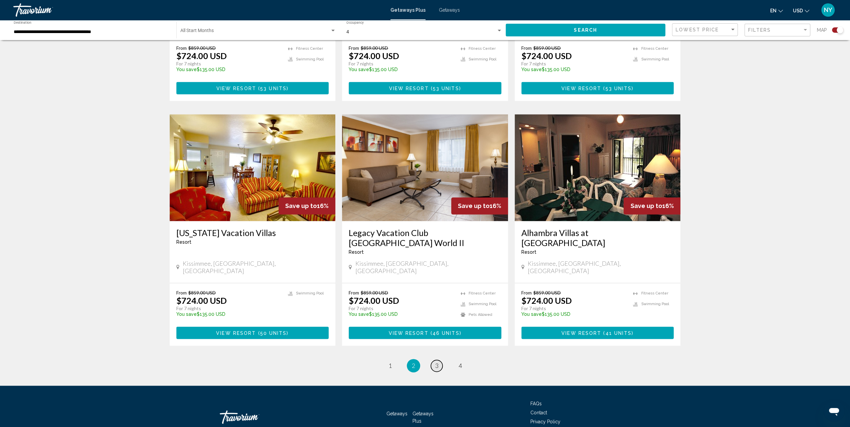
click at [435, 362] on span "3" at bounding box center [436, 365] width 3 height 7
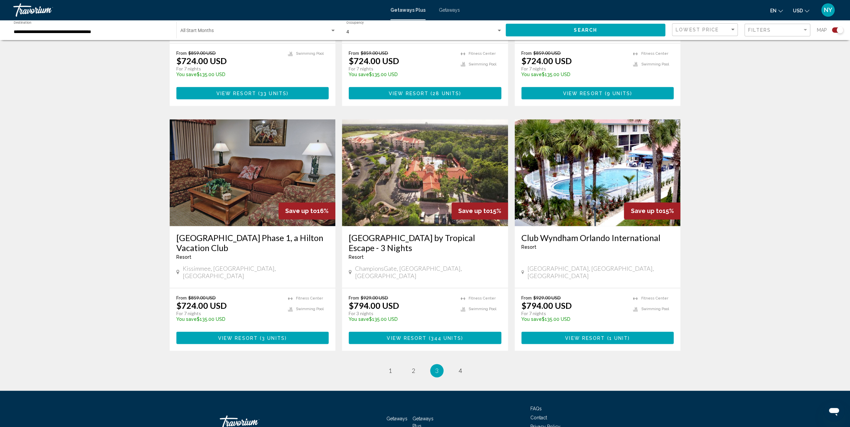
scroll to position [898, 0]
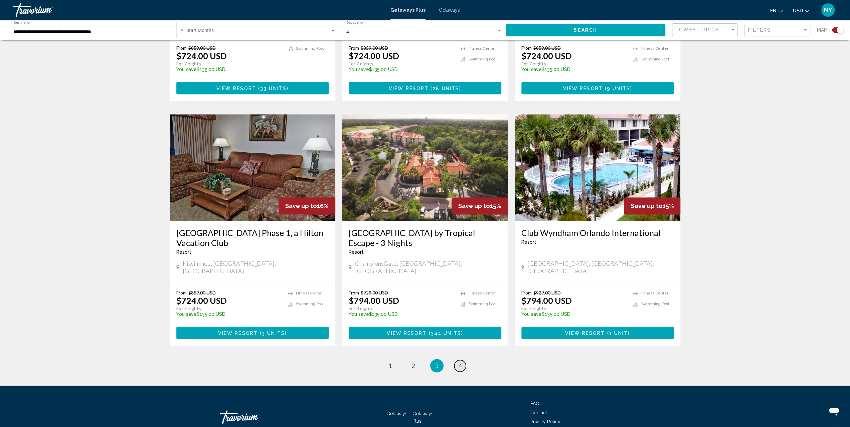
click at [457, 360] on link "page 4" at bounding box center [460, 366] width 12 height 12
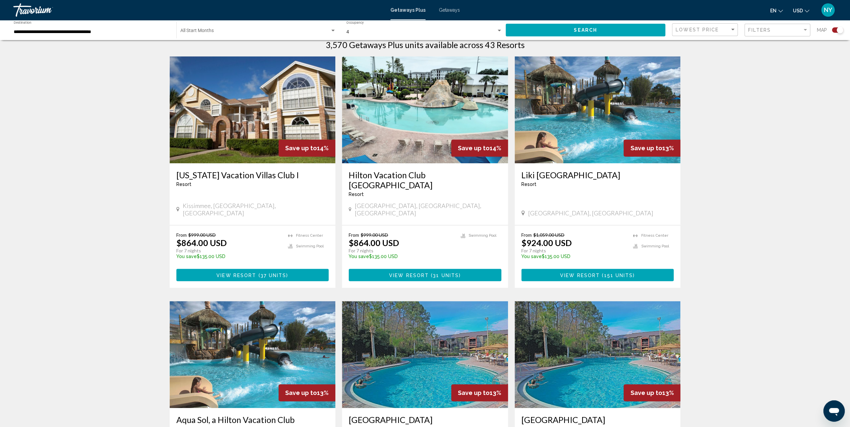
scroll to position [200, 0]
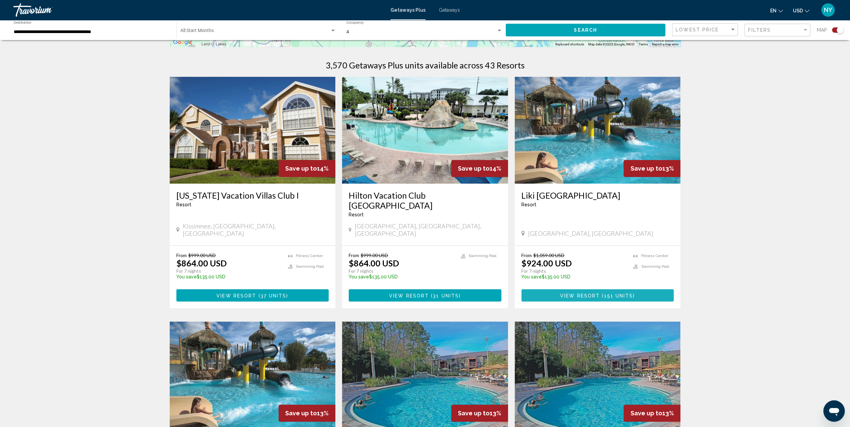
click at [593, 293] on span "View Resort" at bounding box center [580, 295] width 40 height 5
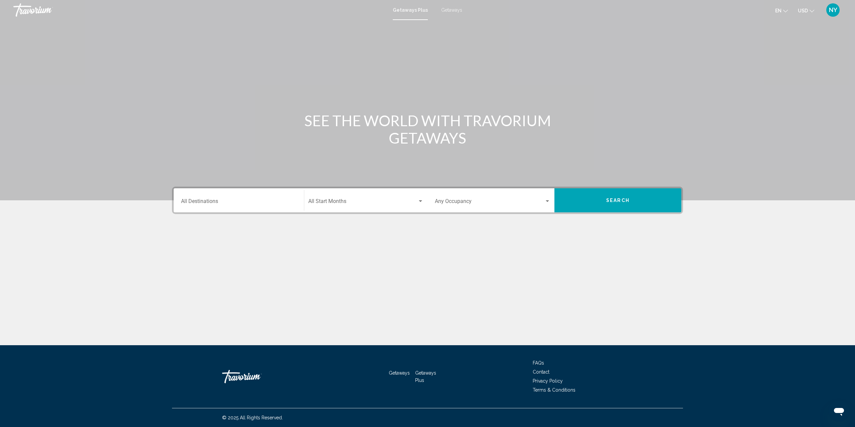
click at [607, 202] on span "Search" at bounding box center [617, 200] width 23 height 5
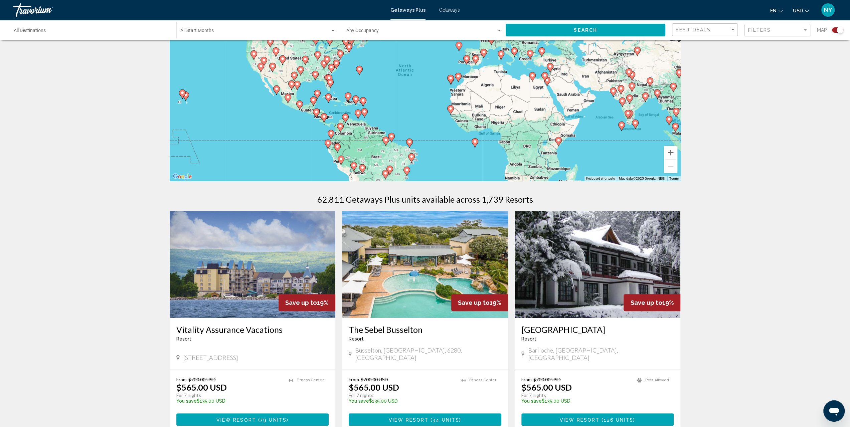
scroll to position [67, 0]
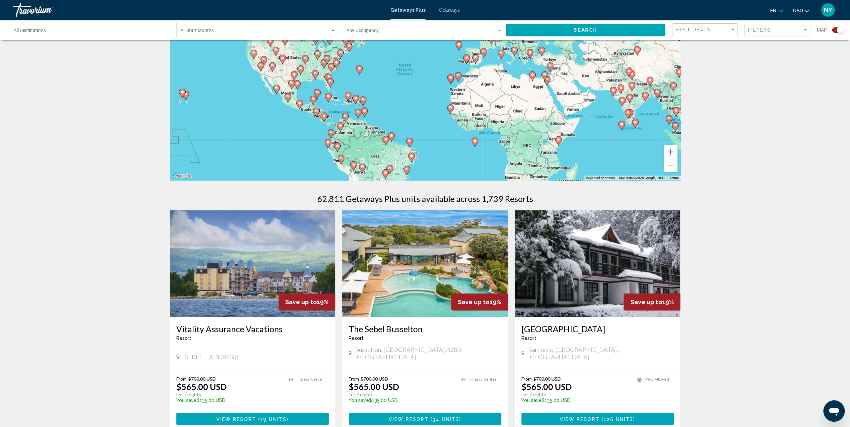
click at [330, 85] on icon "Main content" at bounding box center [330, 83] width 6 height 9
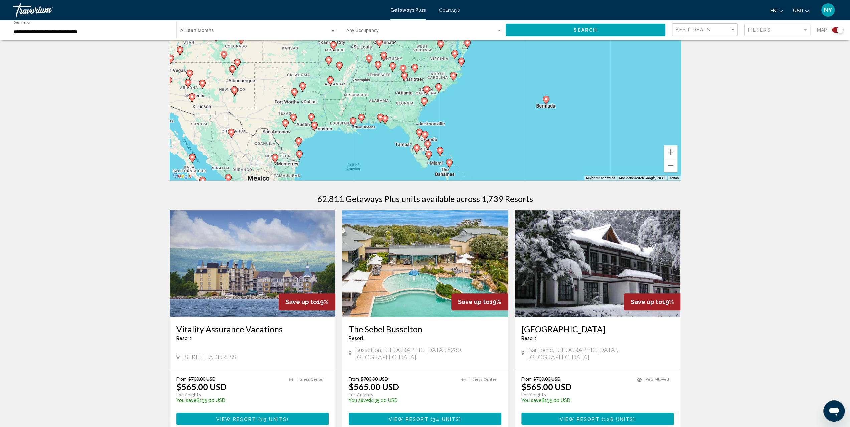
drag, startPoint x: 372, startPoint y: 79, endPoint x: 376, endPoint y: 160, distance: 81.3
click at [376, 160] on div "To activate drag with keyboard, press Alt + Enter. Once in keyboard drag state,…" at bounding box center [425, 80] width 511 height 200
click at [390, 135] on div "To activate drag with keyboard, press Alt + Enter. Once in keyboard drag state,…" at bounding box center [425, 80] width 511 height 200
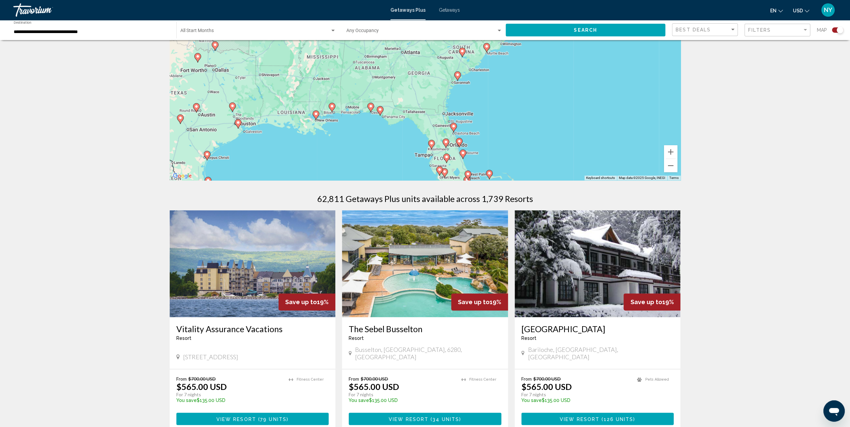
click at [372, 123] on div "To activate drag with keyboard, press Alt + Enter. Once in keyboard drag state,…" at bounding box center [425, 80] width 511 height 200
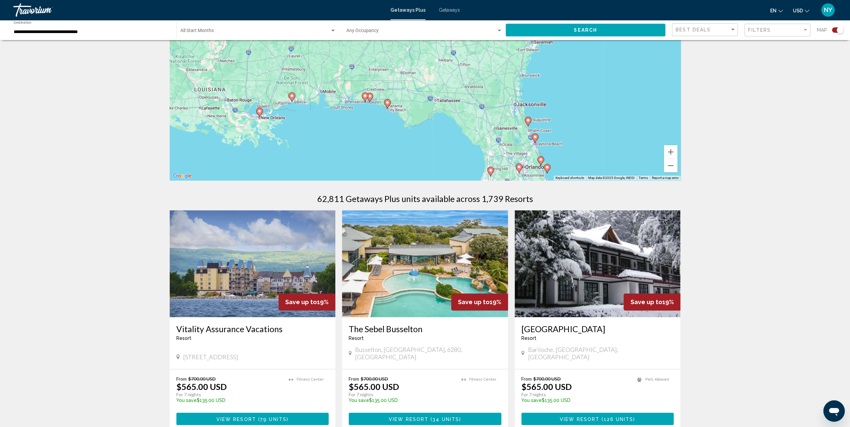
click at [376, 119] on div "To activate drag with keyboard, press Alt + Enter. Once in keyboard drag state,…" at bounding box center [425, 80] width 511 height 200
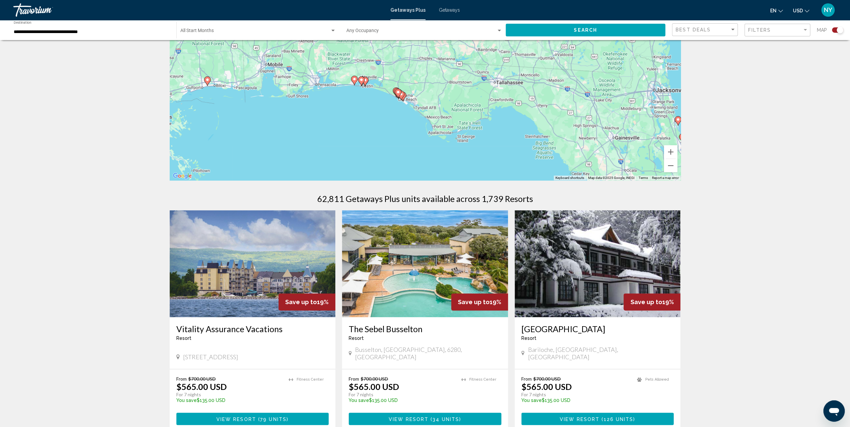
click at [364, 102] on div "To activate drag with keyboard, press Alt + Enter. Once in keyboard drag state,…" at bounding box center [425, 80] width 511 height 200
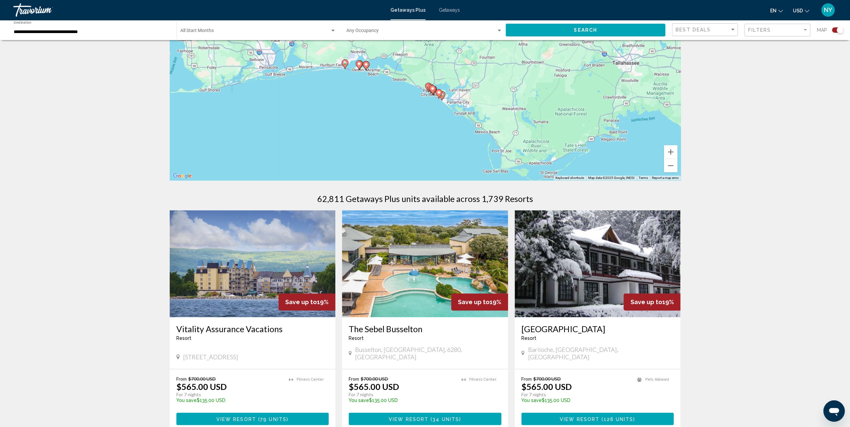
click at [384, 85] on div "To activate drag with keyboard, press Alt + Enter. Once in keyboard drag state,…" at bounding box center [425, 80] width 511 height 200
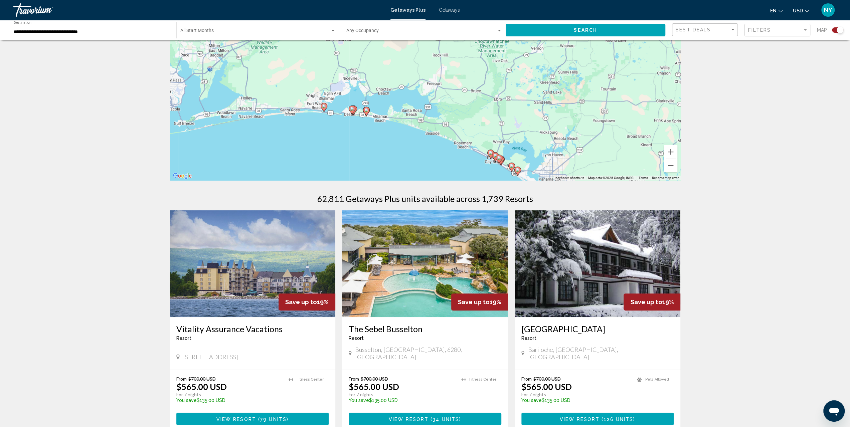
drag, startPoint x: 339, startPoint y: 80, endPoint x: 357, endPoint y: 140, distance: 63.0
click at [357, 140] on div "To activate drag with keyboard, press Alt + Enter. Once in keyboard drag state,…" at bounding box center [425, 80] width 511 height 200
click at [341, 127] on div "To activate drag with keyboard, press Alt + Enter. Once in keyboard drag state,…" at bounding box center [425, 80] width 511 height 200
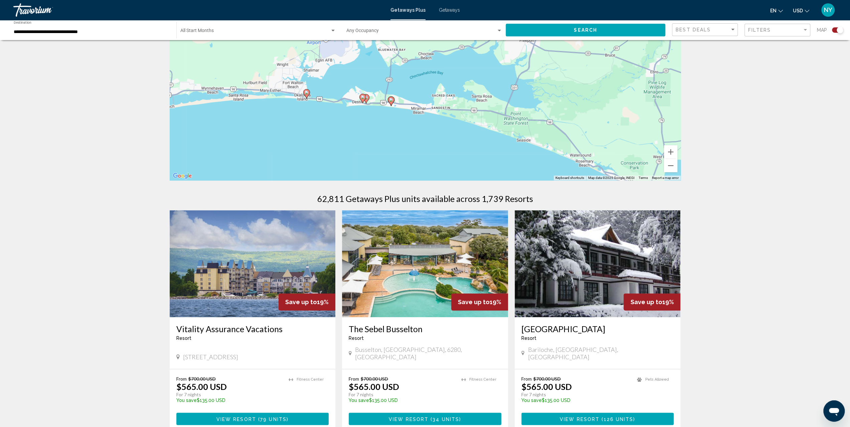
click at [350, 119] on div "To activate drag with keyboard, press Alt + Enter. Once in keyboard drag state,…" at bounding box center [425, 80] width 511 height 200
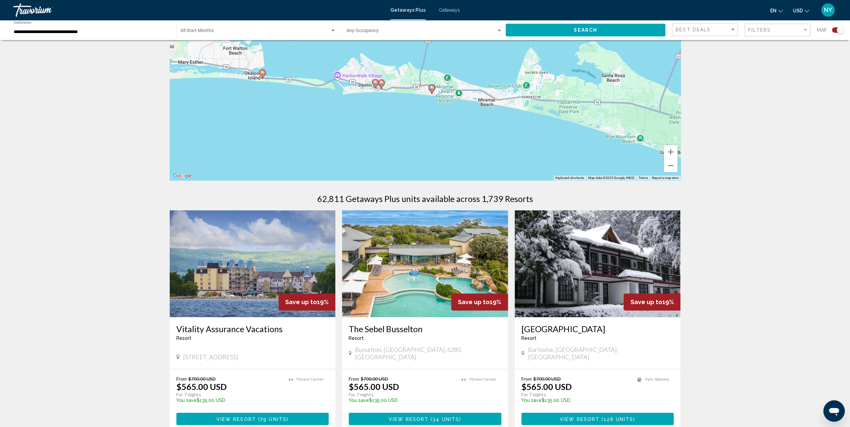
click at [387, 111] on div "To activate drag with keyboard, press Alt + Enter. Once in keyboard drag state,…" at bounding box center [425, 80] width 511 height 200
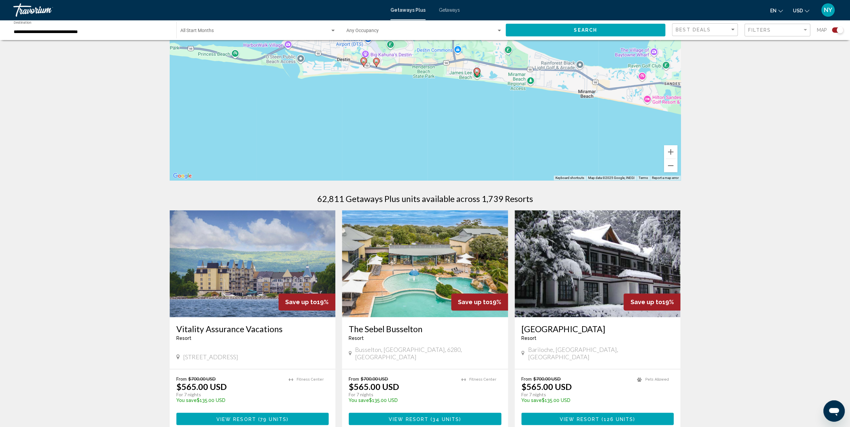
click at [374, 84] on div "To activate drag with keyboard, press Alt + Enter. Once in keyboard drag state,…" at bounding box center [425, 80] width 511 height 200
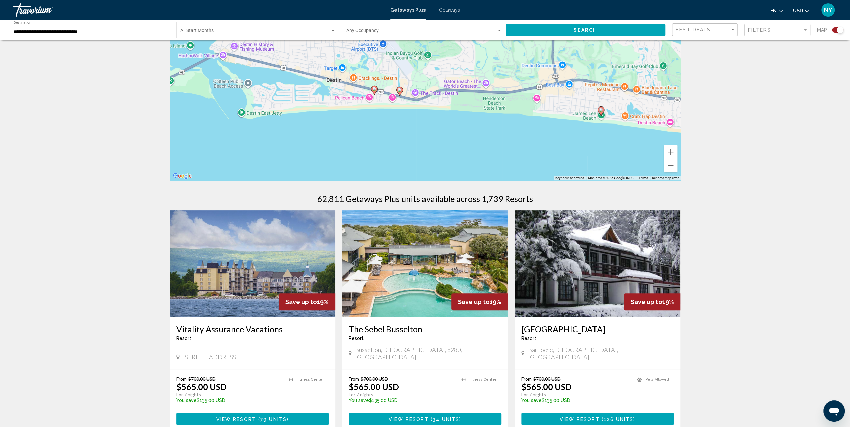
drag, startPoint x: 374, startPoint y: 80, endPoint x: 395, endPoint y: 126, distance: 50.4
click at [395, 126] on div "To activate drag with keyboard, press Alt + Enter. Once in keyboard drag state,…" at bounding box center [425, 80] width 511 height 200
click at [374, 91] on image "Main content" at bounding box center [375, 89] width 4 height 4
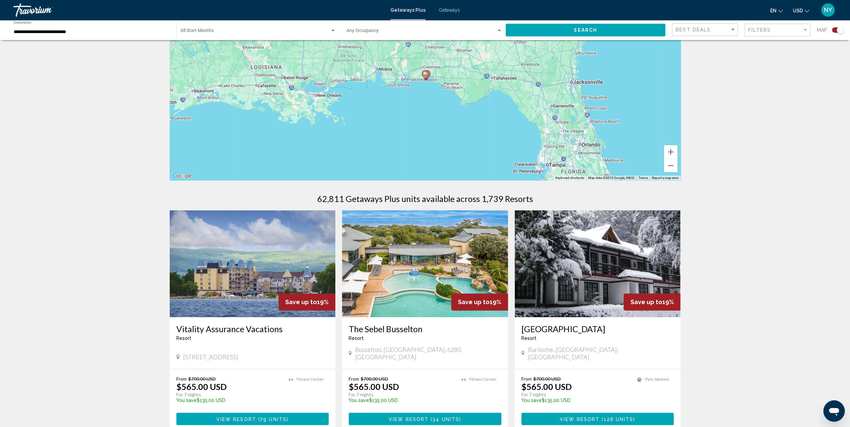
click at [426, 74] on image "Main content" at bounding box center [425, 74] width 4 height 4
type input "**********"
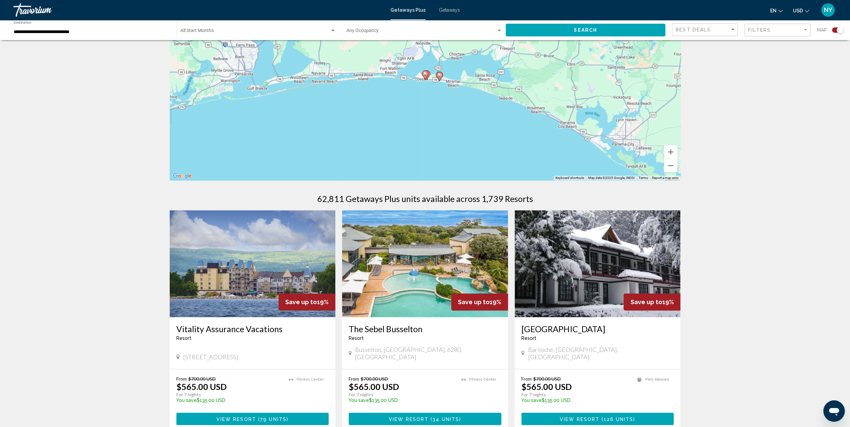
click at [427, 73] on image "Main content" at bounding box center [425, 74] width 4 height 4
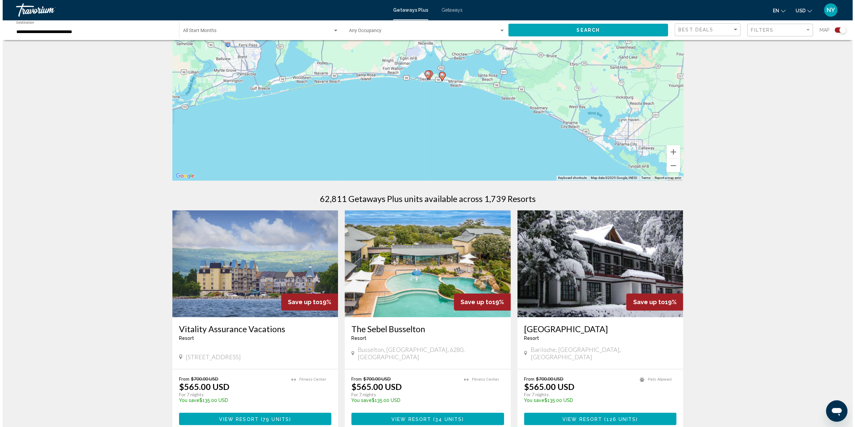
scroll to position [0, 0]
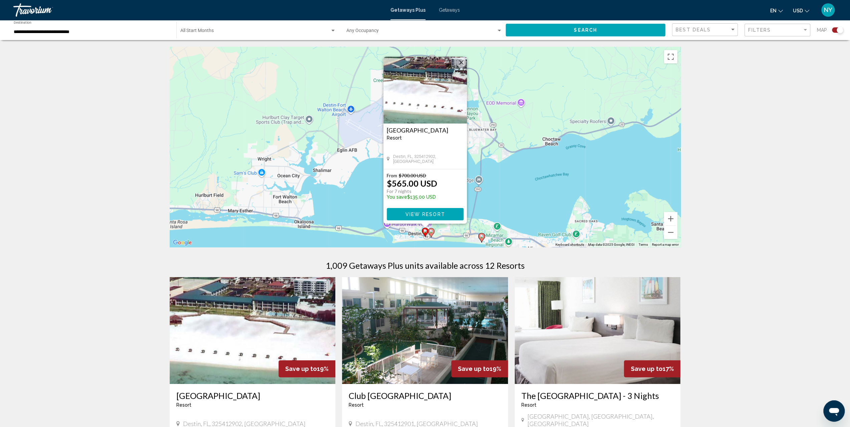
click at [459, 62] on button "Close" at bounding box center [461, 62] width 10 height 10
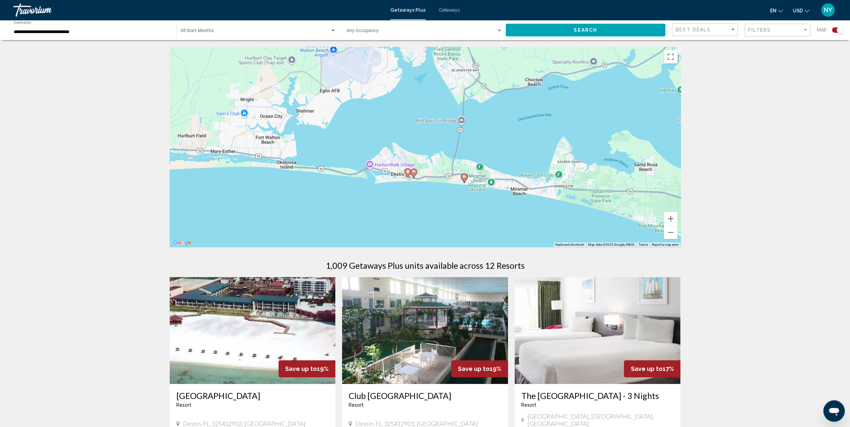
drag, startPoint x: 454, startPoint y: 214, endPoint x: 434, endPoint y: 147, distance: 70.1
click at [434, 147] on div "To activate drag with keyboard, press Alt + Enter. Once in keyboard drag state,…" at bounding box center [425, 147] width 511 height 200
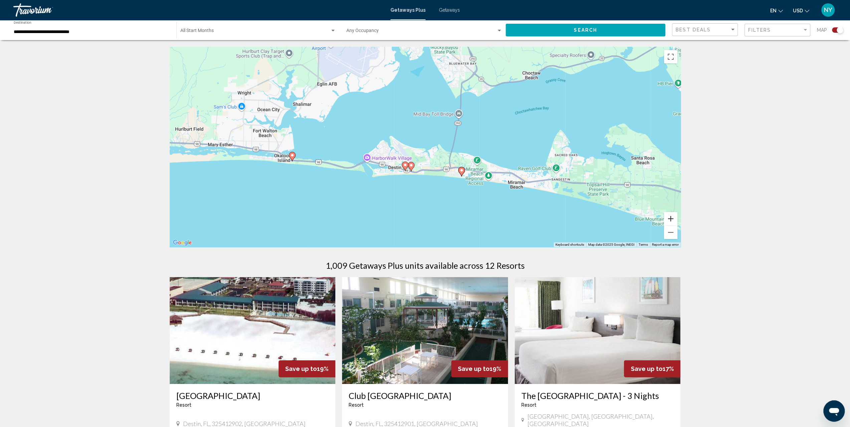
click at [665, 217] on button "Zoom in" at bounding box center [670, 218] width 13 height 13
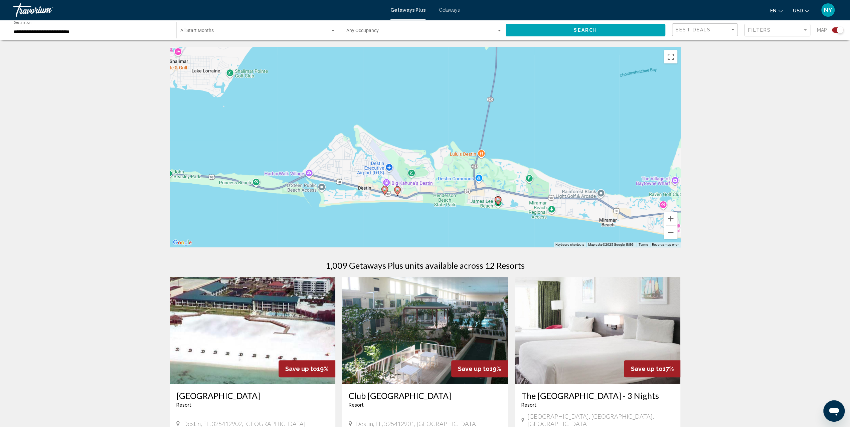
click at [498, 201] on image "Main content" at bounding box center [498, 200] width 4 height 4
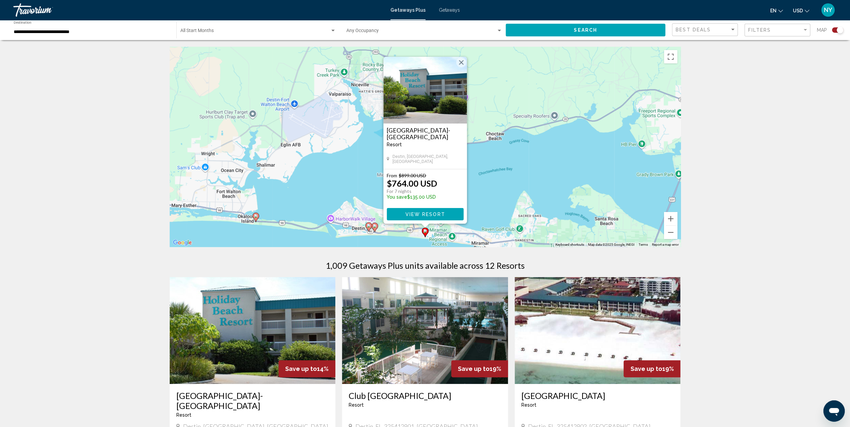
click at [374, 229] on icon "Main content" at bounding box center [375, 227] width 6 height 9
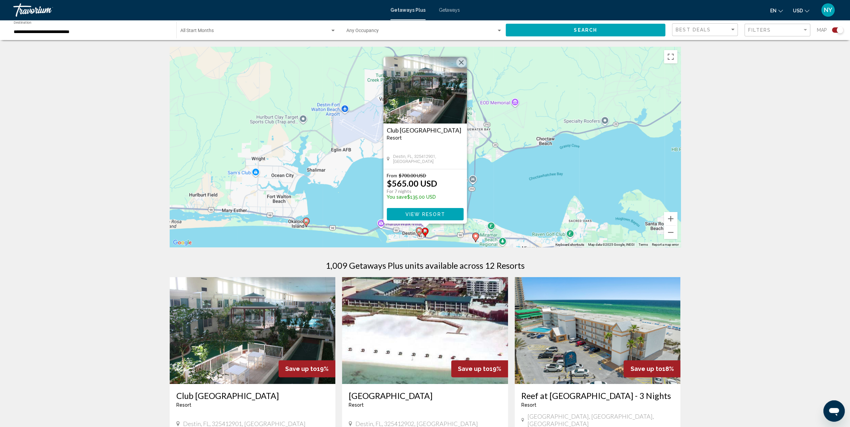
click at [419, 232] on image "Main content" at bounding box center [419, 231] width 4 height 4
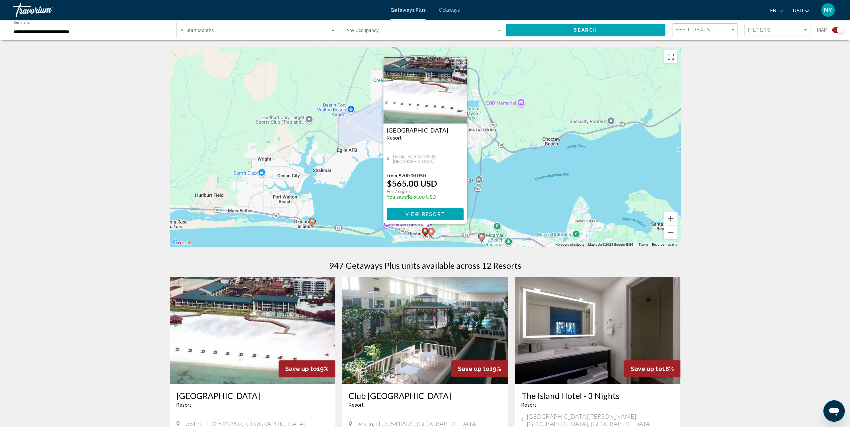
click at [312, 223] on image "Main content" at bounding box center [312, 222] width 4 height 4
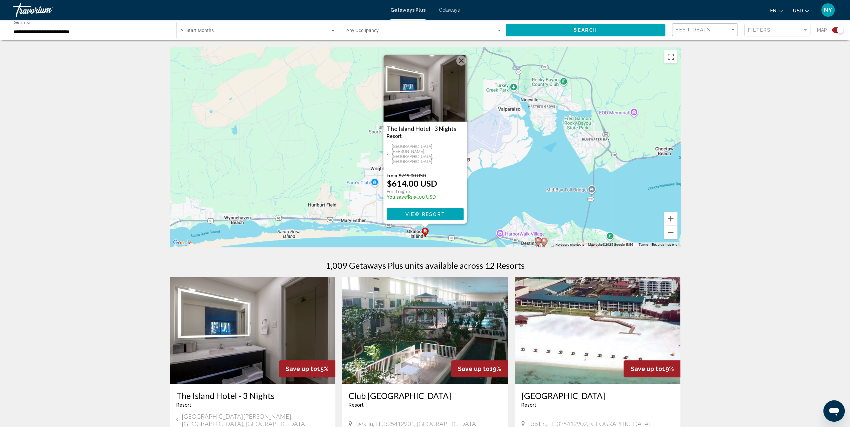
click at [544, 241] on image "Main content" at bounding box center [544, 241] width 4 height 4
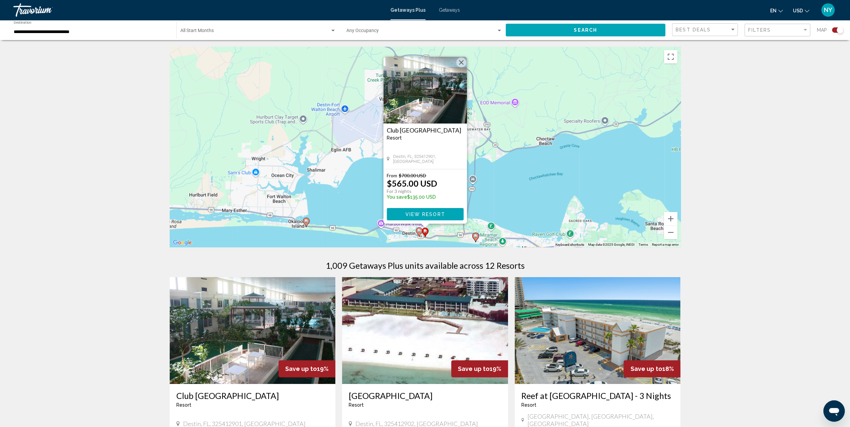
scroll to position [100, 0]
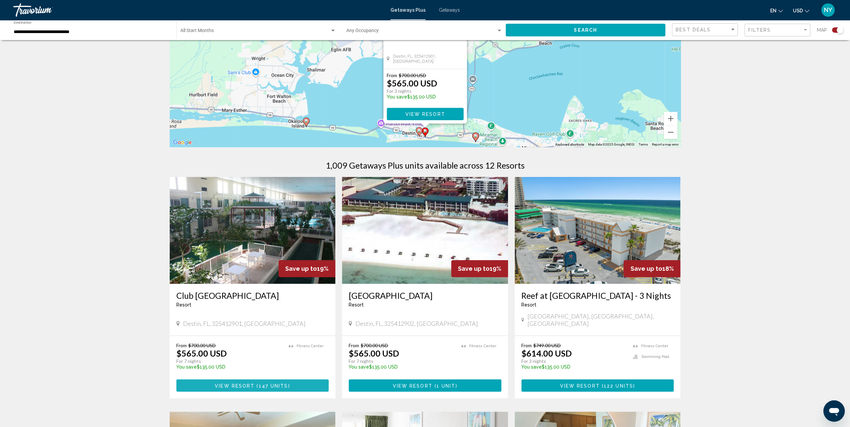
click at [249, 389] on span "View Resort" at bounding box center [235, 385] width 40 height 5
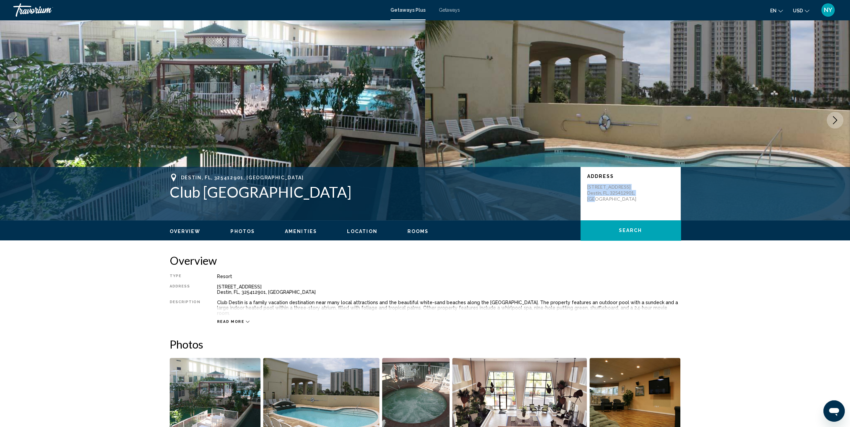
drag, startPoint x: 587, startPoint y: 183, endPoint x: 595, endPoint y: 198, distance: 17.0
click at [595, 198] on div "Address [STREET_ADDRESS]" at bounding box center [630, 188] width 87 height 28
copy p "[STREET_ADDRESS]"
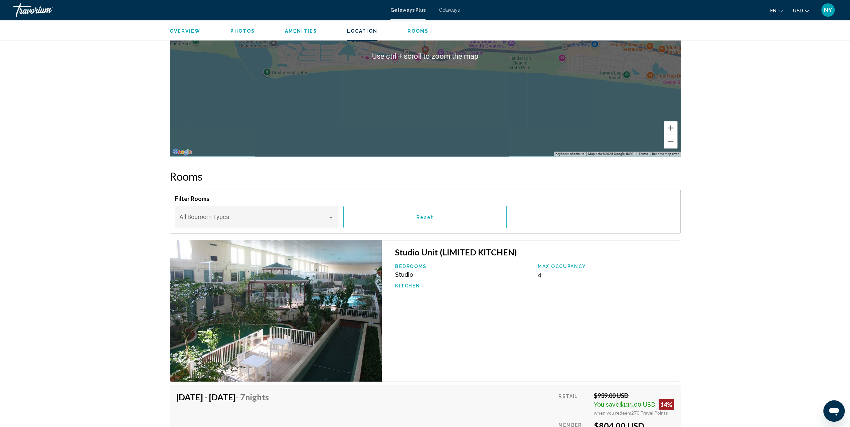
scroll to position [902, 0]
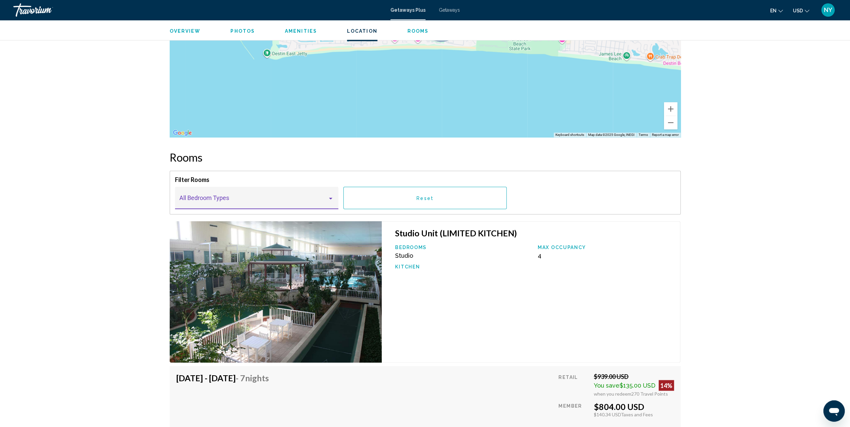
click at [331, 198] on div "Main content" at bounding box center [330, 199] width 3 height 2
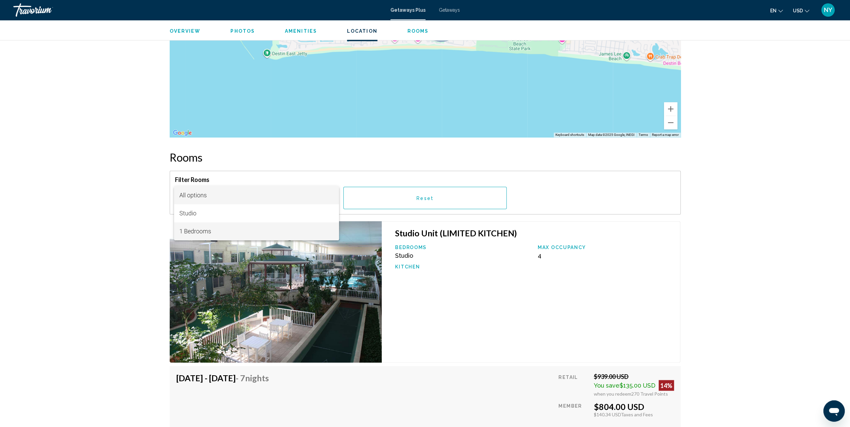
click at [204, 233] on span "1 Bedrooms" at bounding box center [256, 232] width 155 height 18
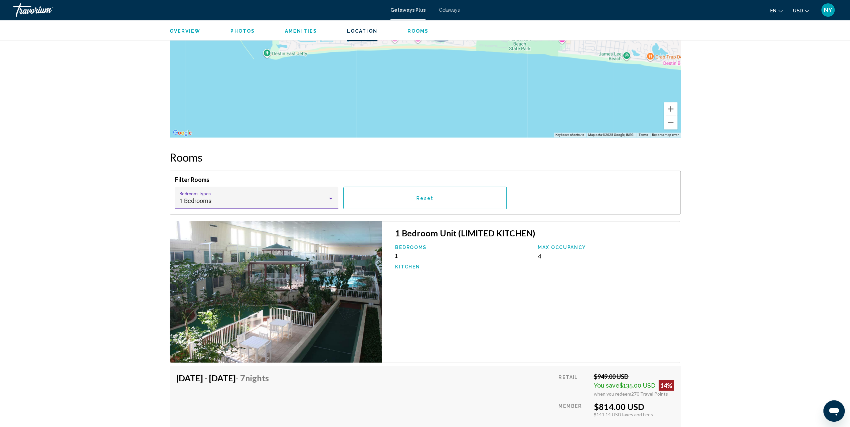
click at [420, 195] on span "Reset" at bounding box center [425, 197] width 17 height 5
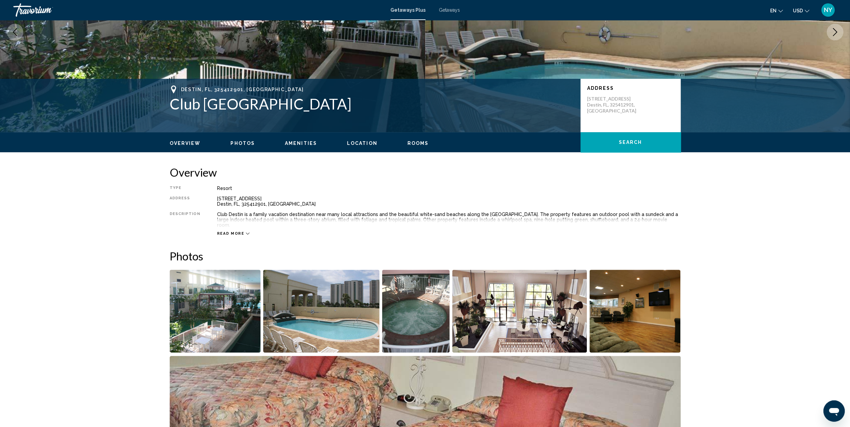
scroll to position [0, 0]
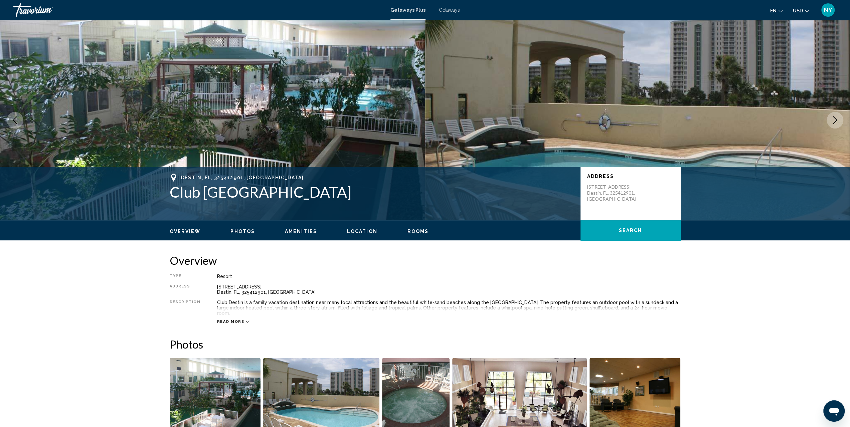
drag, startPoint x: 321, startPoint y: 101, endPoint x: 339, endPoint y: 106, distance: 18.8
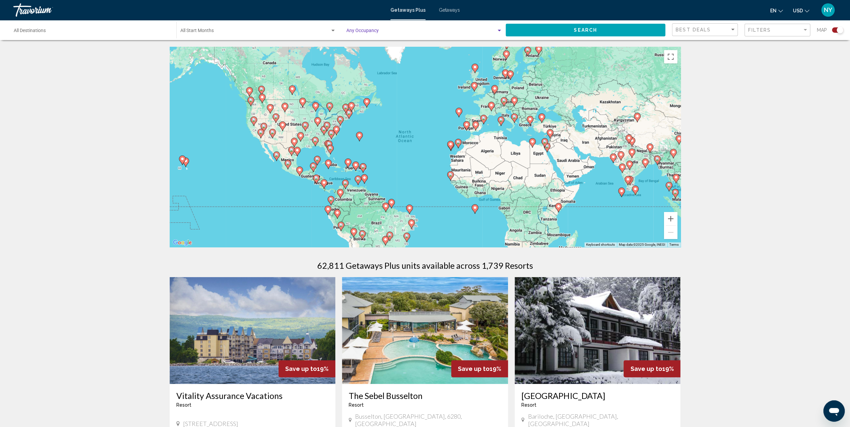
click at [500, 29] on div "Search widget" at bounding box center [499, 30] width 6 height 5
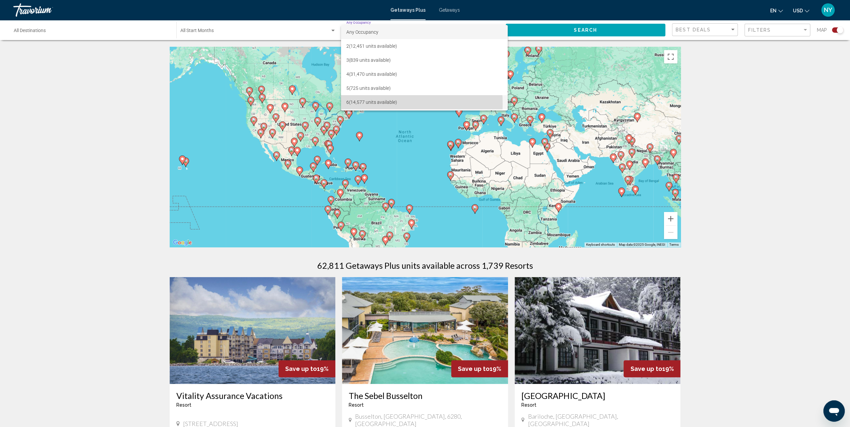
click at [369, 104] on span "6 (14,577 units available)" at bounding box center [424, 102] width 156 height 14
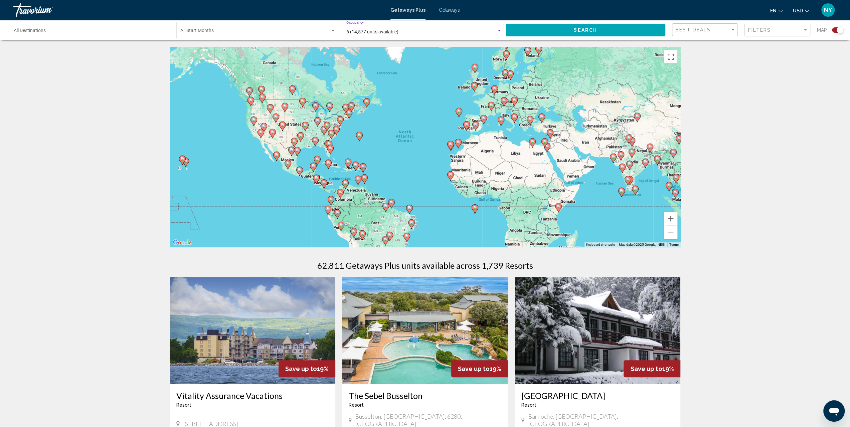
click at [584, 32] on span "Search" at bounding box center [585, 30] width 23 height 5
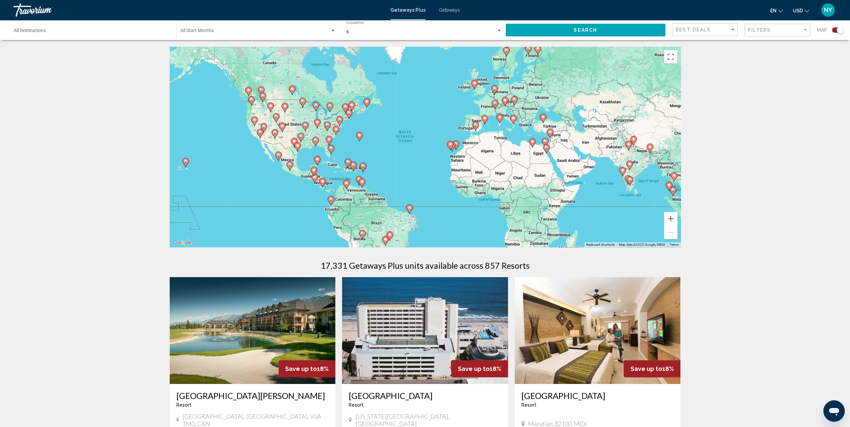
click at [321, 147] on div "To activate drag with keyboard, press Alt + Enter. Once in keyboard drag state,…" at bounding box center [425, 147] width 511 height 200
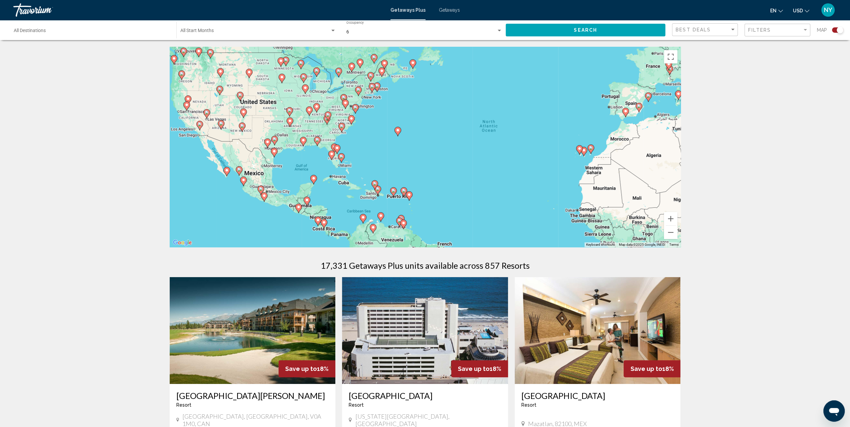
click at [322, 143] on div "To activate drag with keyboard, press Alt + Enter. Once in keyboard drag state,…" at bounding box center [425, 147] width 511 height 200
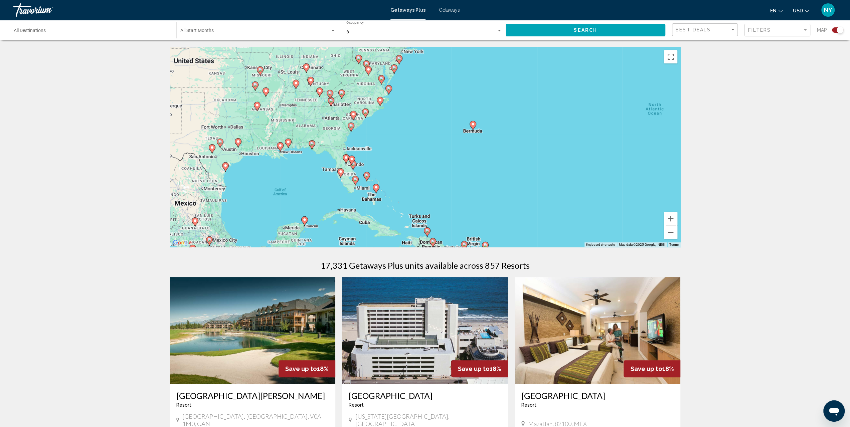
click at [322, 145] on div "To activate drag with keyboard, press Alt + Enter. Once in keyboard drag state,…" at bounding box center [425, 147] width 511 height 200
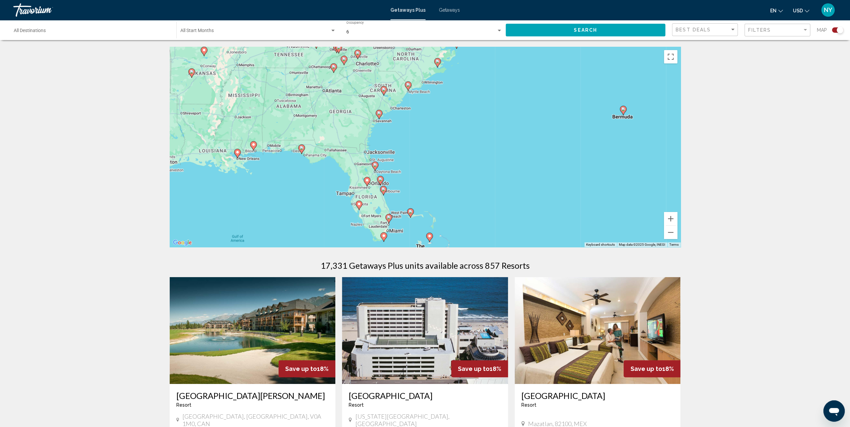
click at [312, 158] on div "To activate drag with keyboard, press Alt + Enter. Once in keyboard drag state,…" at bounding box center [425, 147] width 511 height 200
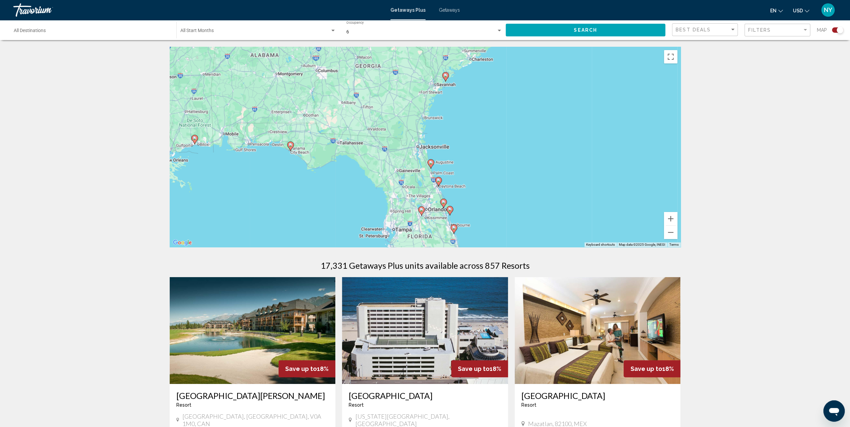
click at [303, 150] on div "To activate drag with keyboard, press Alt + Enter. Once in keyboard drag state,…" at bounding box center [425, 147] width 511 height 200
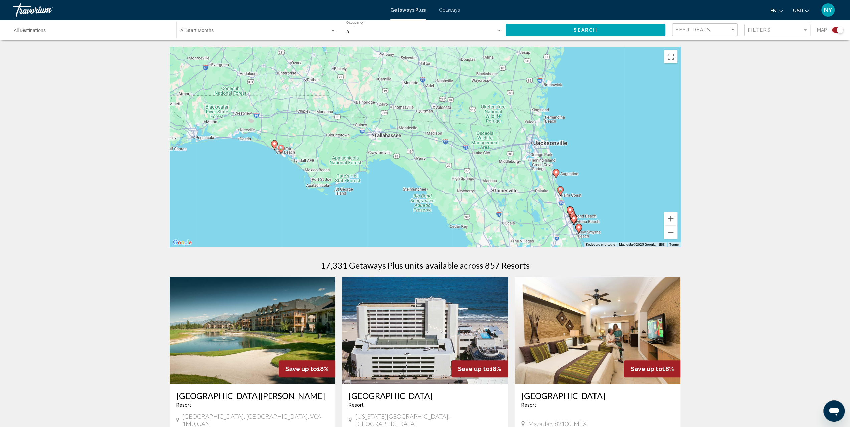
click at [298, 153] on div "To activate drag with keyboard, press Alt + Enter. Once in keyboard drag state,…" at bounding box center [425, 147] width 511 height 200
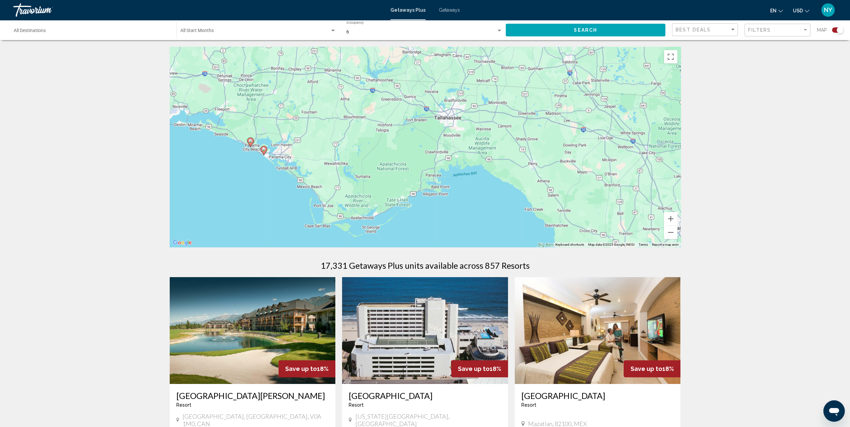
click at [229, 133] on div "To activate drag with keyboard, press Alt + Enter. Once in keyboard drag state,…" at bounding box center [425, 147] width 511 height 200
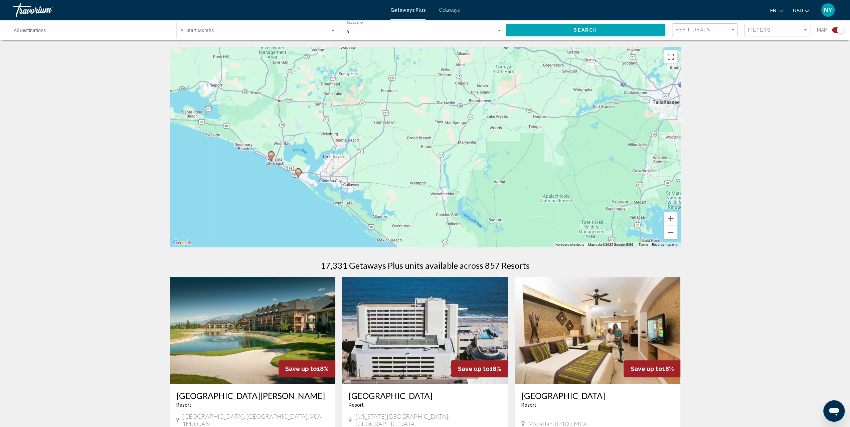
click at [247, 143] on div "To activate drag with keyboard, press Alt + Enter. Once in keyboard drag state,…" at bounding box center [425, 147] width 511 height 200
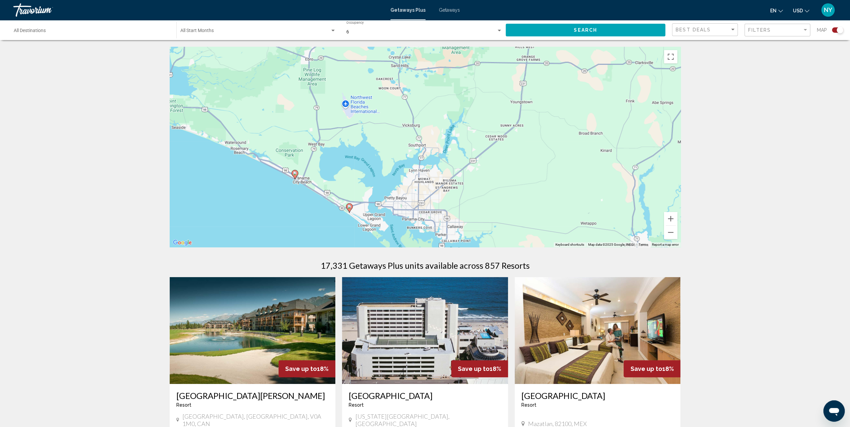
click at [294, 176] on icon "Main content" at bounding box center [295, 174] width 6 height 9
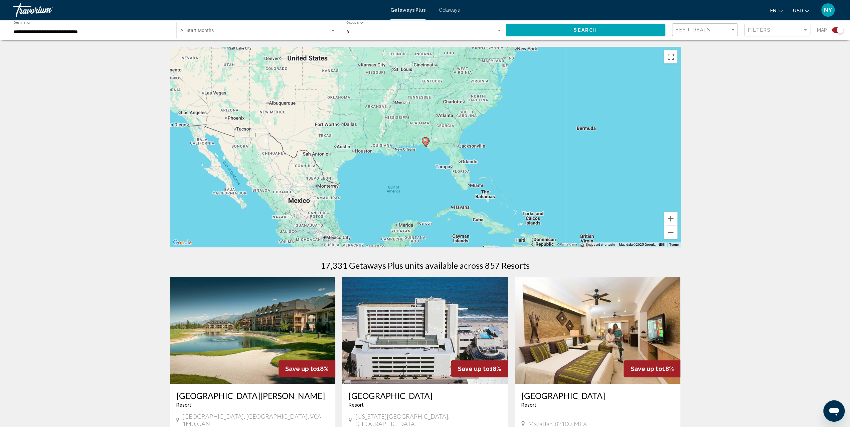
click at [425, 144] on icon "Main content" at bounding box center [425, 142] width 6 height 9
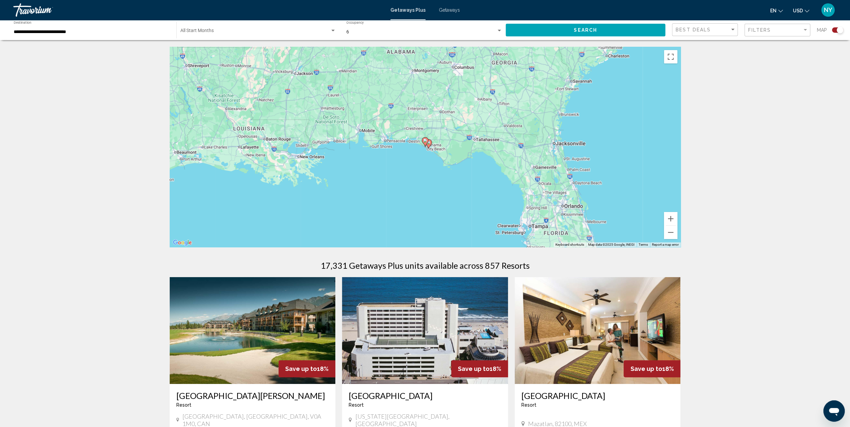
click at [425, 144] on icon "Main content" at bounding box center [425, 142] width 6 height 9
type input "**********"
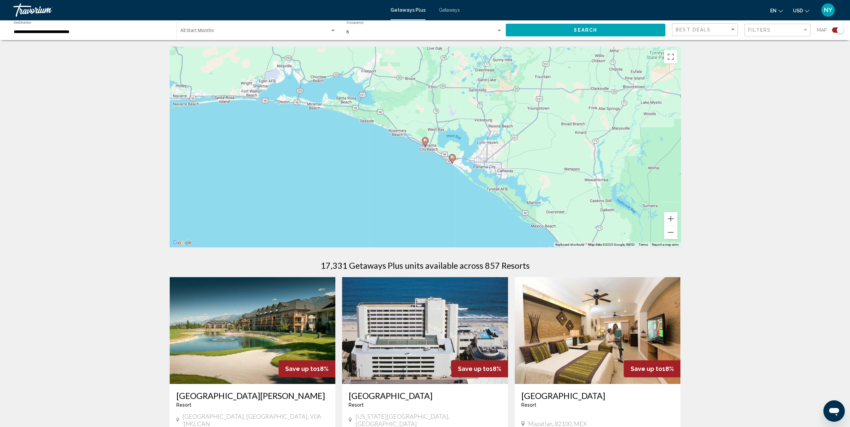
click at [426, 141] on image "Main content" at bounding box center [425, 141] width 4 height 4
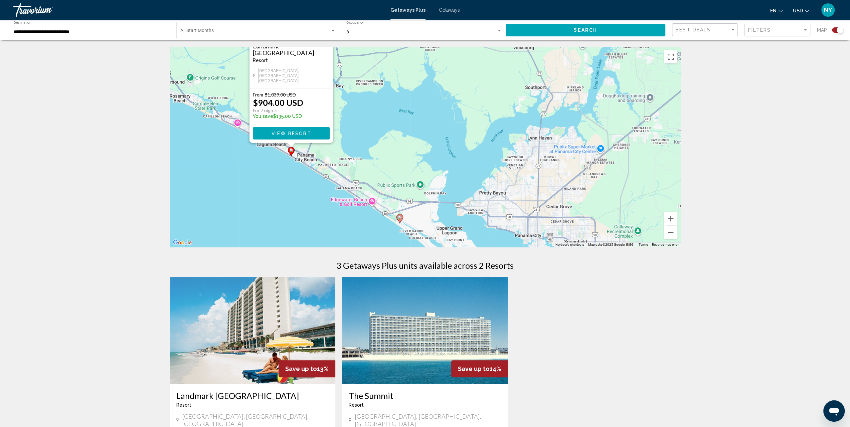
drag, startPoint x: 559, startPoint y: 143, endPoint x: 424, endPoint y: 61, distance: 157.3
click at [424, 61] on div "To activate drag with keyboard, press Alt + Enter. Once in keyboard drag state,…" at bounding box center [425, 147] width 511 height 200
click at [400, 219] on image "Main content" at bounding box center [400, 217] width 4 height 4
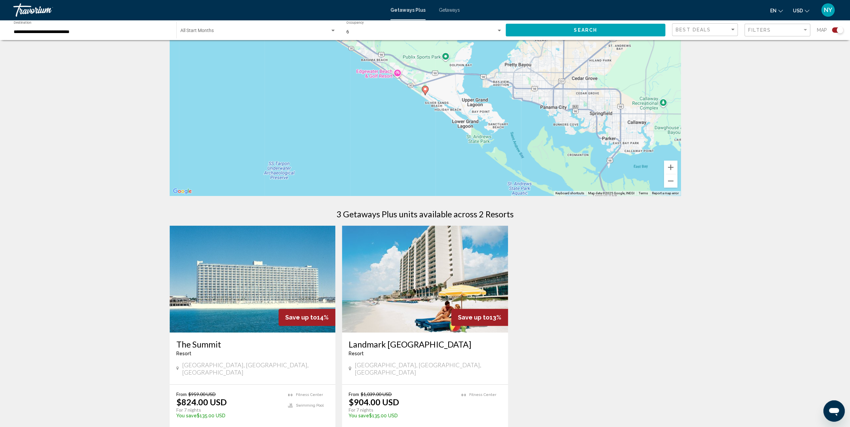
scroll to position [134, 0]
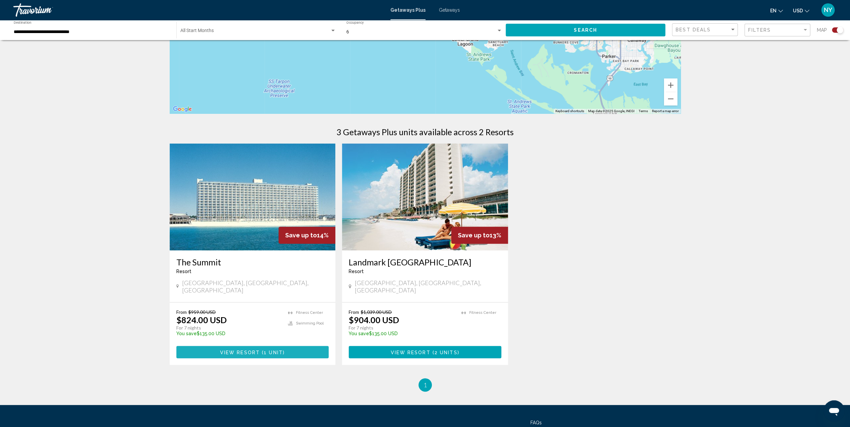
click at [261, 350] on span "Main content" at bounding box center [261, 352] width 2 height 5
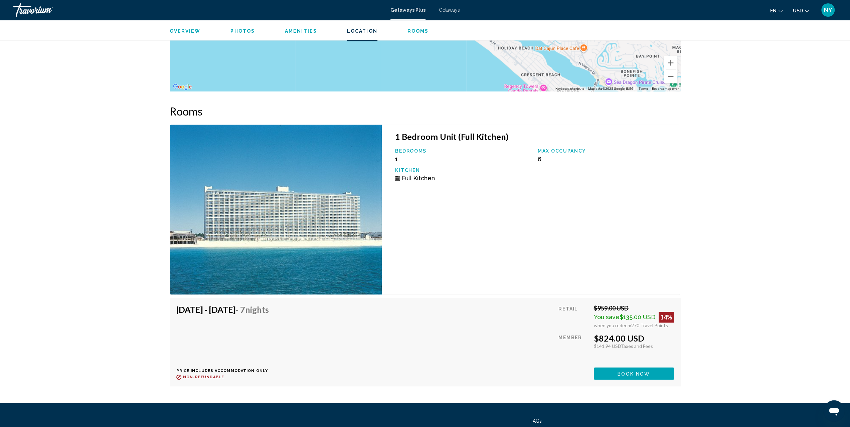
scroll to position [902, 0]
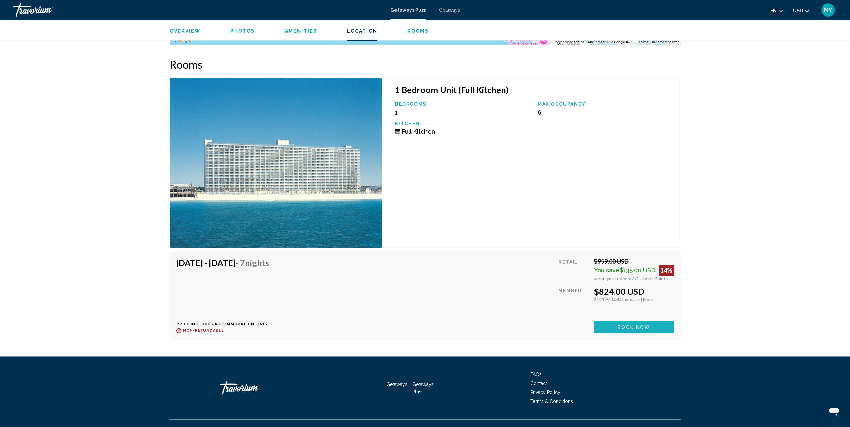
click at [629, 329] on span "Book now" at bounding box center [634, 326] width 32 height 5
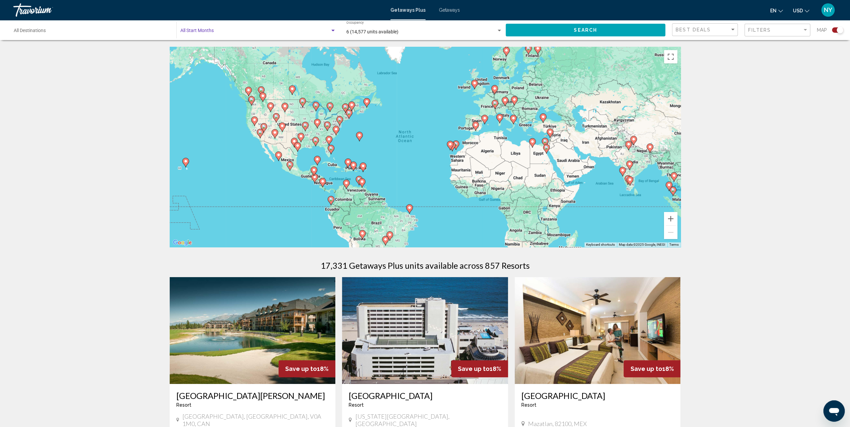
click at [208, 30] on span "Search widget" at bounding box center [255, 31] width 150 height 5
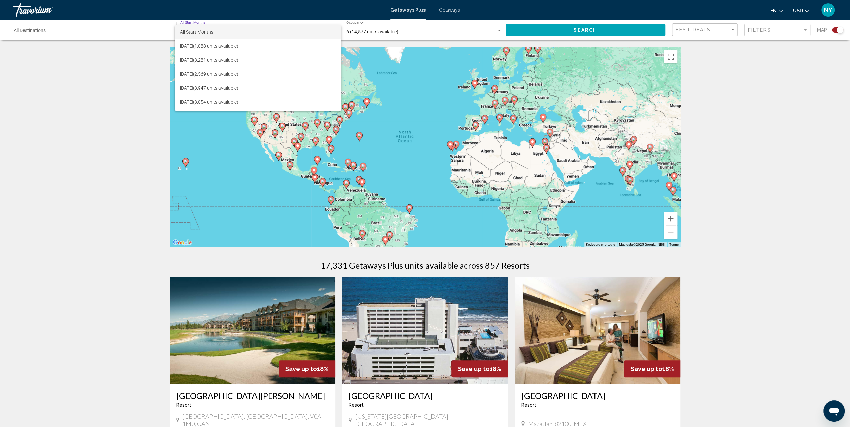
click at [195, 31] on span "All Start Months" at bounding box center [196, 31] width 33 height 5
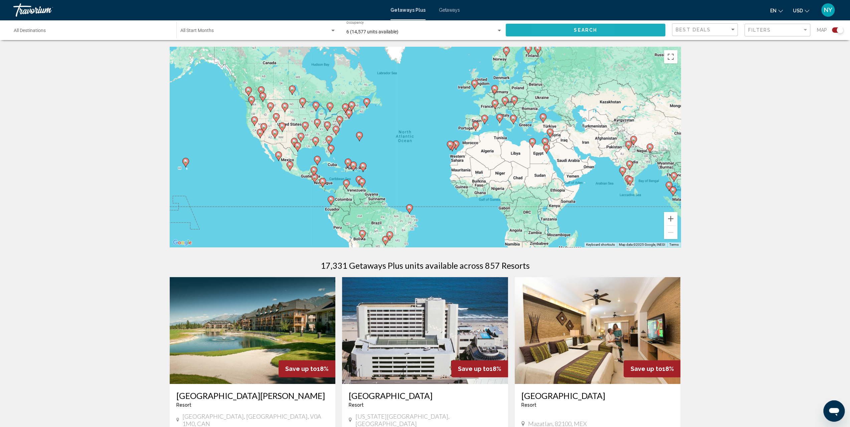
click at [556, 32] on button "Search" at bounding box center [586, 30] width 160 height 12
click at [315, 140] on image "Main content" at bounding box center [316, 140] width 4 height 4
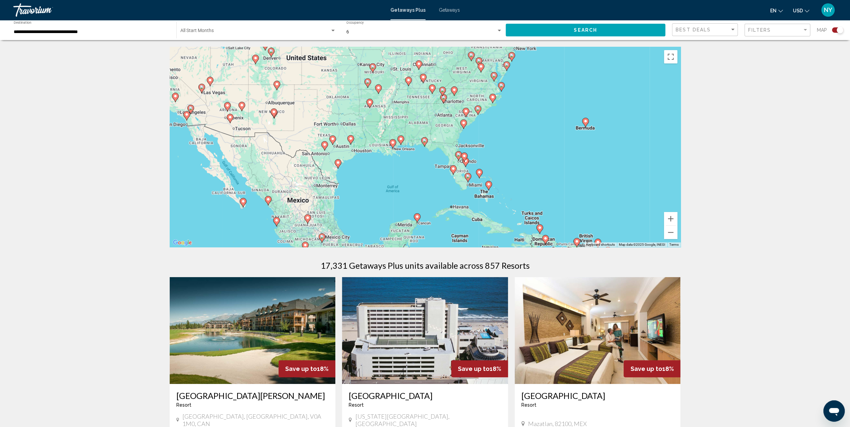
click at [425, 146] on gmp-advanced-marker "Main content" at bounding box center [424, 142] width 7 height 10
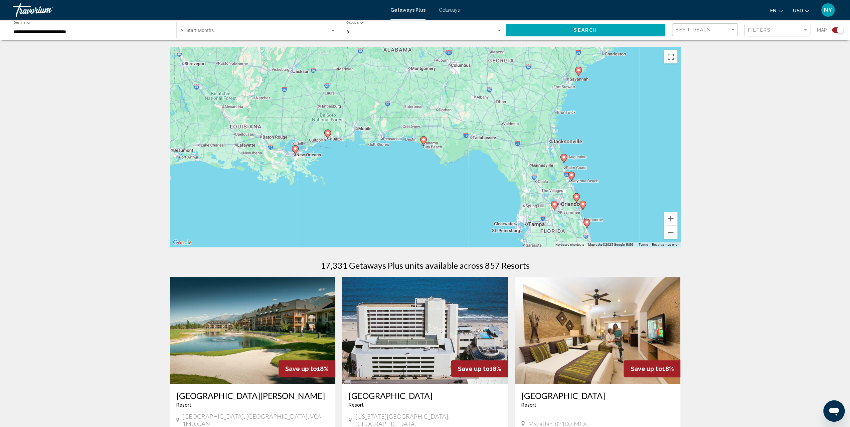
click at [424, 144] on gmp-advanced-marker "Main content" at bounding box center [423, 141] width 7 height 10
type input "**********"
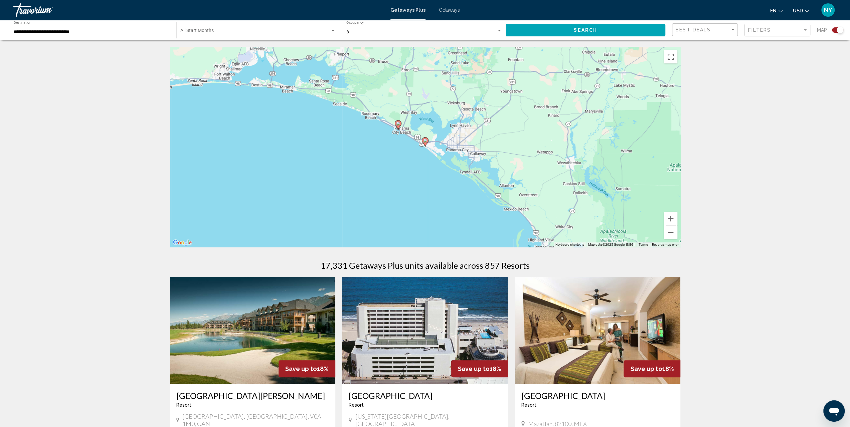
click at [399, 127] on gmp-advanced-marker "Main content" at bounding box center [398, 125] width 7 height 10
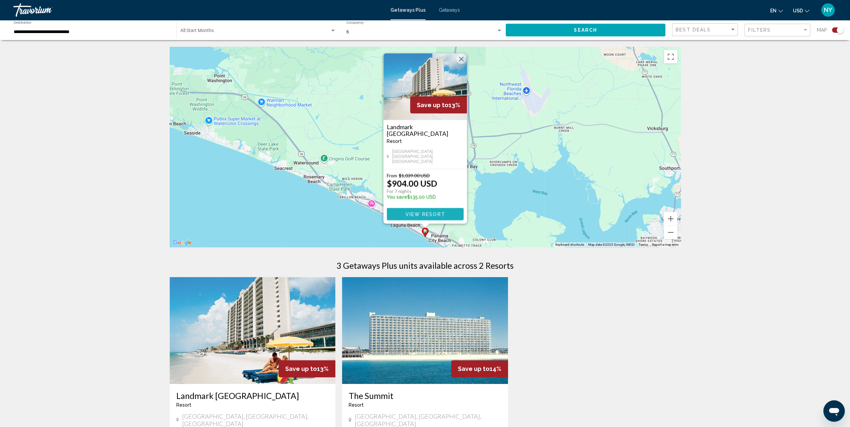
click at [434, 217] on span "View Resort" at bounding box center [425, 214] width 40 height 5
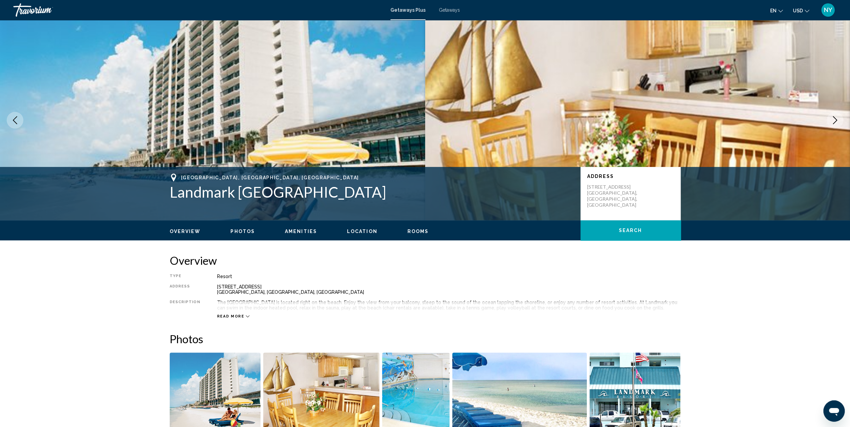
click at [416, 232] on span "Rooms" at bounding box center [418, 231] width 21 height 5
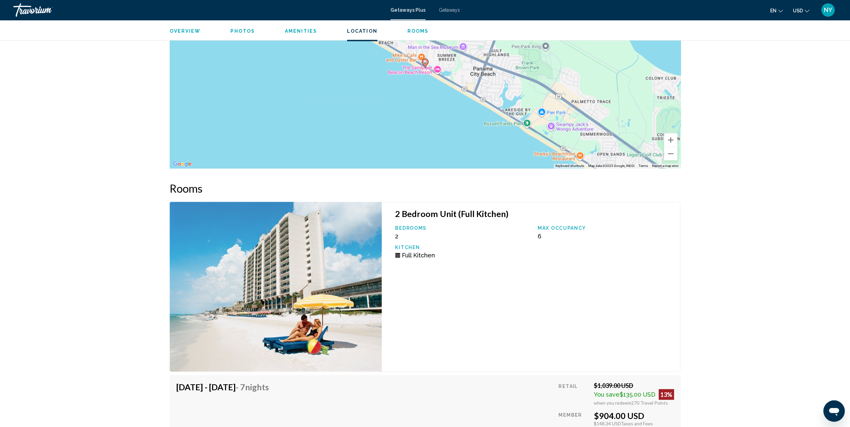
scroll to position [943, 0]
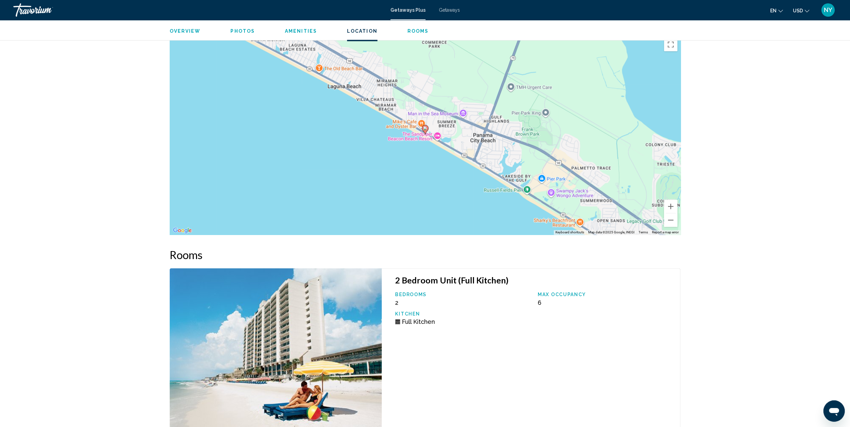
click at [233, 31] on span "Photos" at bounding box center [243, 30] width 24 height 5
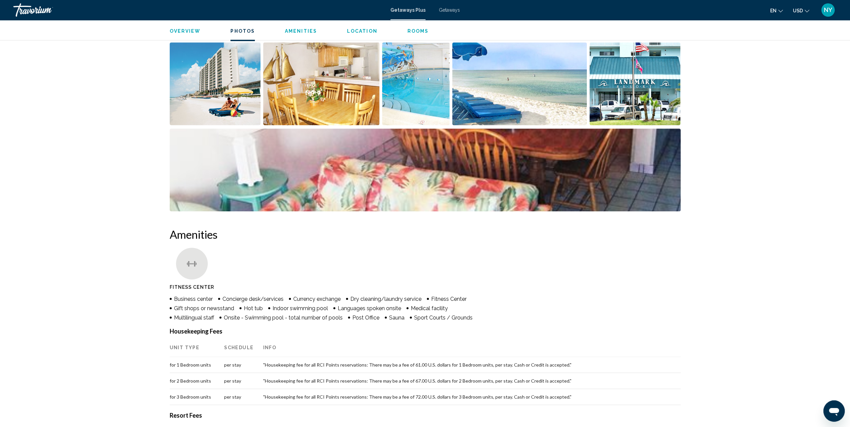
scroll to position [293, 0]
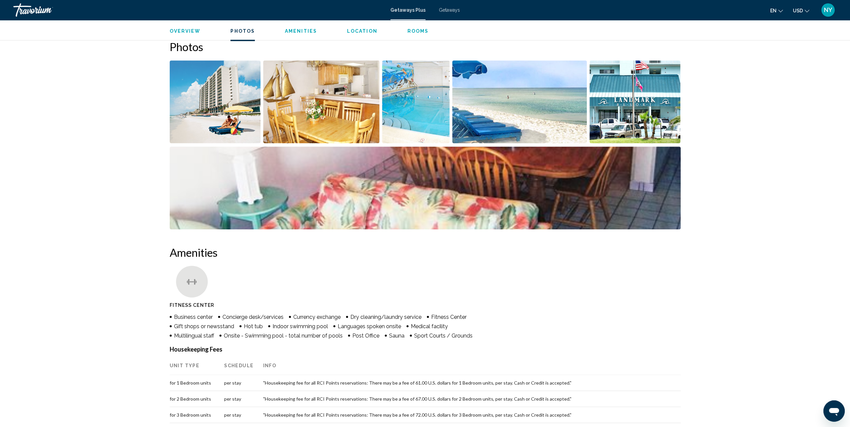
click at [315, 117] on img "Open full-screen image slider" at bounding box center [321, 101] width 116 height 83
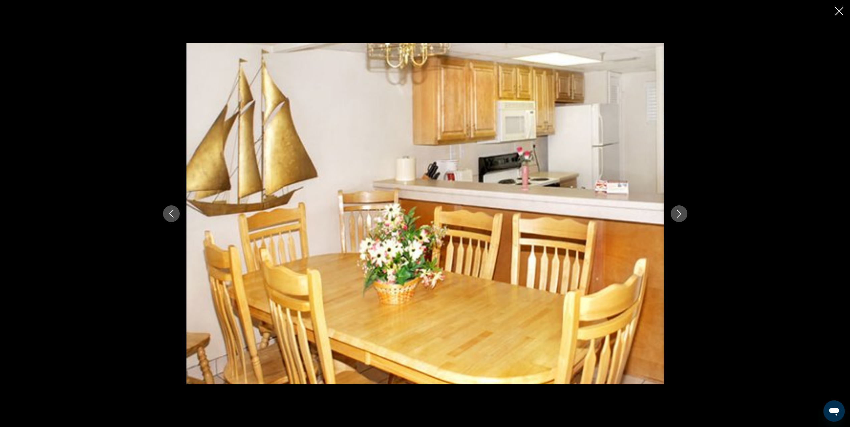
click at [841, 11] on icon "Close slideshow" at bounding box center [839, 11] width 8 height 8
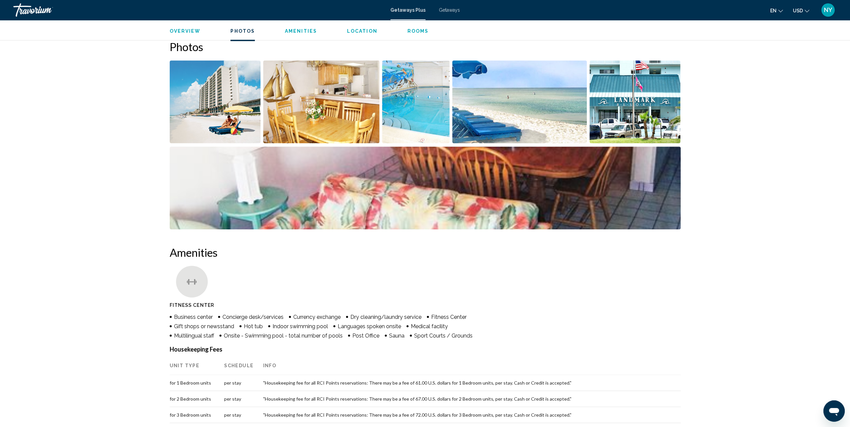
click at [186, 31] on span "Overview" at bounding box center [185, 30] width 31 height 5
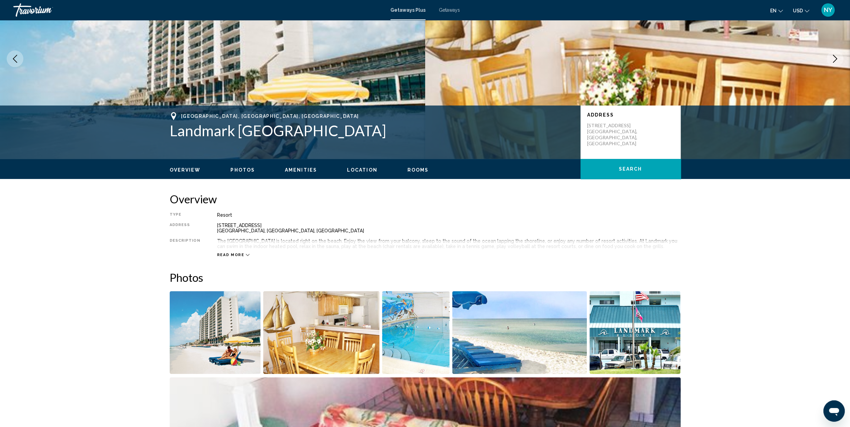
scroll to position [13, 0]
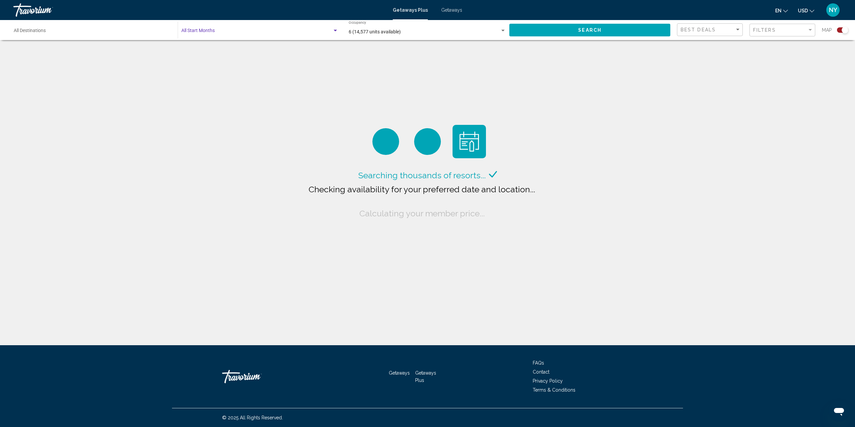
click at [204, 31] on span "Search widget" at bounding box center [256, 31] width 151 height 5
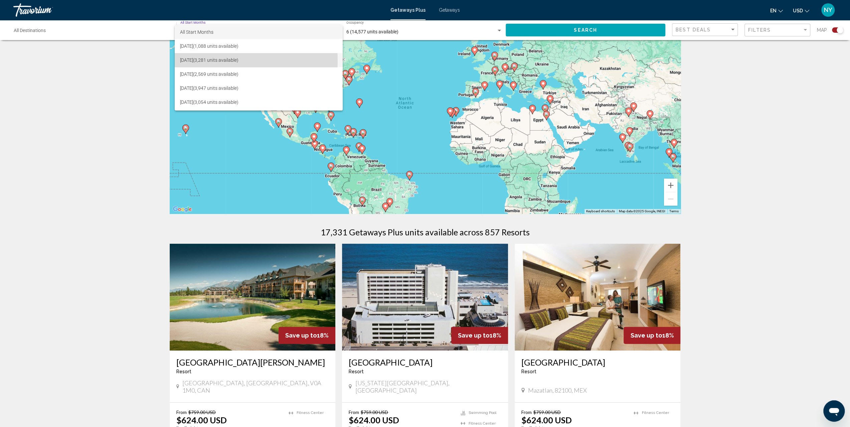
click at [198, 61] on span "[DATE] (3,281 units available)" at bounding box center [258, 60] width 157 height 14
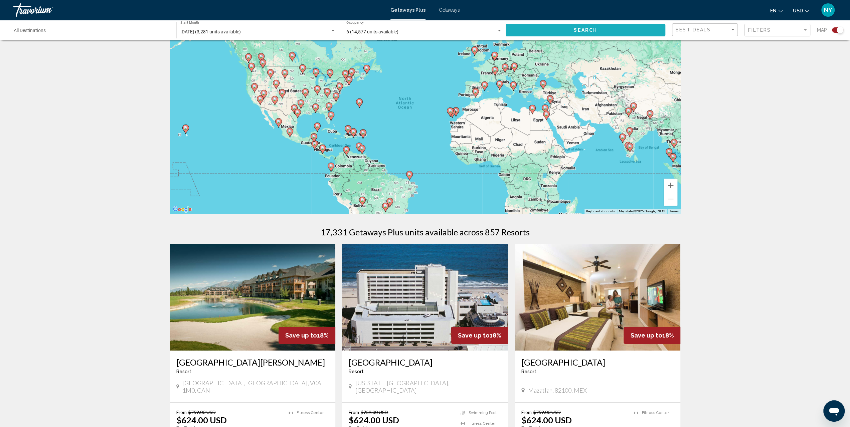
click at [587, 28] on span "Search" at bounding box center [585, 30] width 23 height 5
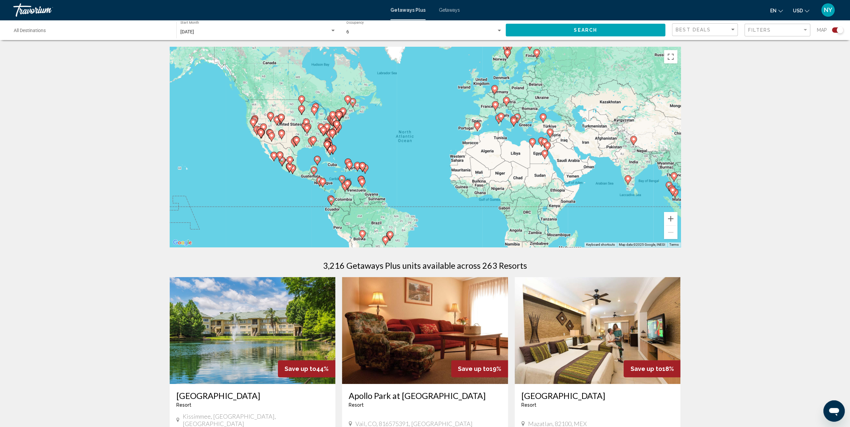
click at [322, 150] on div "To activate drag with keyboard, press Alt + Enter. Once in keyboard drag state,…" at bounding box center [425, 147] width 511 height 200
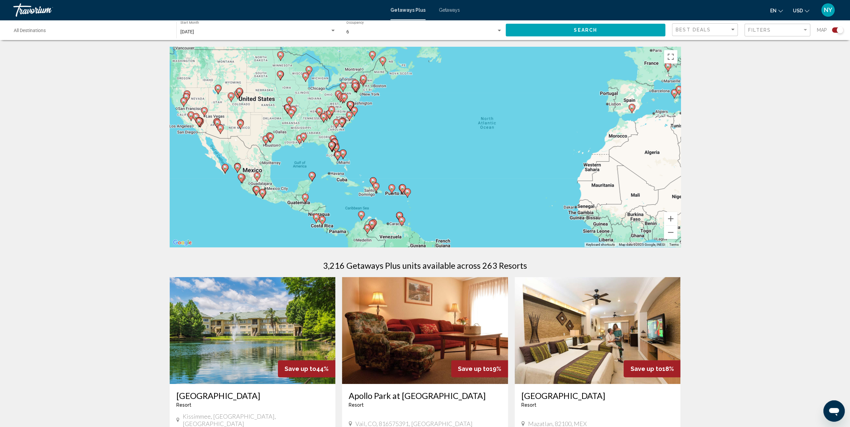
click at [319, 144] on div "To activate drag with keyboard, press Alt + Enter. Once in keyboard drag state,…" at bounding box center [425, 147] width 511 height 200
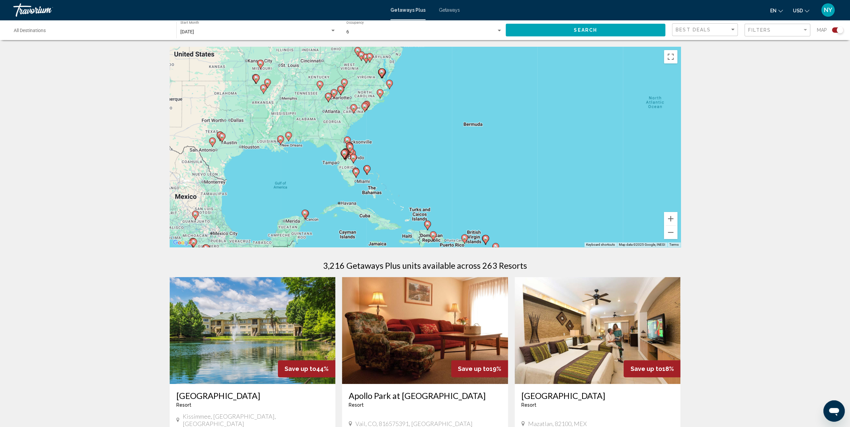
click at [302, 146] on div "To activate drag with keyboard, press Alt + Enter. Once in keyboard drag state,…" at bounding box center [425, 147] width 511 height 200
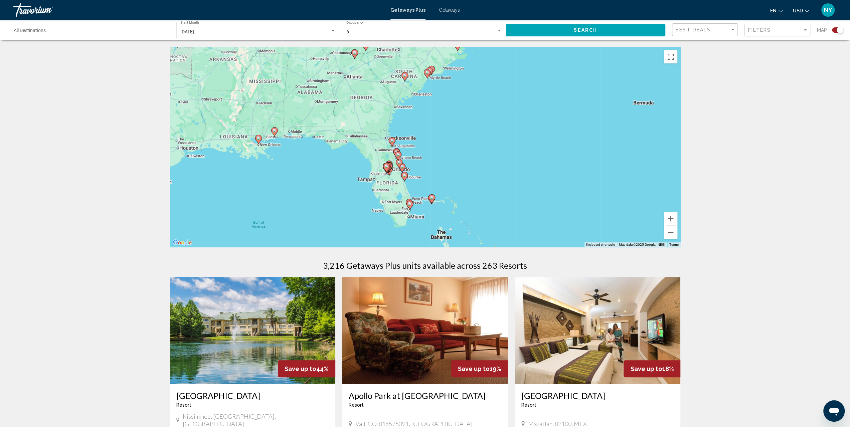
click at [418, 169] on div "To activate drag with keyboard, press Alt + Enter. Once in keyboard drag state,…" at bounding box center [425, 147] width 511 height 200
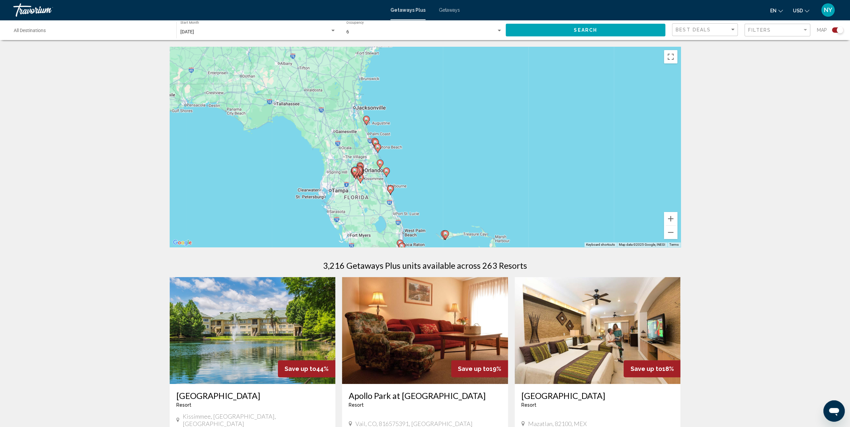
click at [417, 168] on div "To activate drag with keyboard, press Alt + Enter. Once in keyboard drag state,…" at bounding box center [425, 147] width 511 height 200
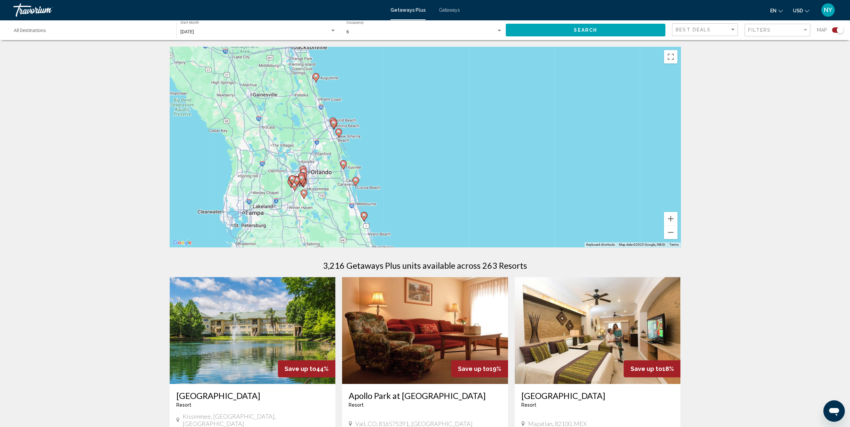
click at [323, 190] on div "To activate drag with keyboard, press Alt + Enter. Once in keyboard drag state,…" at bounding box center [425, 147] width 511 height 200
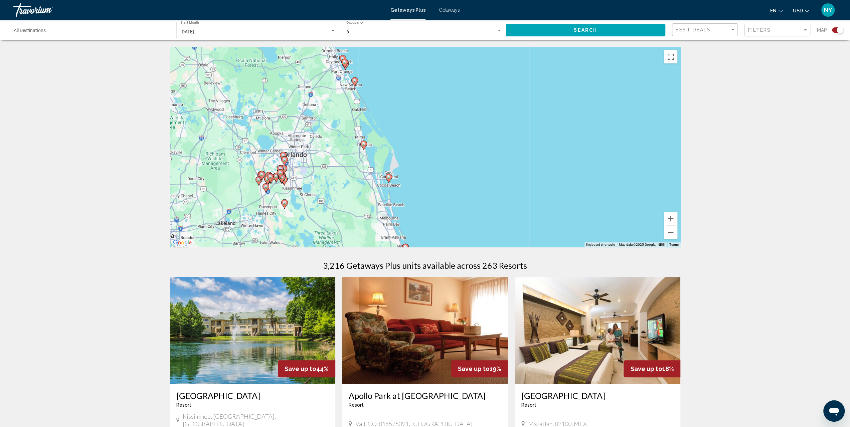
click at [309, 183] on div "To activate drag with keyboard, press Alt + Enter. Once in keyboard drag state,…" at bounding box center [425, 147] width 511 height 200
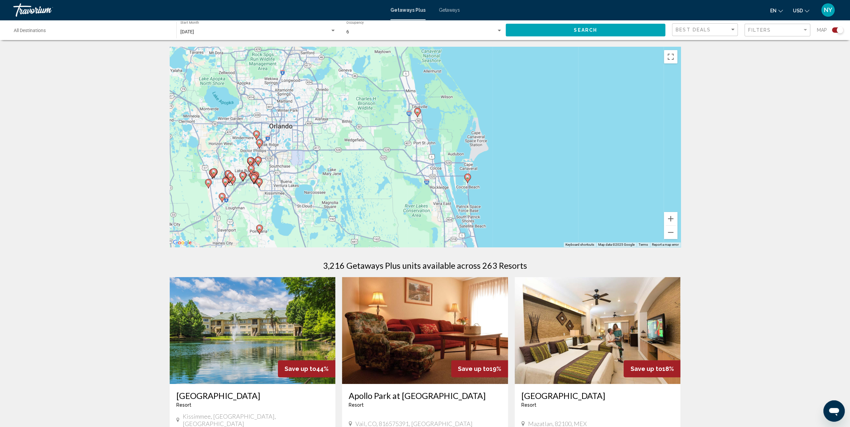
click at [303, 179] on div "To activate drag with keyboard, press Alt + Enter. Once in keyboard drag state,…" at bounding box center [425, 147] width 511 height 200
click at [468, 176] on image "Main content" at bounding box center [468, 177] width 4 height 4
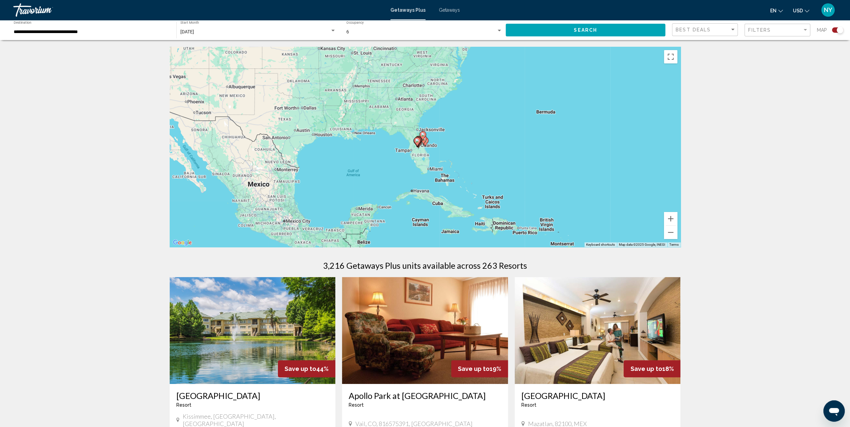
click at [436, 149] on div "To navigate, press the arrow keys. To activate drag with keyboard, press Alt + …" at bounding box center [425, 147] width 511 height 200
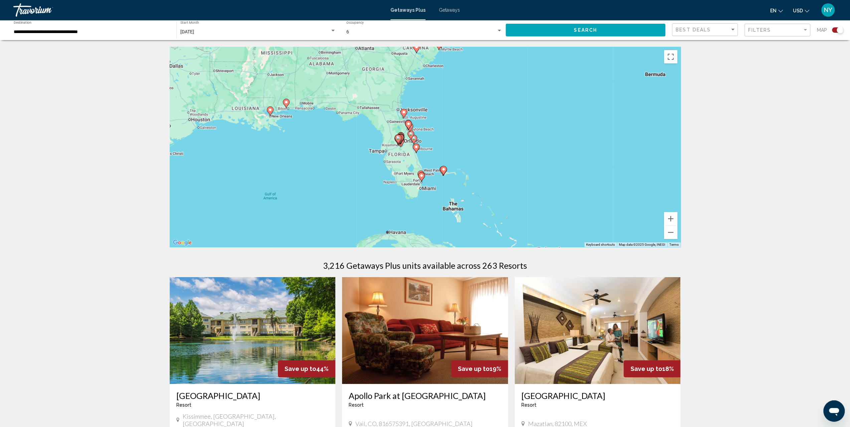
click at [422, 146] on div "To activate drag with keyboard, press Alt + Enter. Once in keyboard drag state,…" at bounding box center [425, 147] width 511 height 200
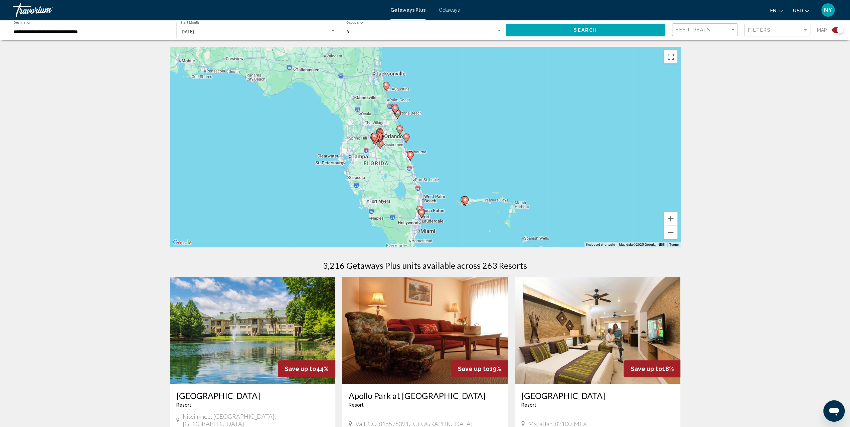
click at [422, 146] on div "To activate drag with keyboard, press Alt + Enter. Once in keyboard drag state,…" at bounding box center [425, 147] width 511 height 200
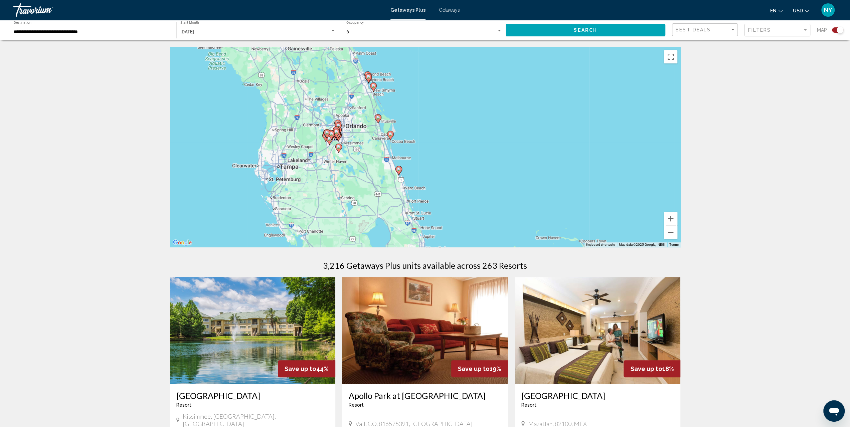
click at [404, 146] on div "To activate drag with keyboard, press Alt + Enter. Once in keyboard drag state,…" at bounding box center [425, 147] width 511 height 200
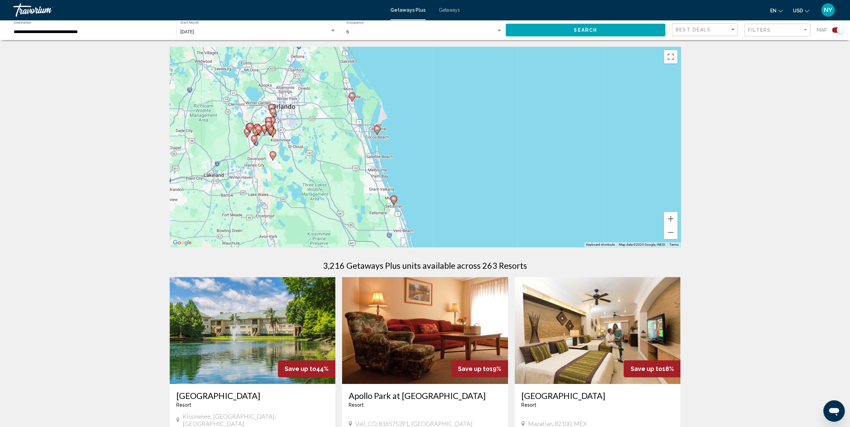
click at [378, 130] on image "Main content" at bounding box center [377, 129] width 4 height 4
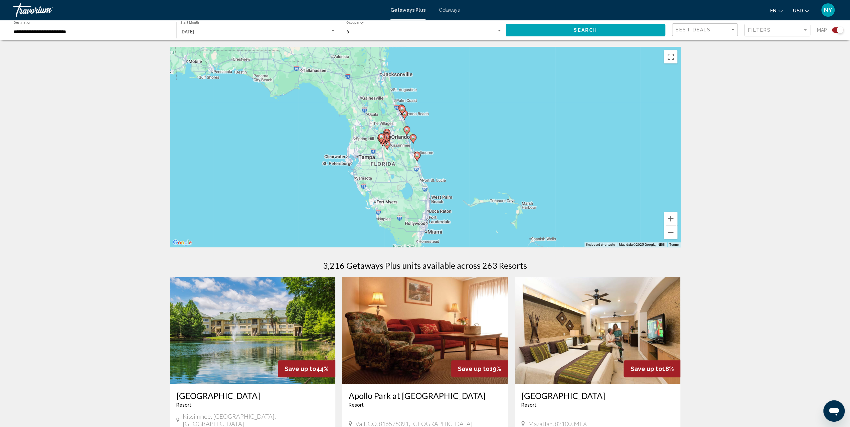
click at [414, 140] on icon "Main content" at bounding box center [413, 139] width 6 height 9
type input "**********"
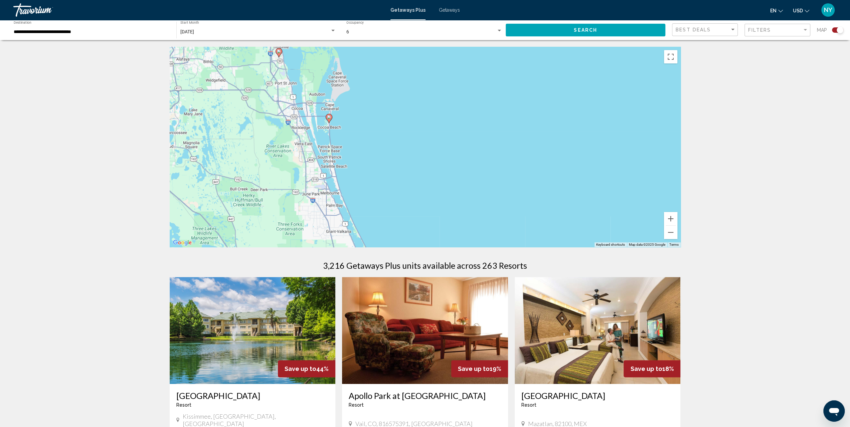
click at [330, 117] on image "Main content" at bounding box center [329, 117] width 4 height 4
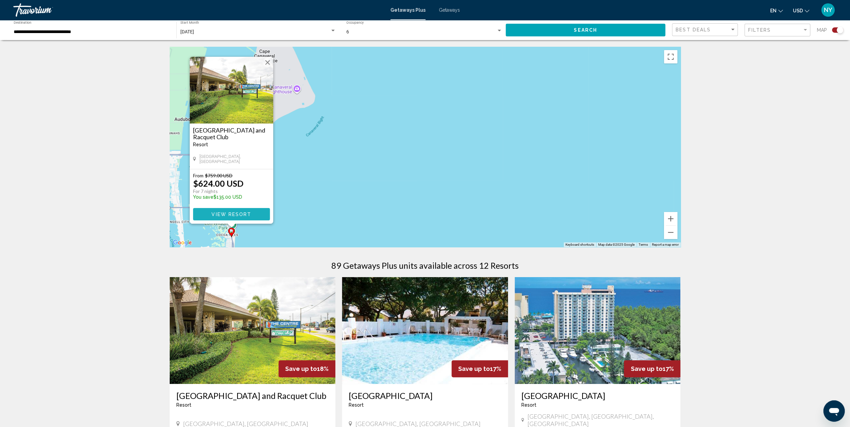
click at [229, 214] on span "View Resort" at bounding box center [231, 214] width 40 height 5
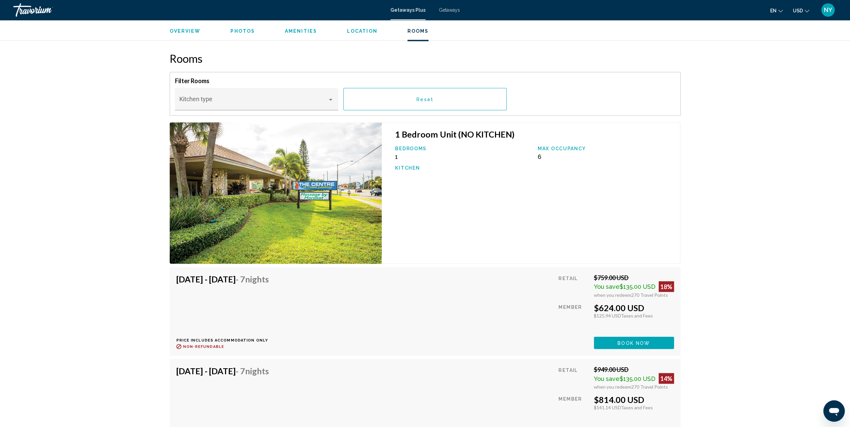
scroll to position [1069, 0]
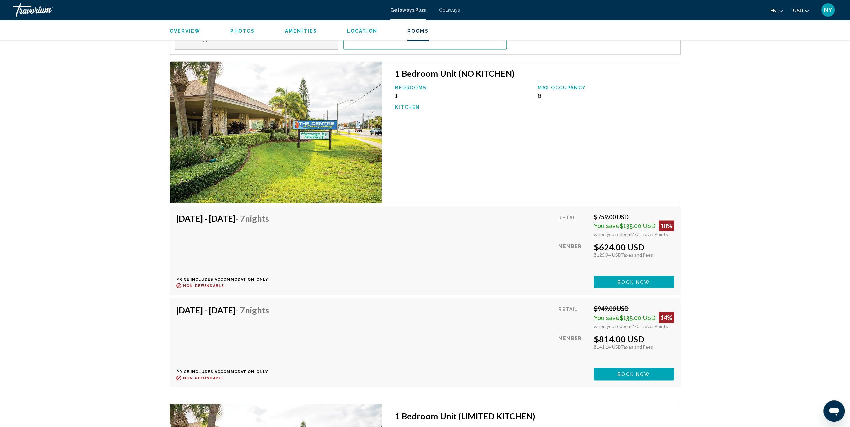
click at [416, 29] on span "Rooms" at bounding box center [418, 30] width 21 height 5
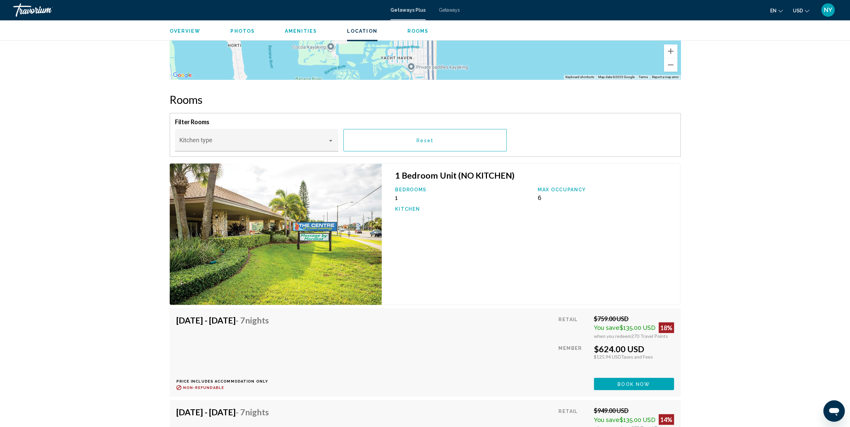
scroll to position [914, 0]
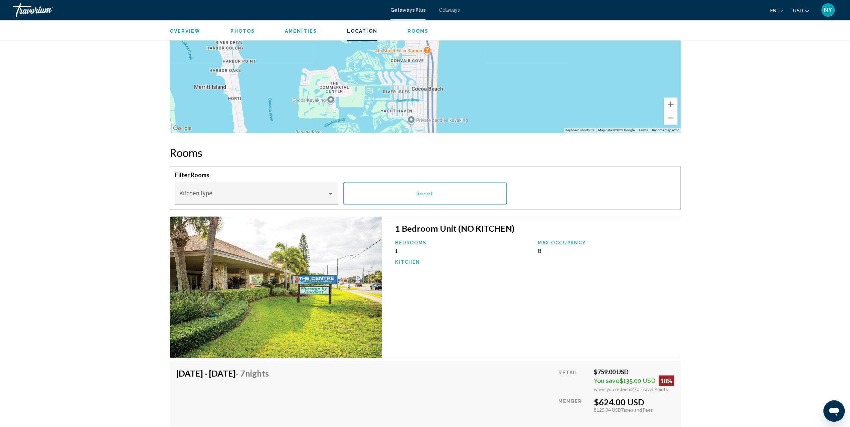
click at [415, 30] on span "Rooms" at bounding box center [418, 30] width 21 height 5
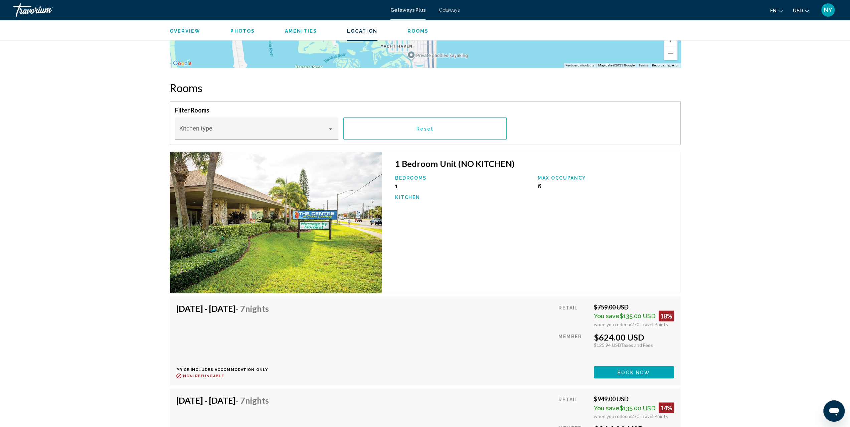
scroll to position [1014, 0]
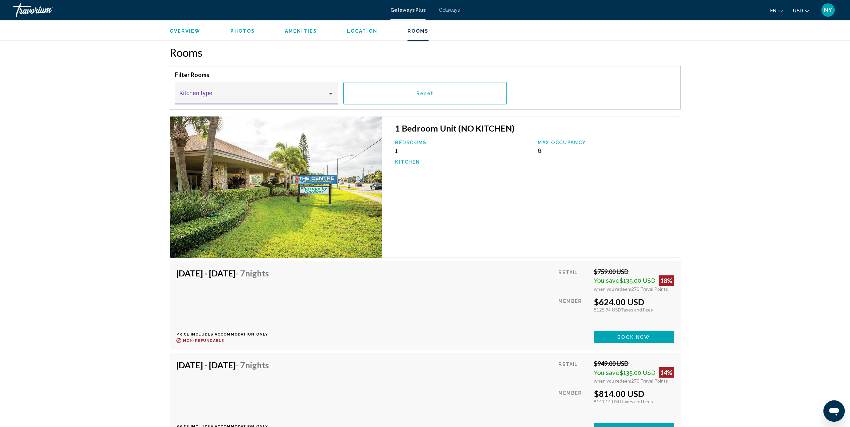
click at [331, 93] on div "Main content" at bounding box center [330, 94] width 3 height 2
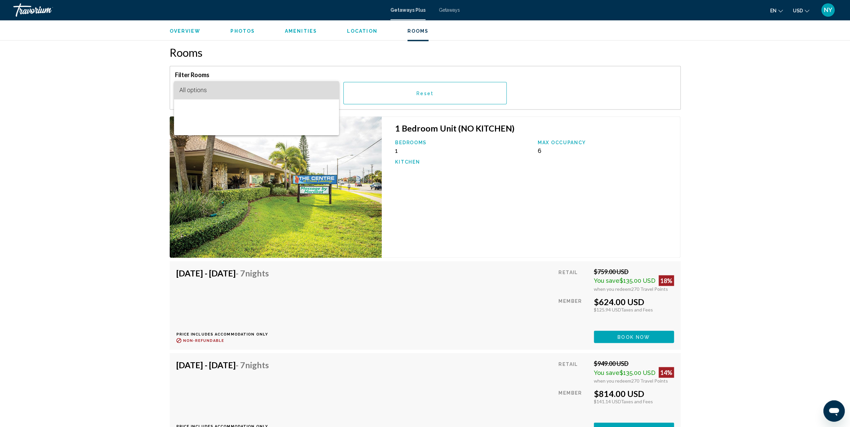
click at [190, 90] on span "All options" at bounding box center [192, 90] width 27 height 7
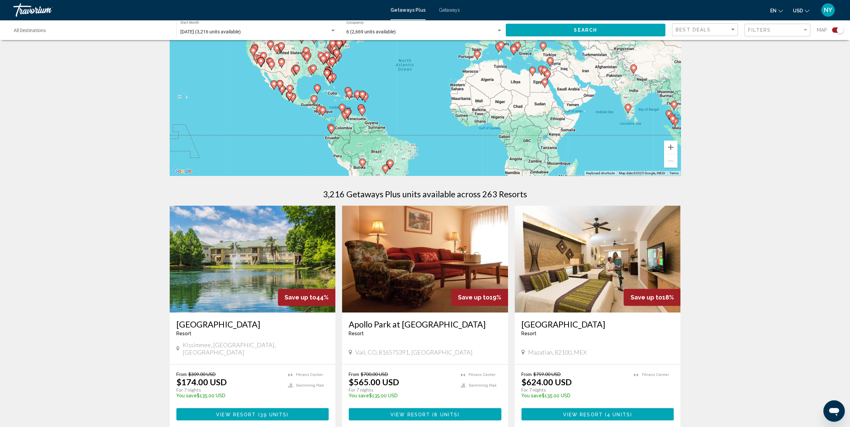
scroll to position [100, 0]
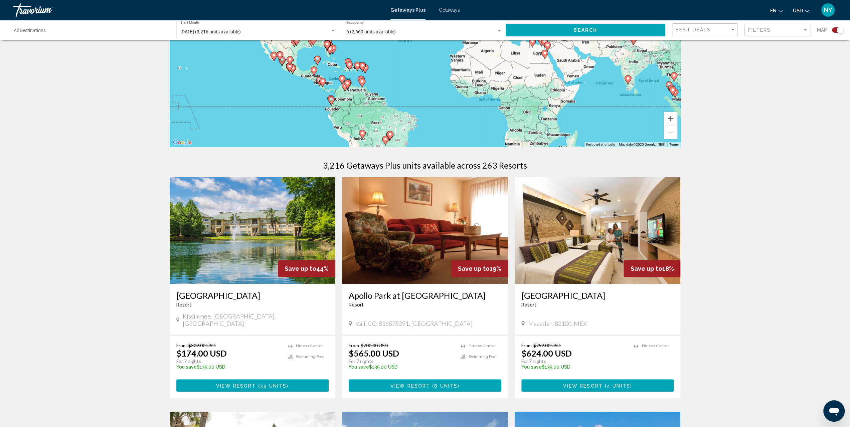
click at [378, 78] on div "To activate drag with keyboard, press Alt + Enter. Once in keyboard drag state,…" at bounding box center [425, 47] width 511 height 200
click at [311, 54] on div "To activate drag with keyboard, press Alt + Enter. Once in keyboard drag state,…" at bounding box center [425, 47] width 511 height 200
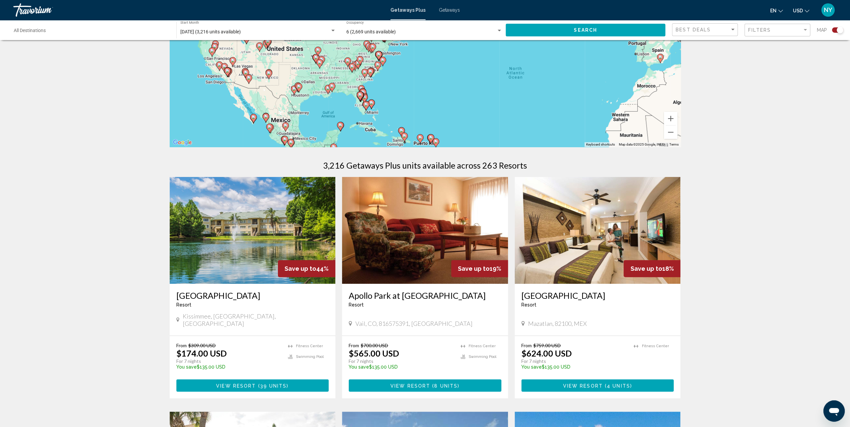
drag, startPoint x: 331, startPoint y: 57, endPoint x: 347, endPoint y: 107, distance: 52.3
click at [348, 115] on div "To activate drag with keyboard, press Alt + Enter. Once in keyboard drag state,…" at bounding box center [425, 47] width 511 height 200
click at [341, 98] on div "To activate drag with keyboard, press Alt + Enter. Once in keyboard drag state,…" at bounding box center [425, 47] width 511 height 200
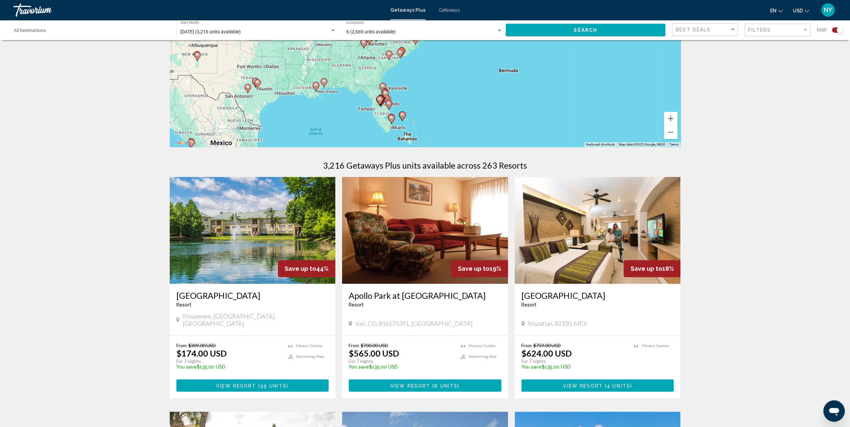
click at [339, 96] on div "To activate drag with keyboard, press Alt + Enter. Once in keyboard drag state,…" at bounding box center [425, 47] width 511 height 200
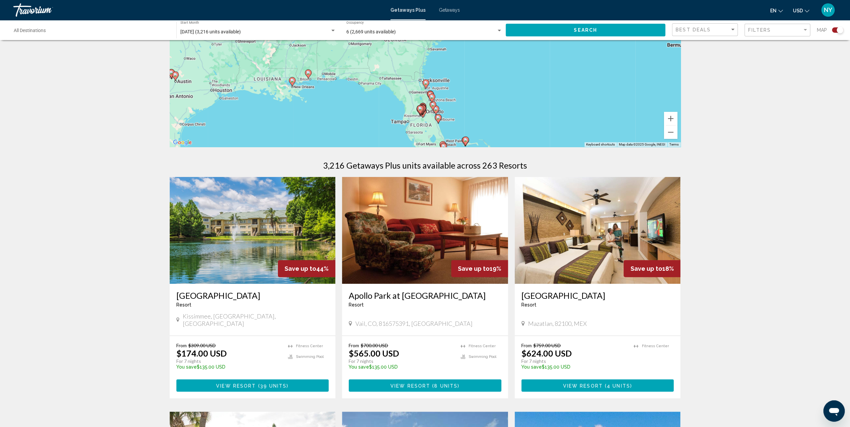
click at [496, 28] on div "6 (2,669 units available) Occupancy Any Occupancy" at bounding box center [424, 30] width 156 height 18
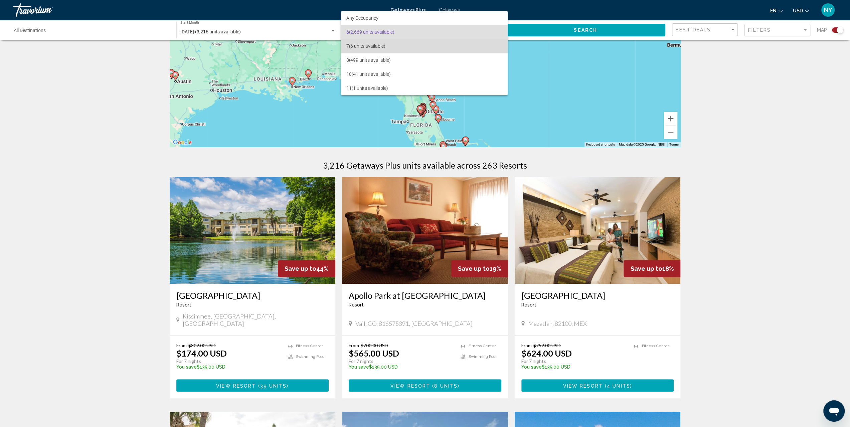
click at [359, 42] on span "7 (6 units available)" at bounding box center [424, 46] width 156 height 14
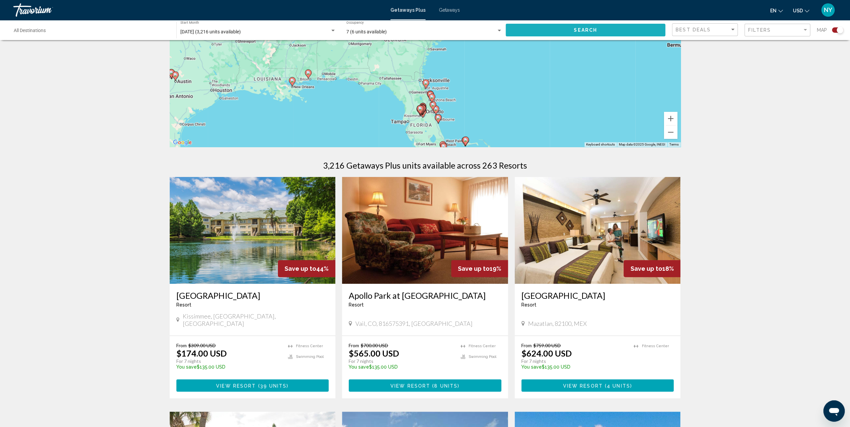
click at [579, 32] on span "Search" at bounding box center [585, 30] width 23 height 5
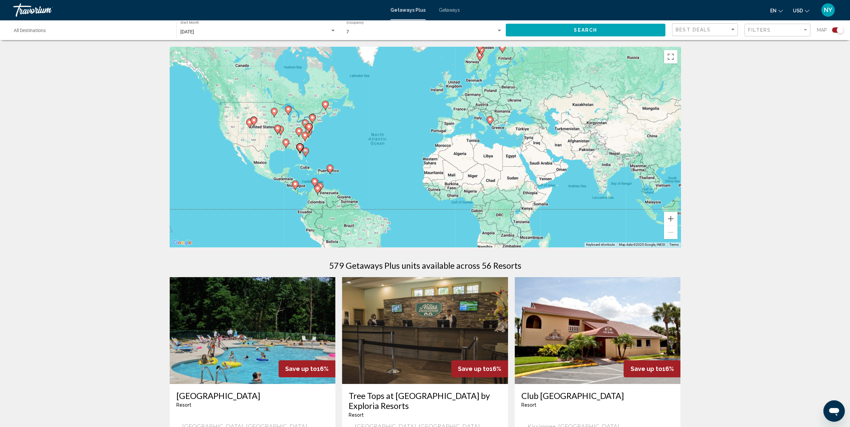
drag, startPoint x: 559, startPoint y: 141, endPoint x: 434, endPoint y: 138, distance: 125.7
click at [434, 138] on div "To activate drag with keyboard, press Alt + Enter. Once in keyboard drag state,…" at bounding box center [425, 147] width 511 height 200
click at [265, 145] on div "To activate drag with keyboard, press Alt + Enter. Once in keyboard drag state,…" at bounding box center [425, 147] width 511 height 200
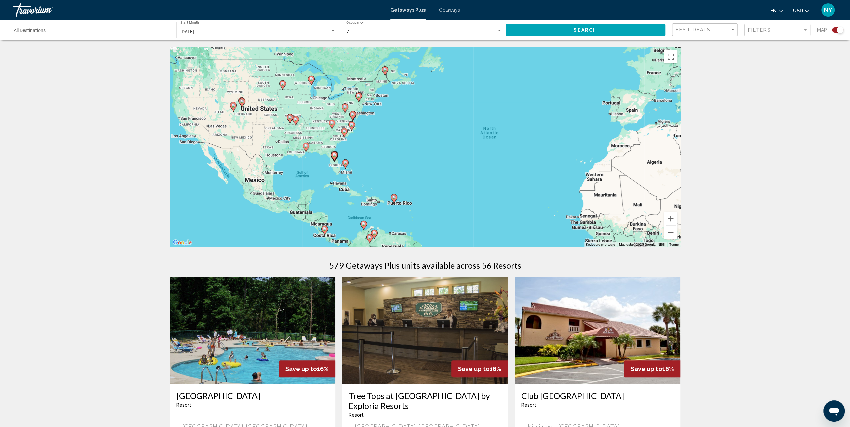
click at [281, 148] on div "To activate drag with keyboard, press Alt + Enter. Once in keyboard drag state,…" at bounding box center [425, 147] width 511 height 200
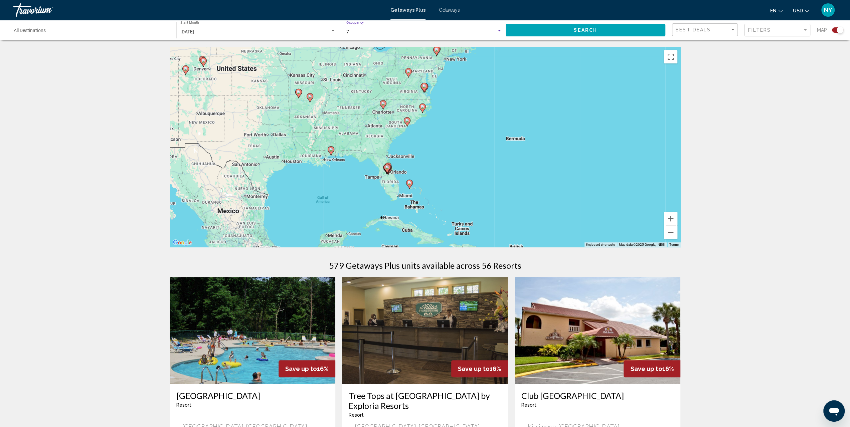
click at [497, 30] on div "Search widget" at bounding box center [499, 30] width 6 height 5
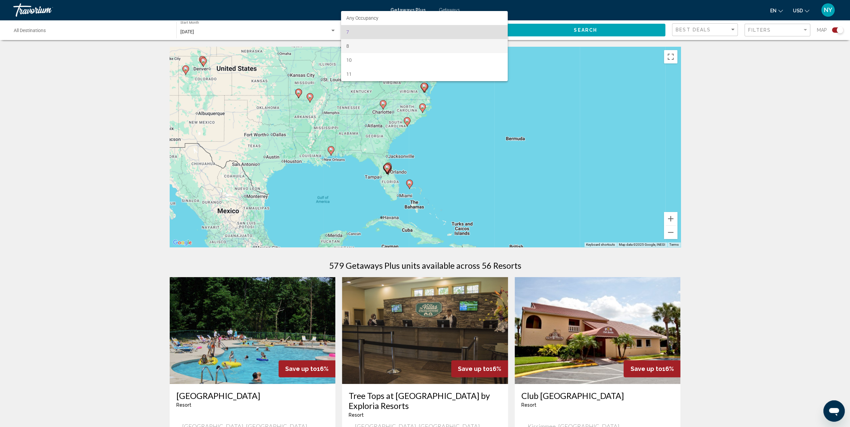
click at [350, 45] on span "8" at bounding box center [424, 46] width 156 height 14
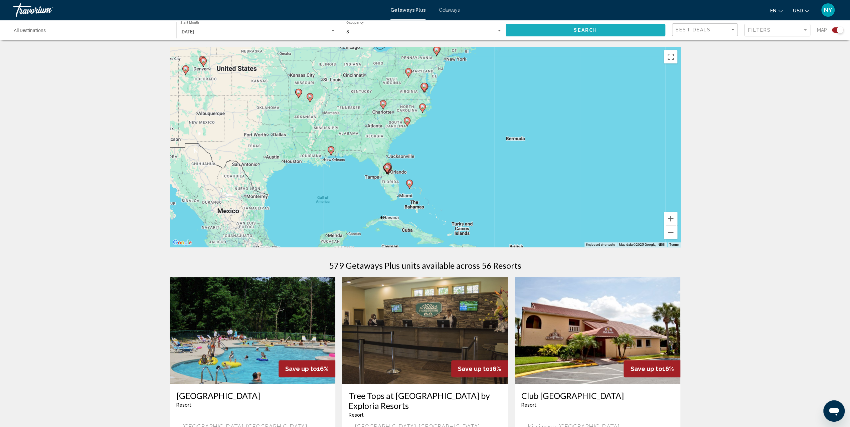
click at [575, 30] on span "Search" at bounding box center [585, 30] width 23 height 5
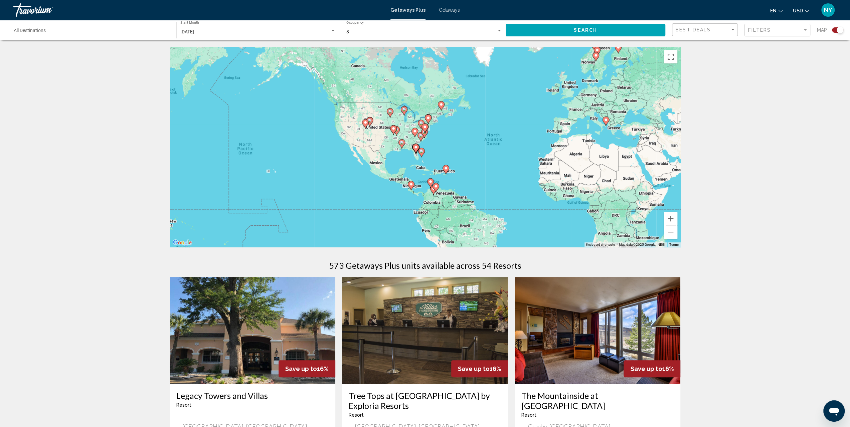
click at [496, 32] on div "8" at bounding box center [421, 31] width 150 height 5
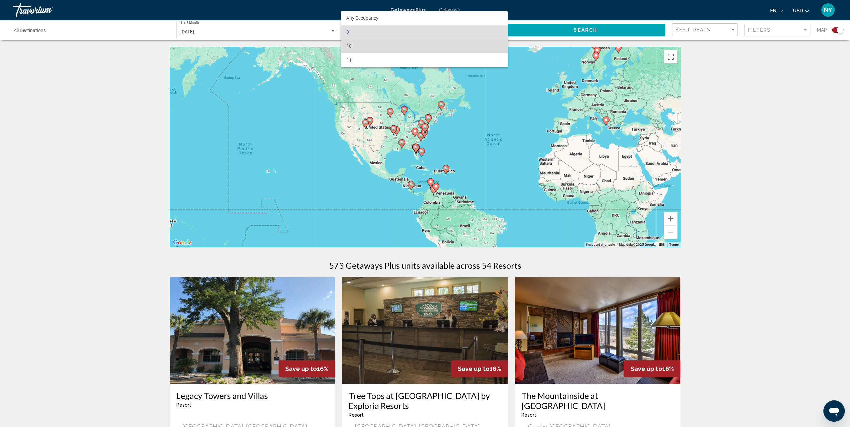
click at [355, 47] on span "10" at bounding box center [424, 46] width 156 height 14
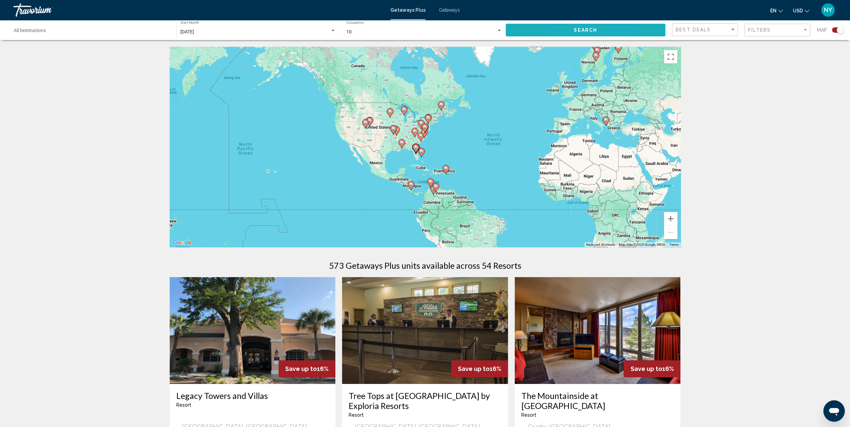
click at [566, 27] on button "Search" at bounding box center [586, 30] width 160 height 12
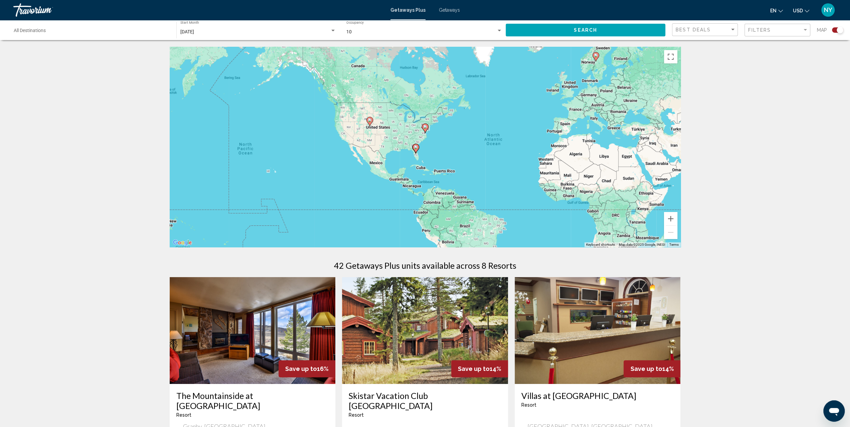
click at [402, 147] on div "To activate drag with keyboard, press Alt + Enter. Once in keyboard drag state,…" at bounding box center [425, 147] width 511 height 200
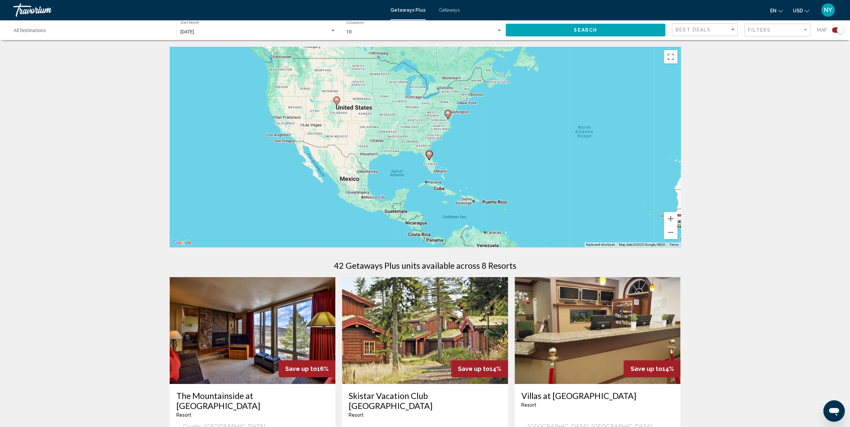
click at [409, 155] on div "To activate drag with keyboard, press Alt + Enter. Once in keyboard drag state,…" at bounding box center [425, 147] width 511 height 200
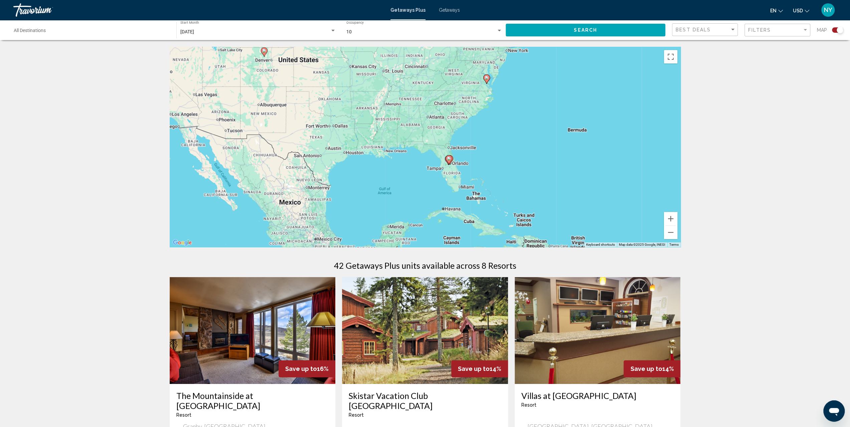
click at [425, 153] on div "To activate drag with keyboard, press Alt + Enter. Once in keyboard drag state,…" at bounding box center [425, 147] width 511 height 200
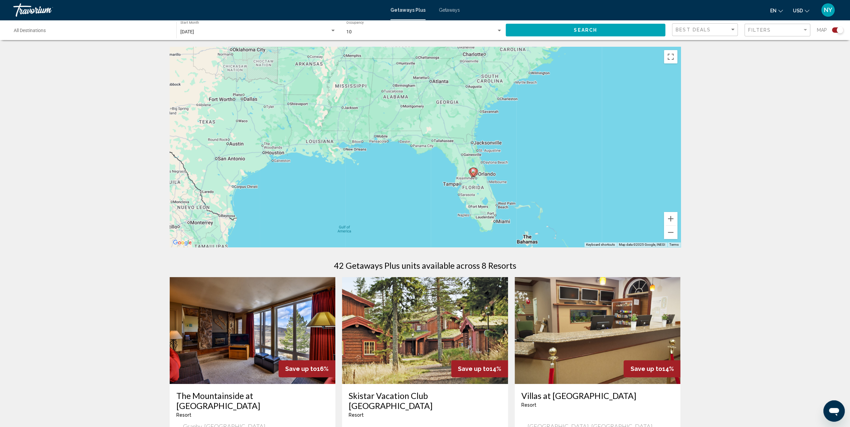
click at [453, 163] on div "To activate drag with keyboard, press Alt + Enter. Once in keyboard drag state,…" at bounding box center [425, 147] width 511 height 200
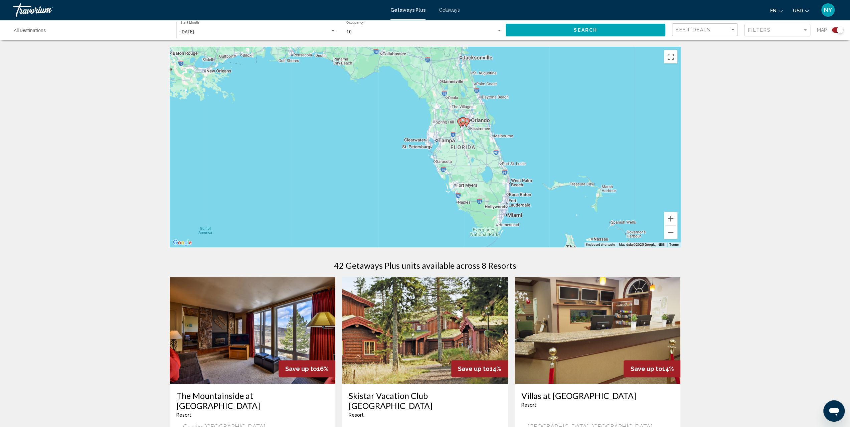
drag, startPoint x: 478, startPoint y: 176, endPoint x: 445, endPoint y: 108, distance: 75.8
click at [445, 108] on div "To activate drag with keyboard, press Alt + Enter. Once in keyboard drag state,…" at bounding box center [425, 147] width 511 height 200
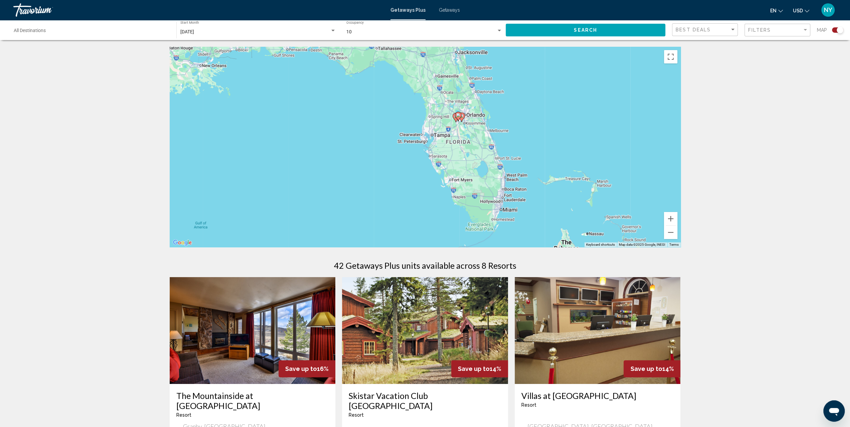
click at [441, 124] on div "To activate drag with keyboard, press Alt + Enter. Once in keyboard drag state,…" at bounding box center [425, 147] width 511 height 200
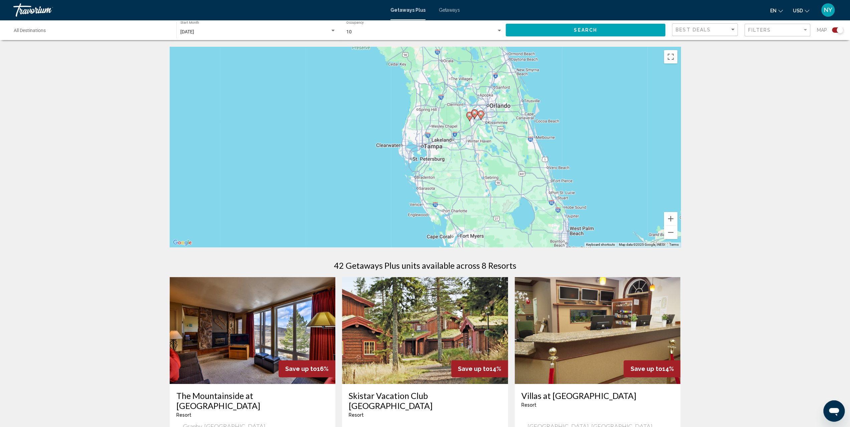
click at [464, 119] on div "To activate drag with keyboard, press Alt + Enter. Once in keyboard drag state,…" at bounding box center [425, 147] width 511 height 200
click at [463, 119] on div "To activate drag with keyboard, press Alt + Enter. Once in keyboard drag state,…" at bounding box center [425, 147] width 511 height 200
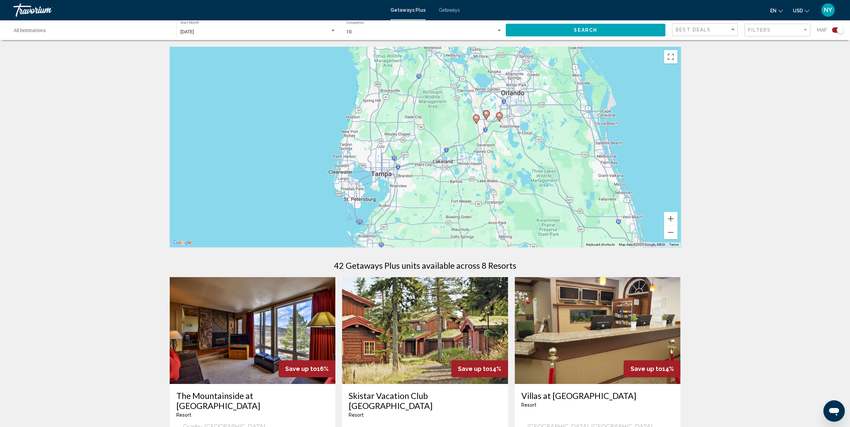
click at [457, 118] on div "To activate drag with keyboard, press Alt + Enter. Once in keyboard drag state,…" at bounding box center [425, 147] width 511 height 200
click at [476, 119] on image "Main content" at bounding box center [476, 118] width 4 height 4
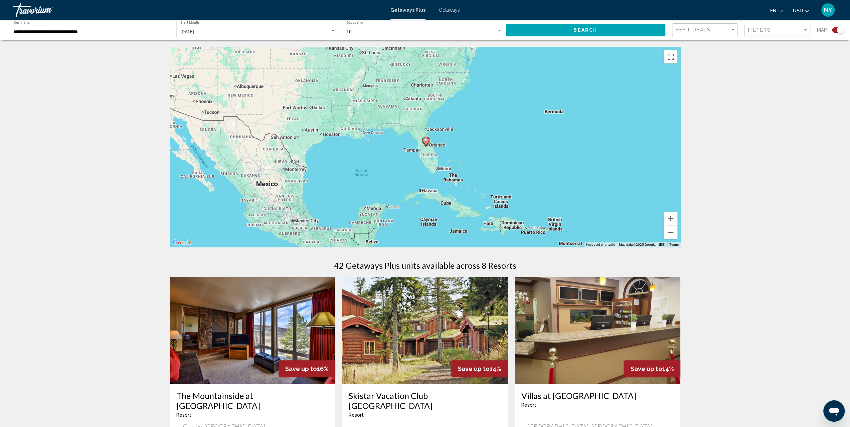
click at [425, 141] on image "Main content" at bounding box center [426, 140] width 4 height 4
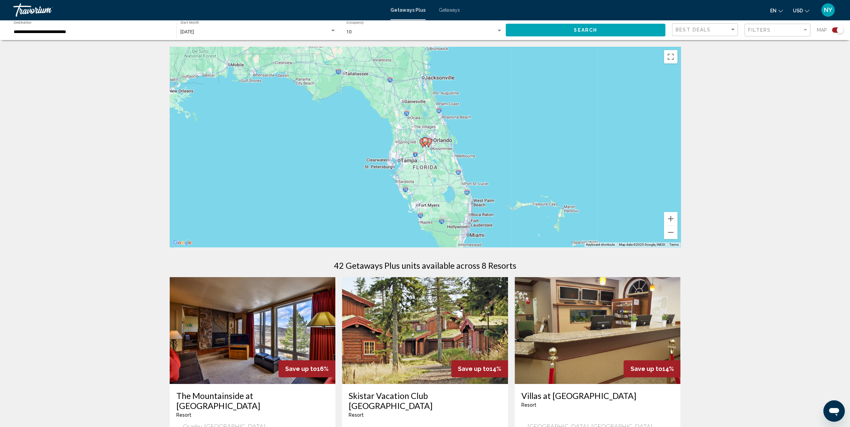
click at [425, 141] on image "Main content" at bounding box center [425, 141] width 4 height 4
type input "**********"
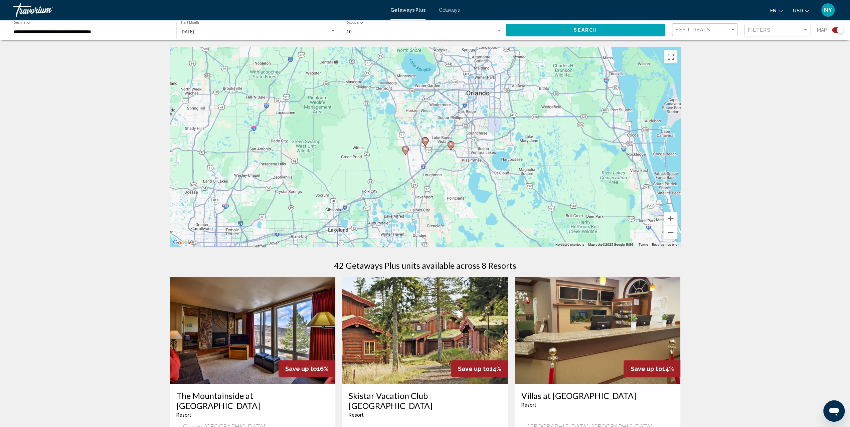
click at [425, 141] on image "Main content" at bounding box center [425, 141] width 4 height 4
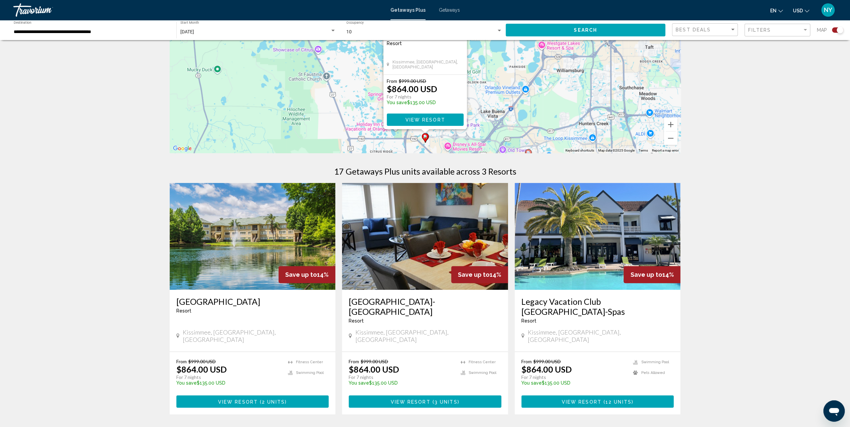
scroll to position [100, 0]
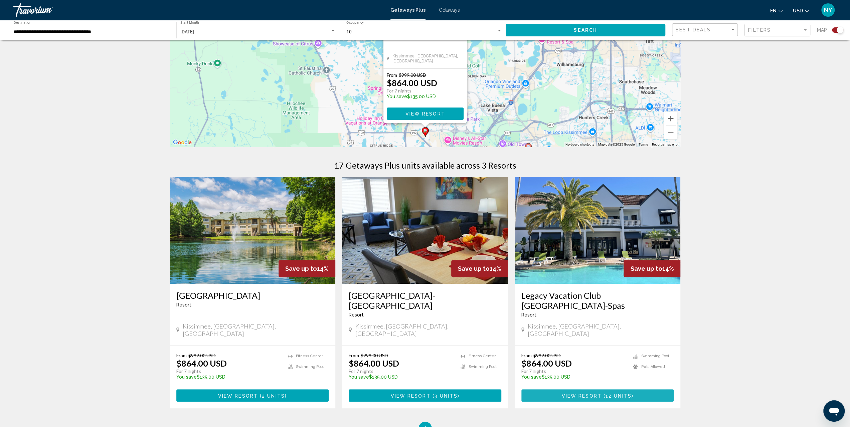
click at [585, 393] on span "View Resort" at bounding box center [582, 395] width 40 height 5
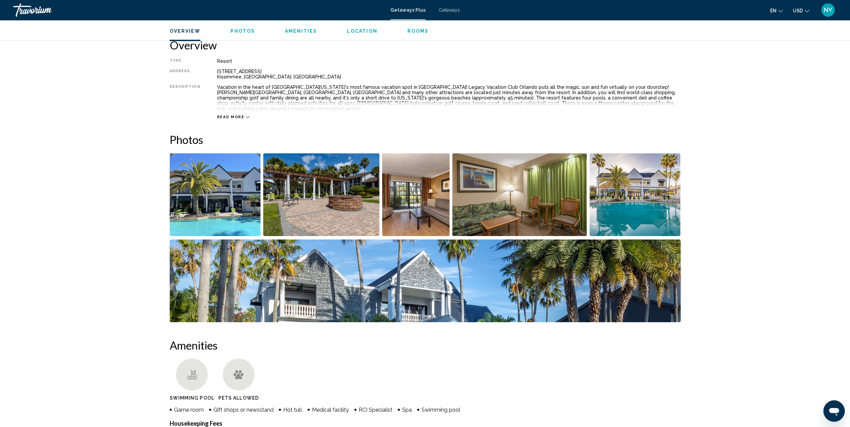
scroll to position [134, 0]
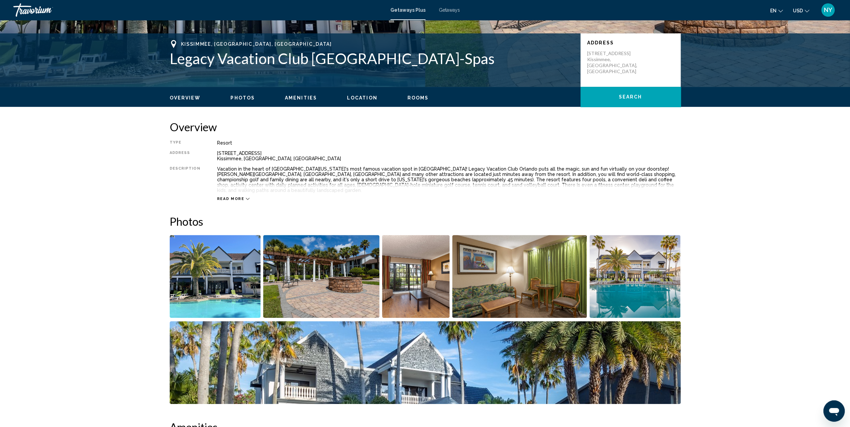
click at [413, 95] on span "Rooms" at bounding box center [418, 97] width 21 height 5
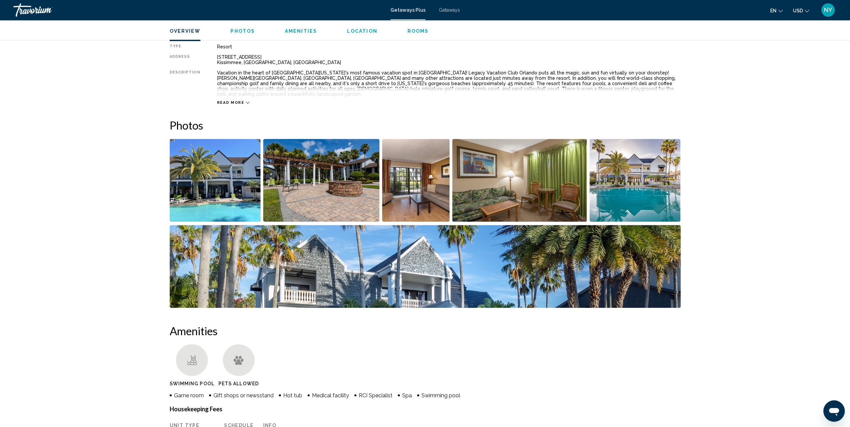
scroll to position [30, 0]
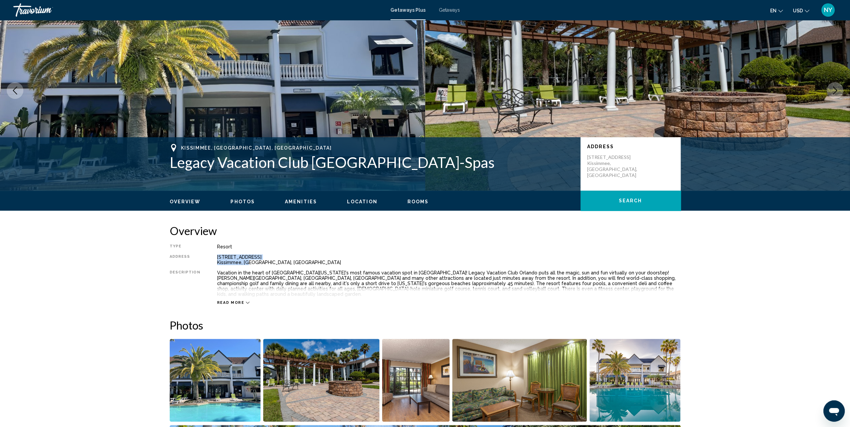
drag, startPoint x: 212, startPoint y: 256, endPoint x: 245, endPoint y: 265, distance: 34.1
click at [245, 265] on div "Type Resort All-Inclusive No All-Inclusive Address [STREET_ADDRESS] [GEOGRAPHIC…" at bounding box center [425, 274] width 511 height 61
copy div "[STREET_ADDRESS] [GEOGRAPHIC_DATA], [GEOGRAPHIC_DATA]"
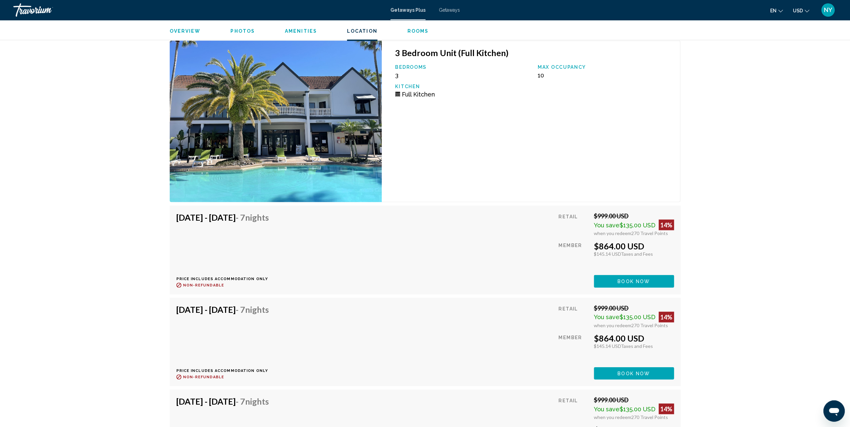
scroll to position [1300, 0]
